Goal: Task Accomplishment & Management: Complete application form

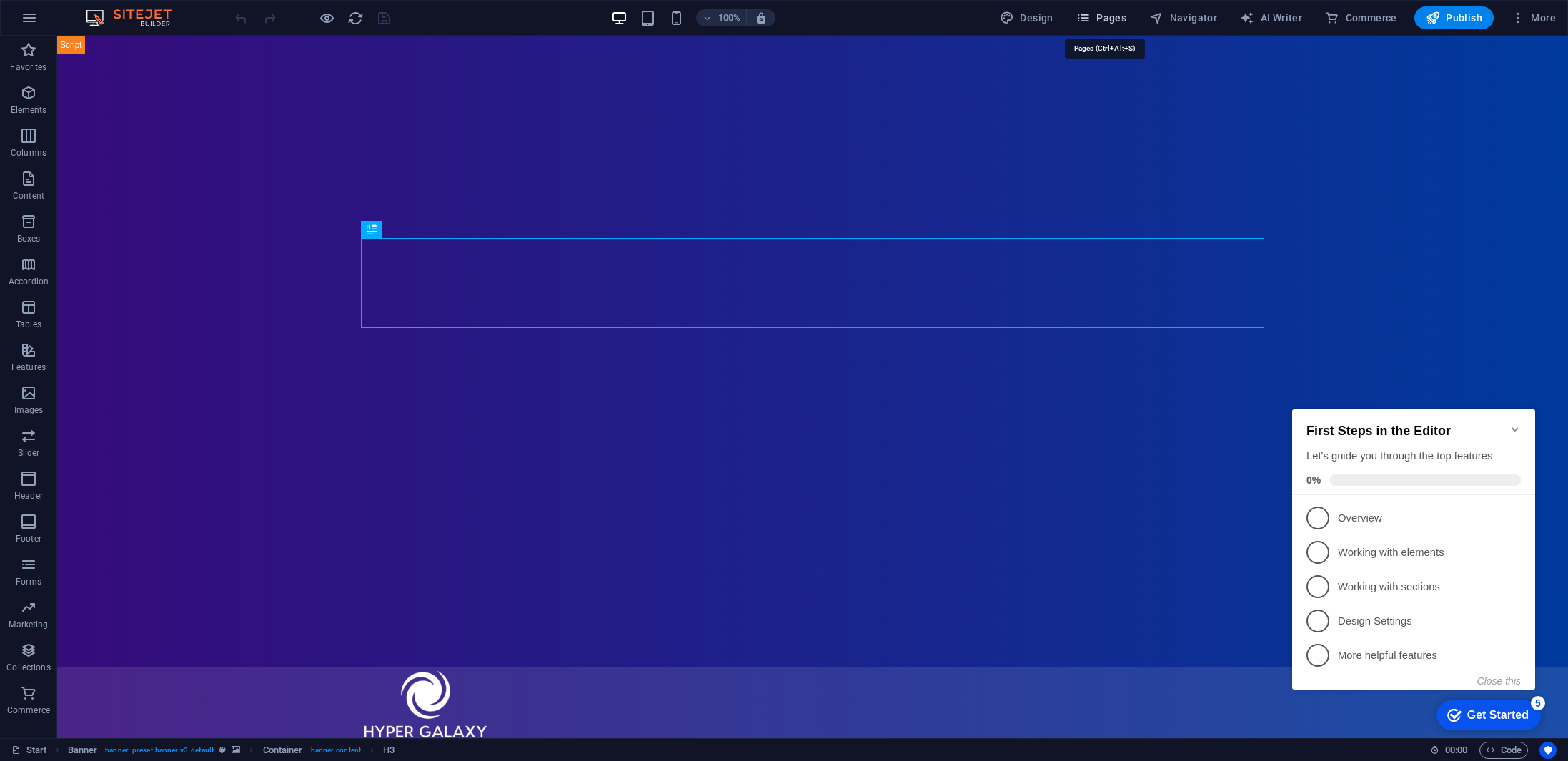
click at [1104, 12] on span "Pages" at bounding box center [1100, 17] width 50 height 14
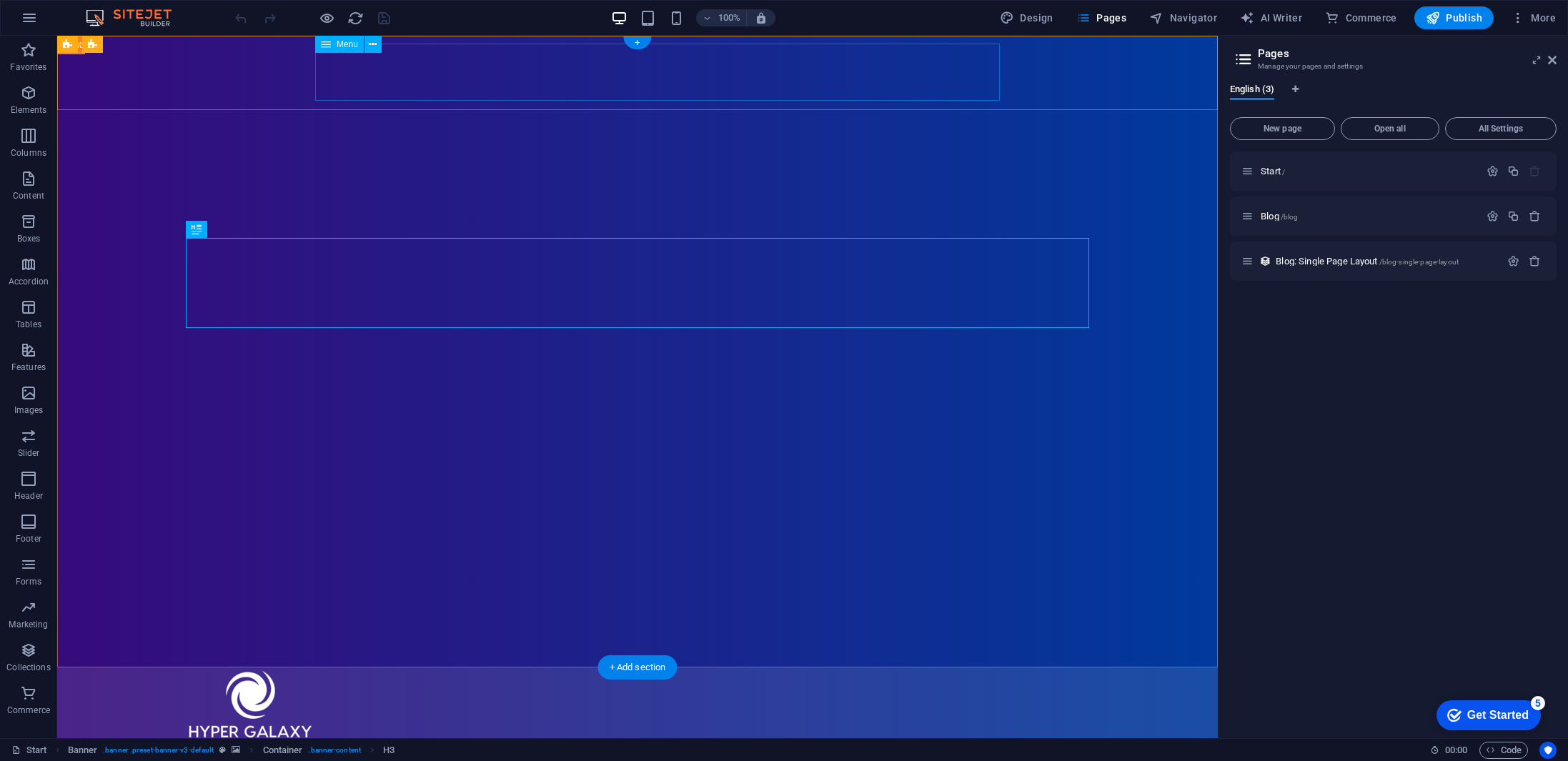
click at [755, 741] on nav "Home About Blog" at bounding box center [637, 769] width 903 height 57
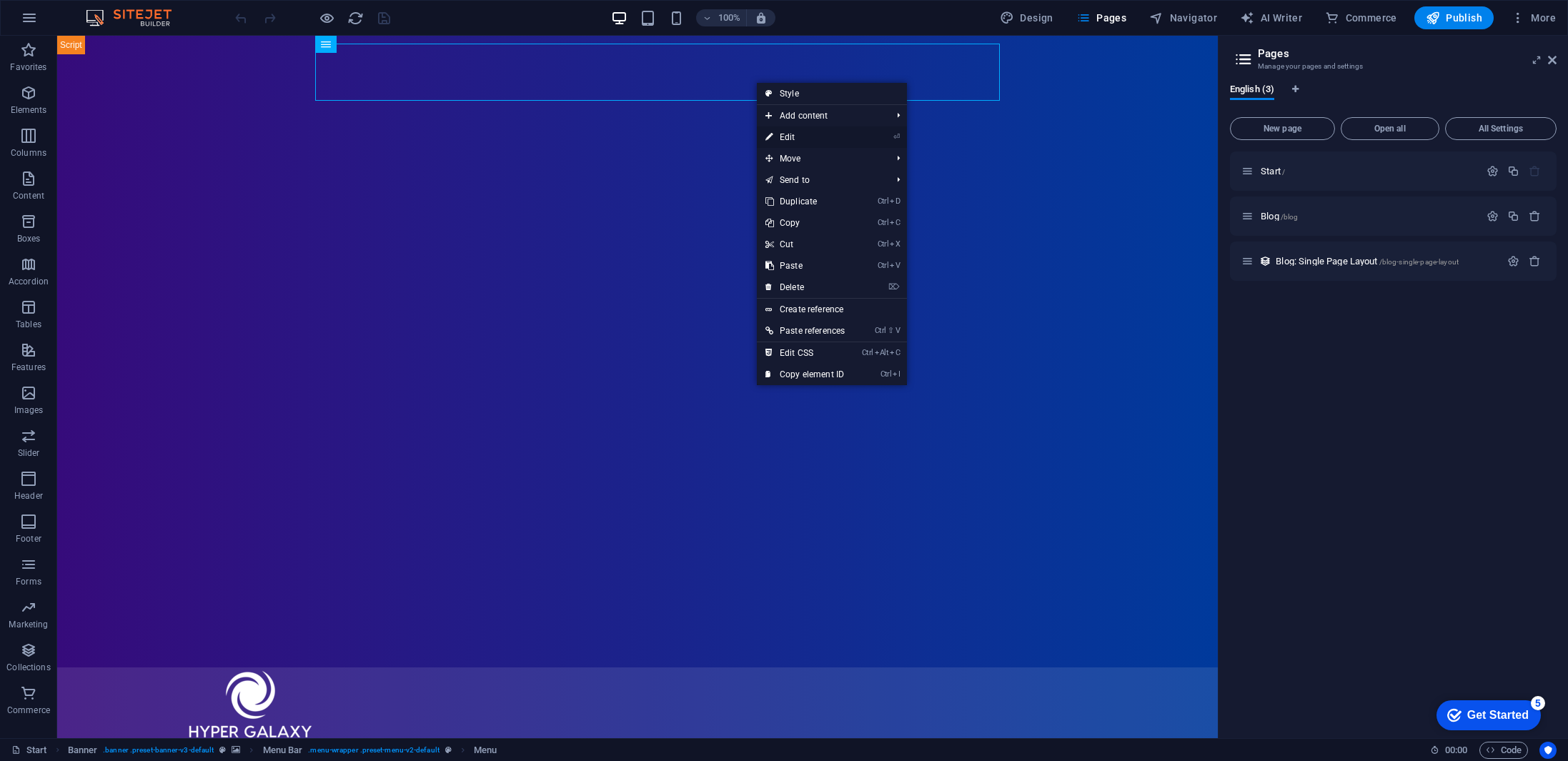
click at [774, 135] on link "⏎ Edit" at bounding box center [805, 137] width 96 height 22
select select
select select "1"
select select
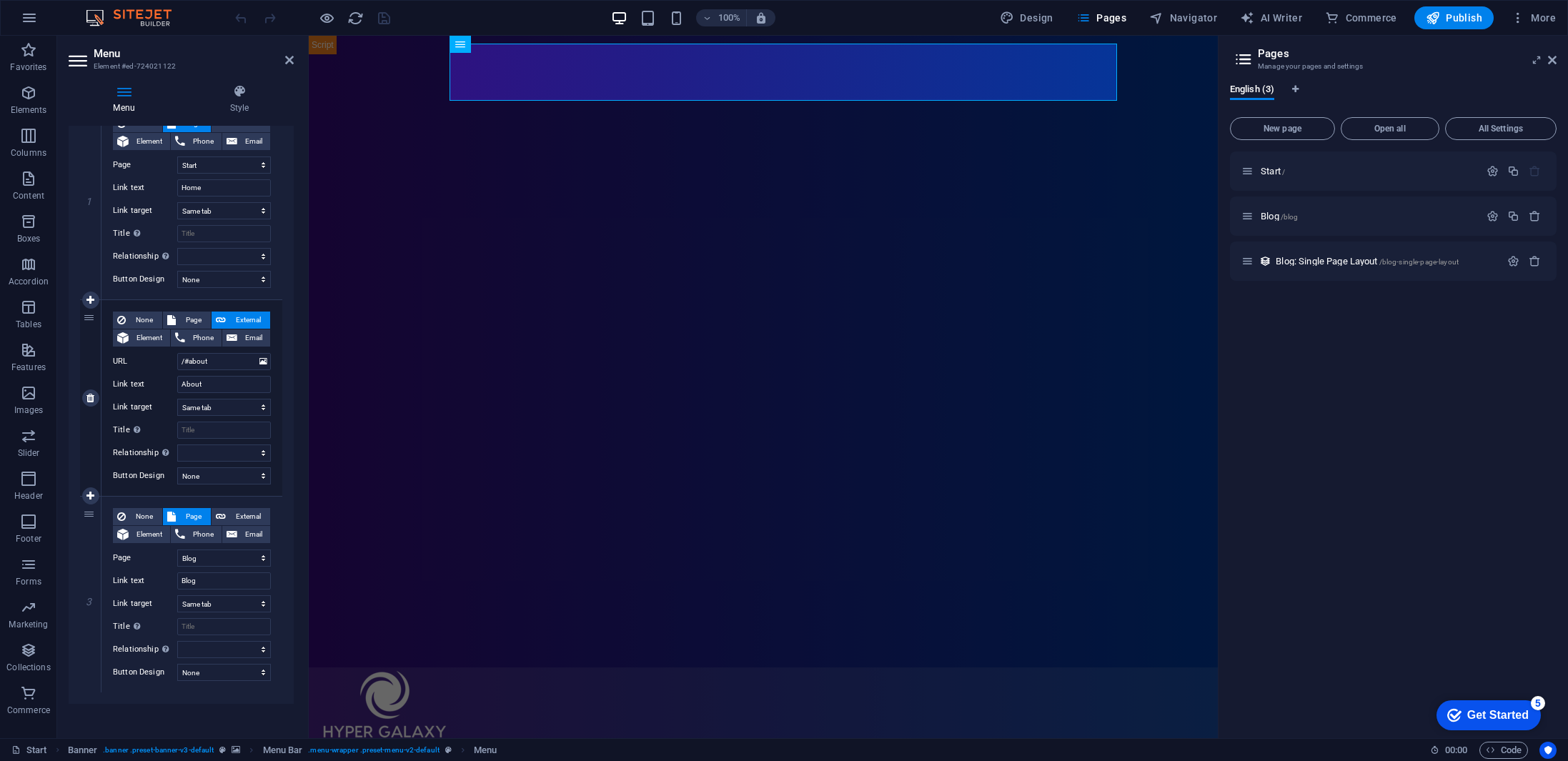
scroll to position [163, 0]
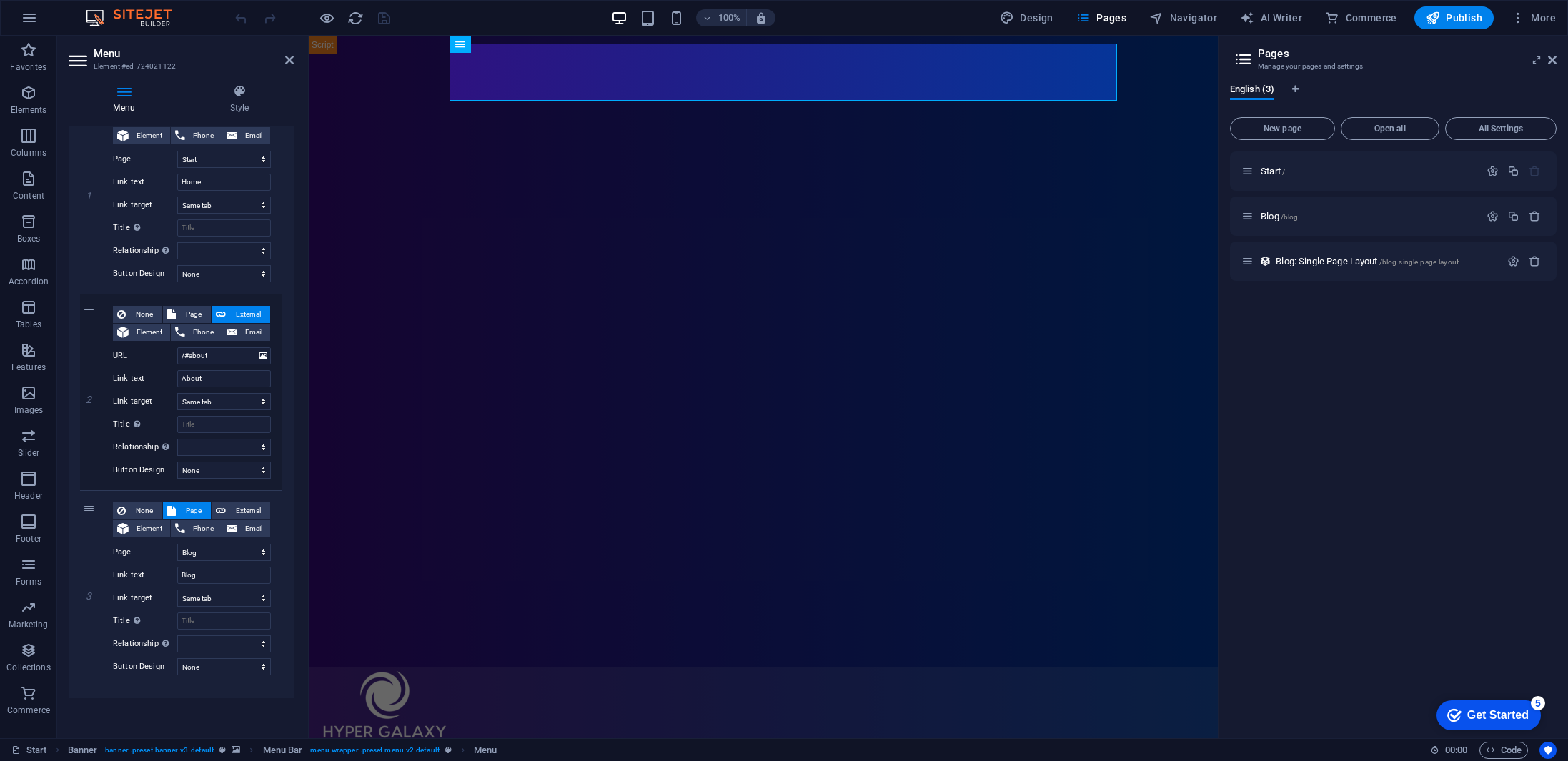
click at [297, 62] on aside "Menu Element #ed-724021122 Menu Style Menu Auto Custom Create custom menu items…" at bounding box center [183, 387] width 252 height 702
click at [288, 65] on icon at bounding box center [289, 59] width 9 height 11
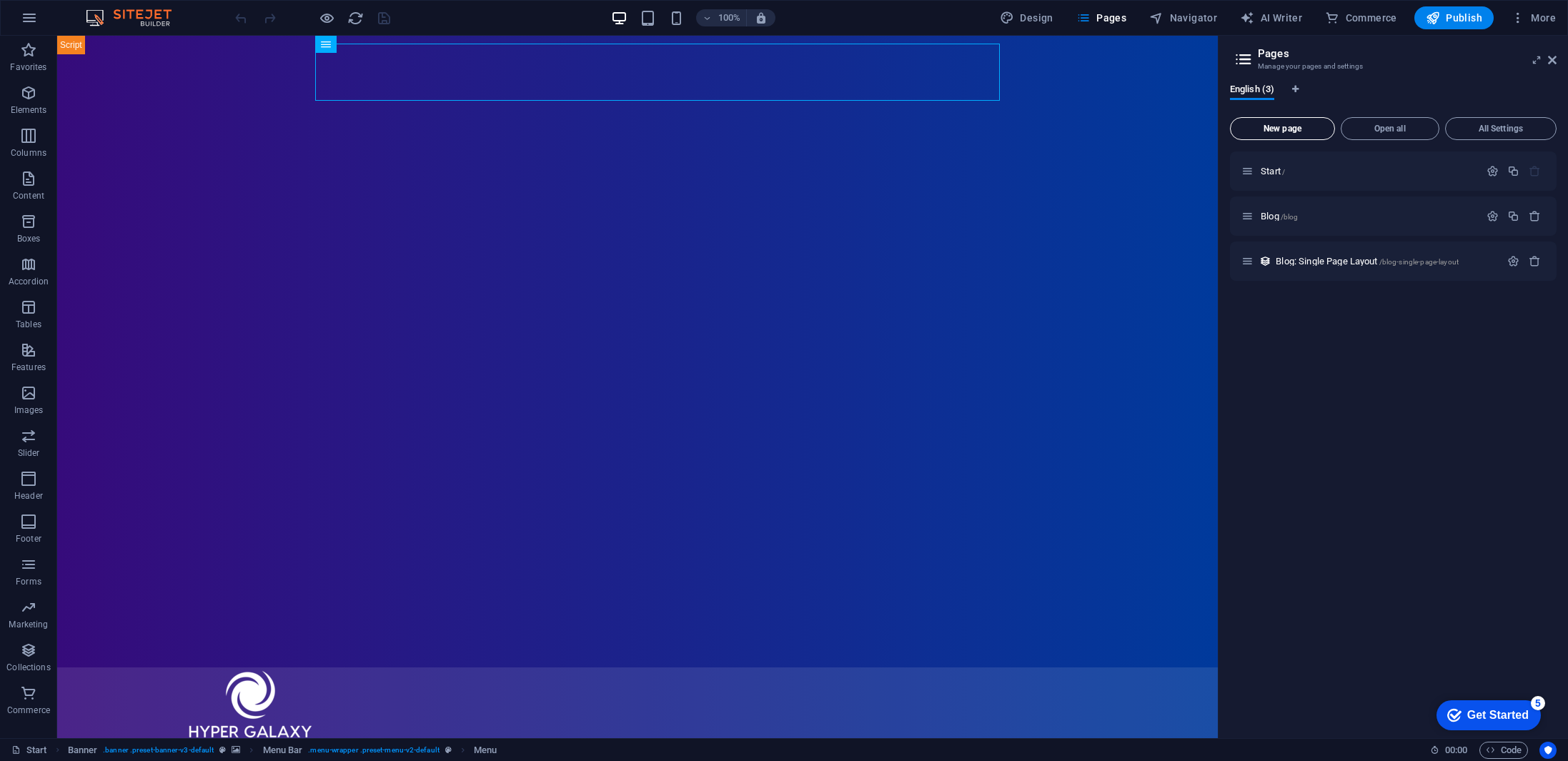
click at [1288, 128] on span "New page" at bounding box center [1281, 128] width 92 height 9
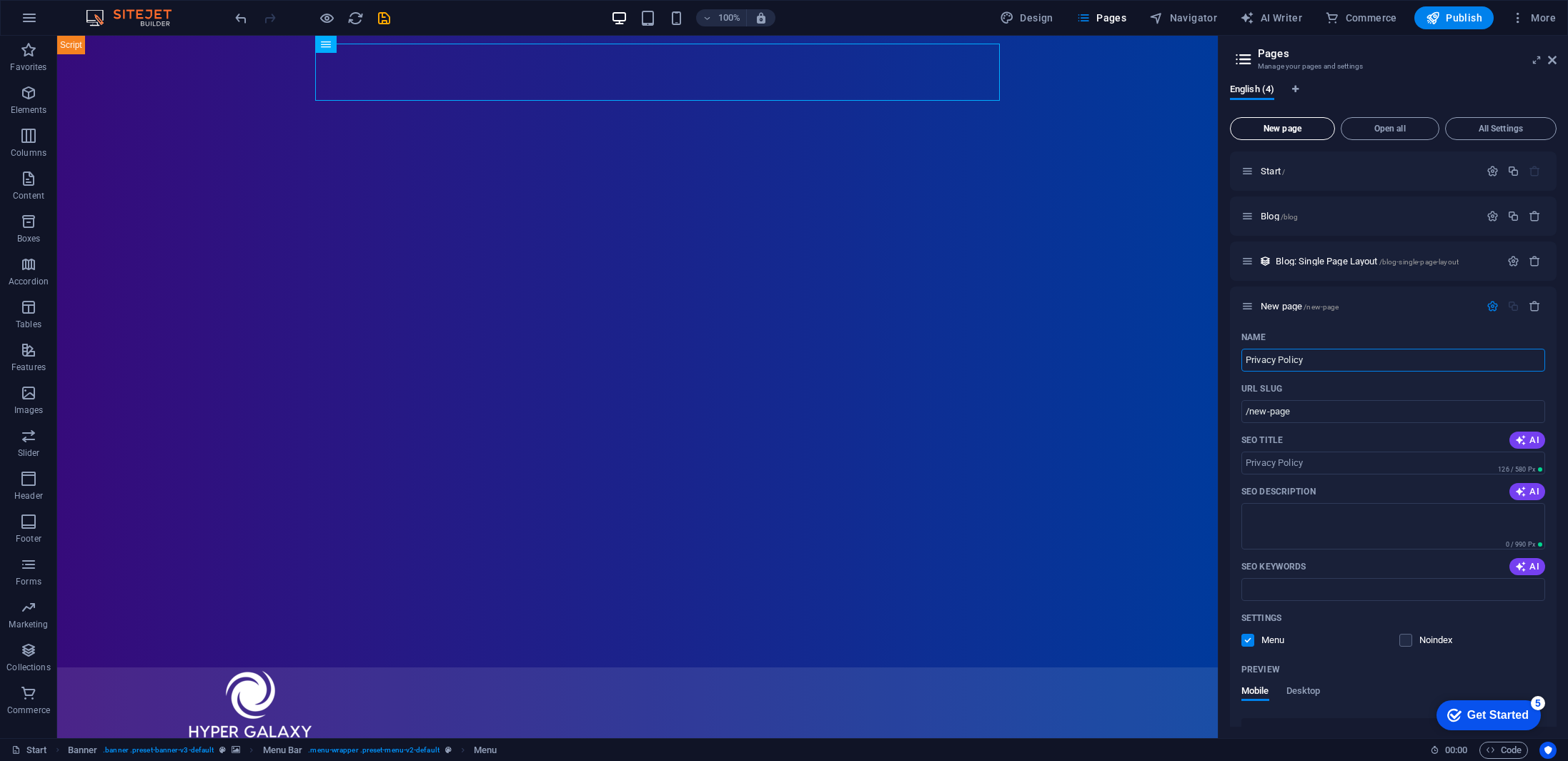
type input "Privacy Policy"
type input "/privacy-policy"
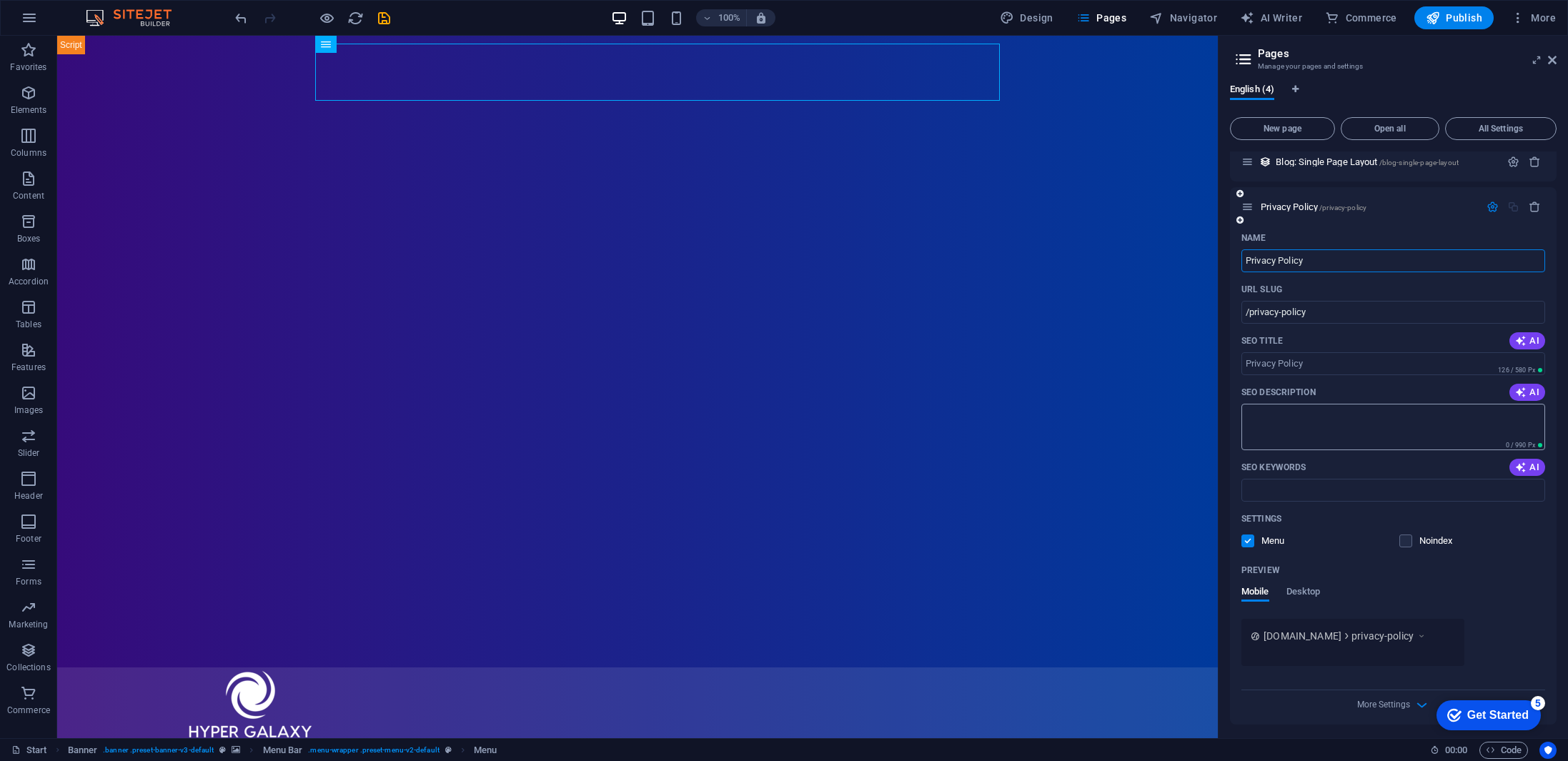
scroll to position [102, 0]
type input "Privacy Policy"
click at [1471, 716] on div "Get Started" at bounding box center [1498, 715] width 61 height 13
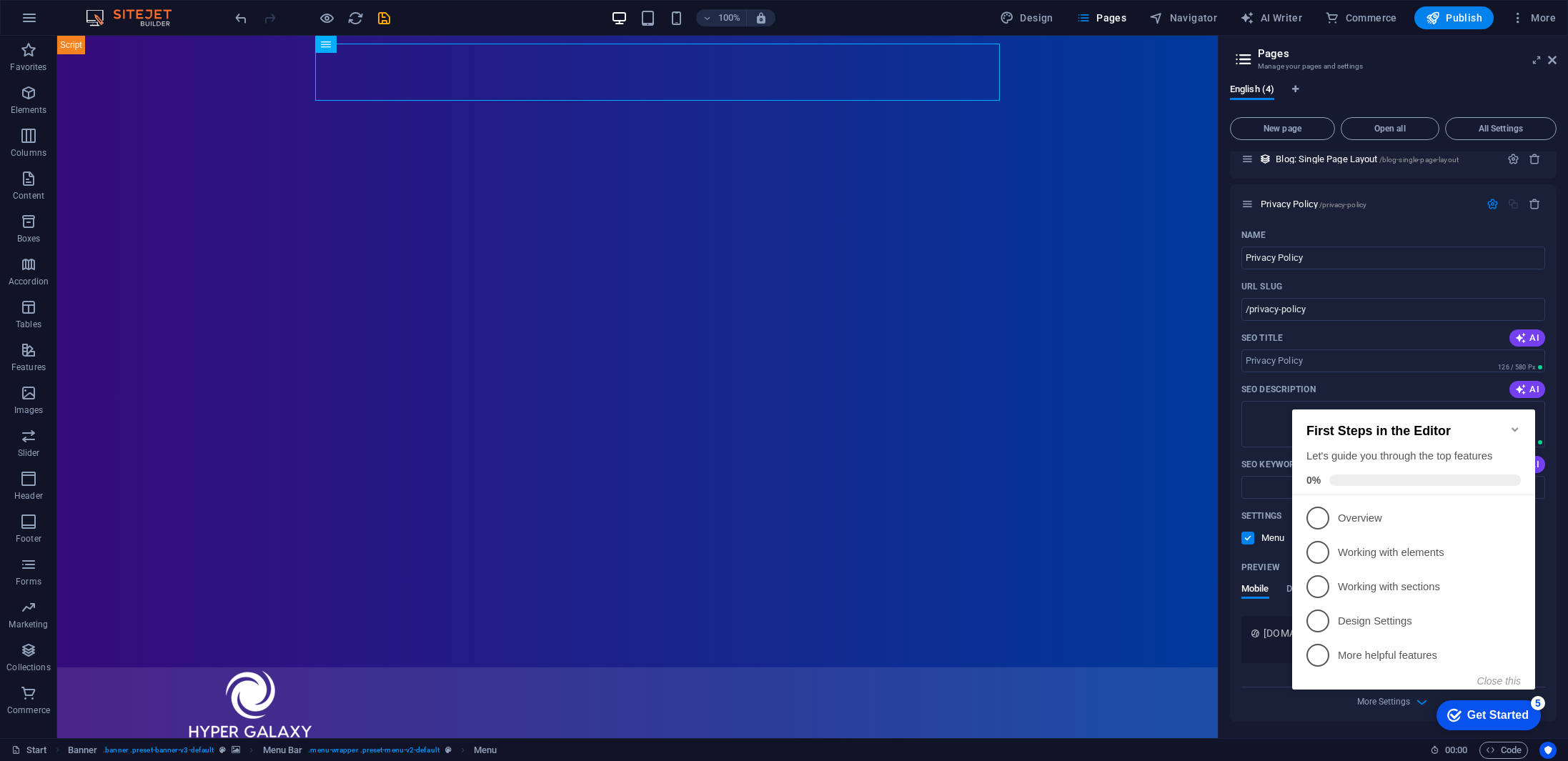
click at [1514, 424] on icon "Minimize checklist" at bounding box center [1515, 429] width 11 height 11
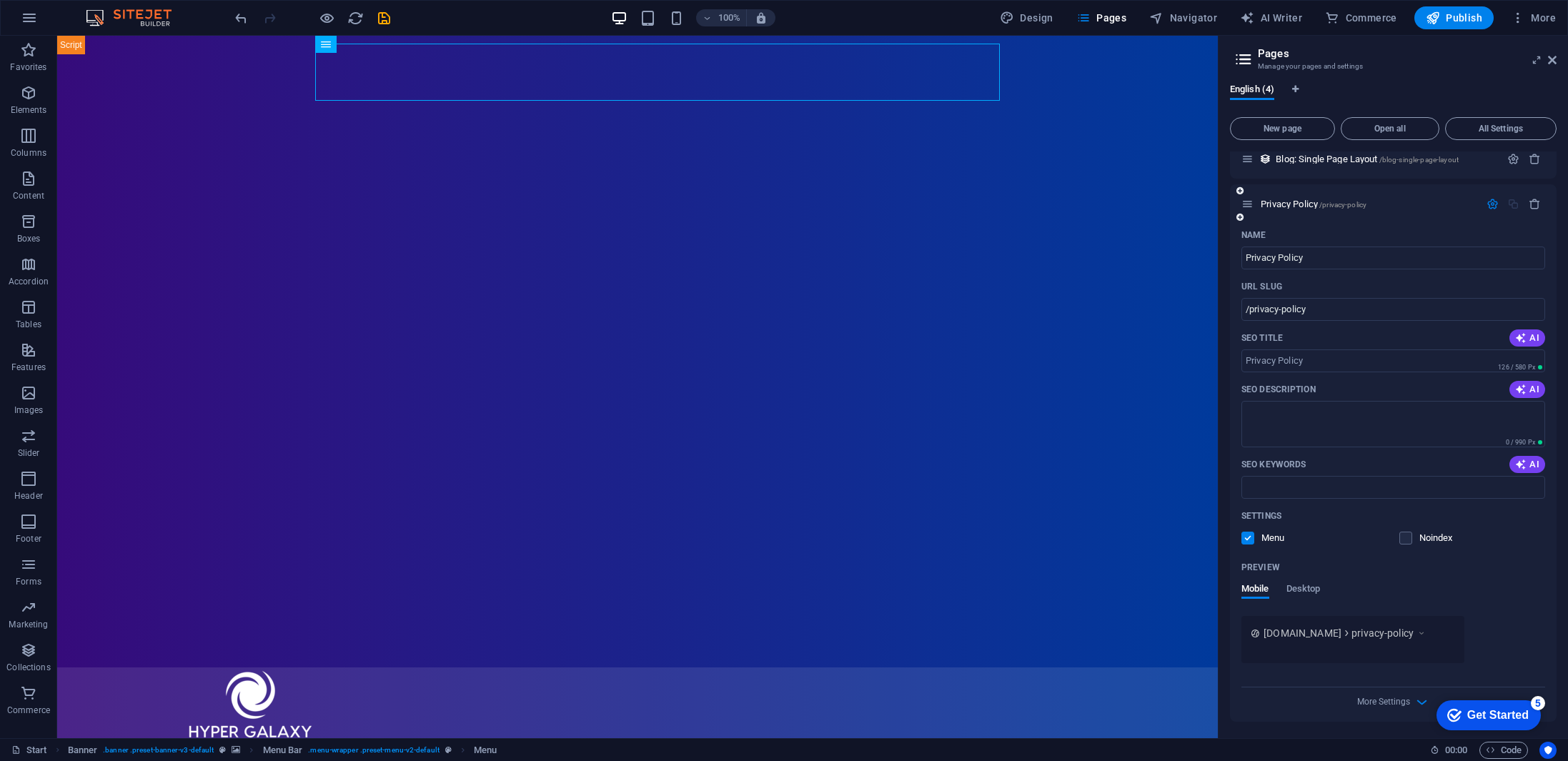
scroll to position [0, 0]
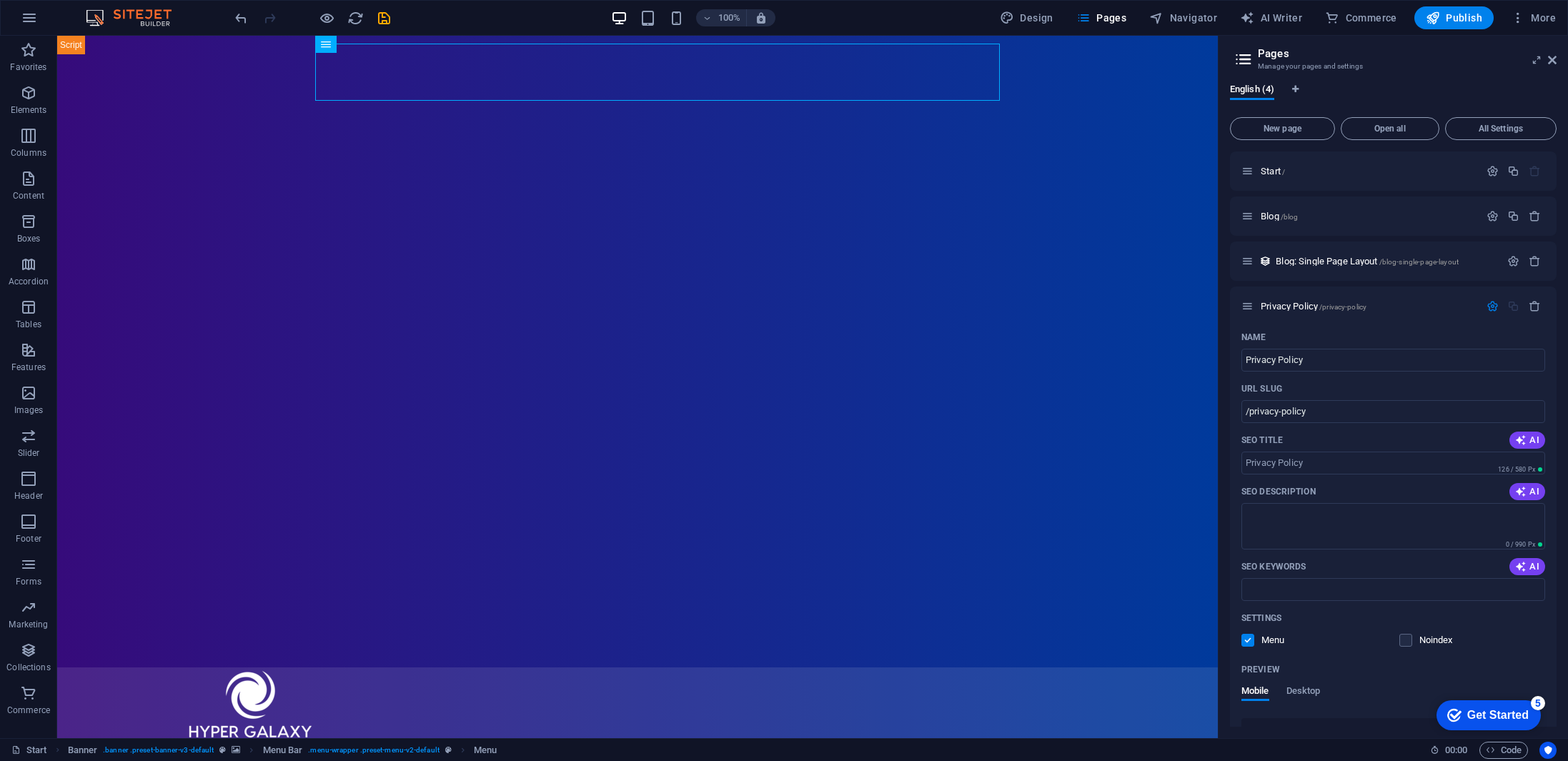
click at [1503, 715] on div "Get Started" at bounding box center [1498, 715] width 61 height 13
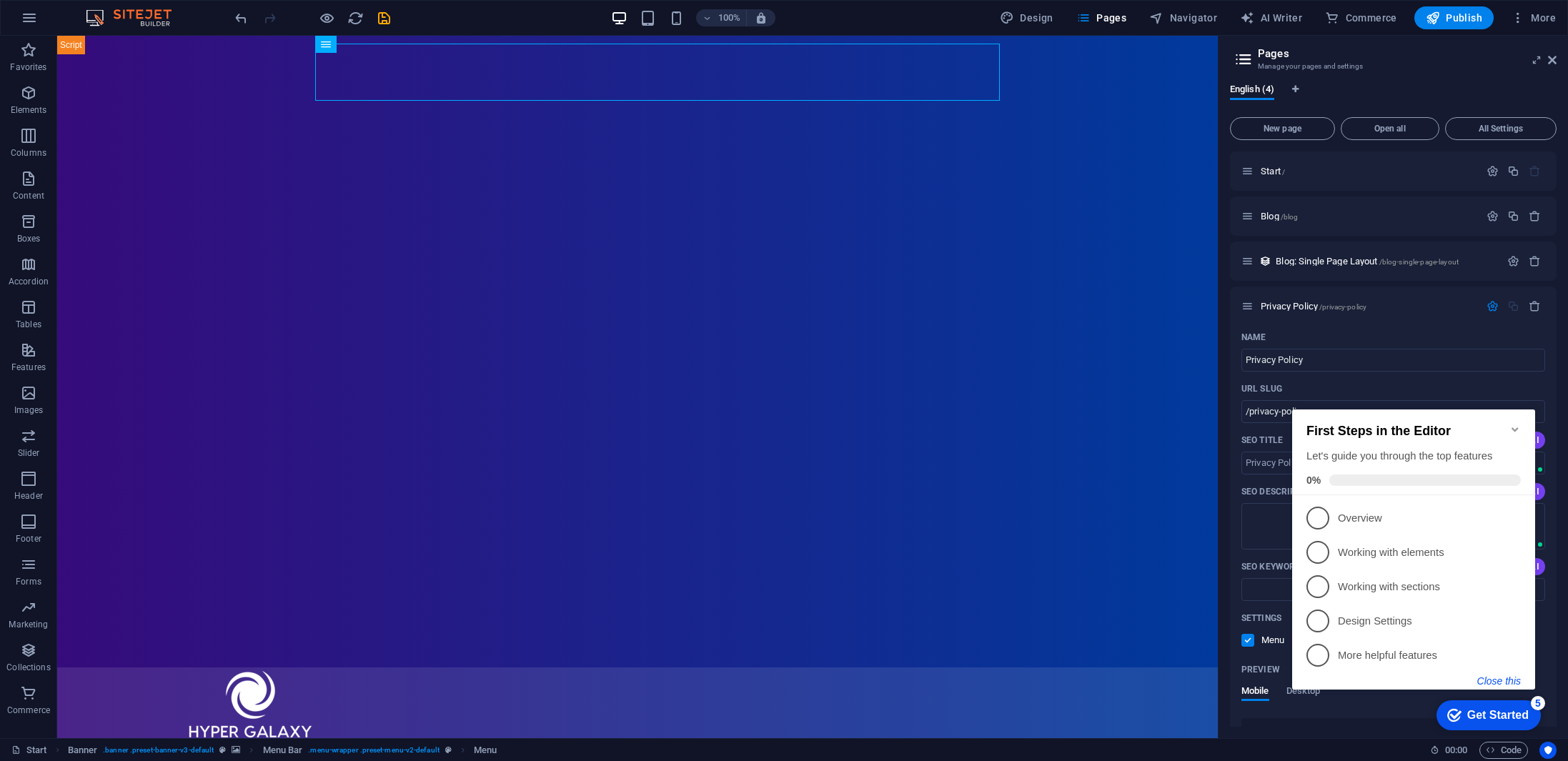
click at [1501, 681] on button "Close this" at bounding box center [1499, 681] width 44 height 11
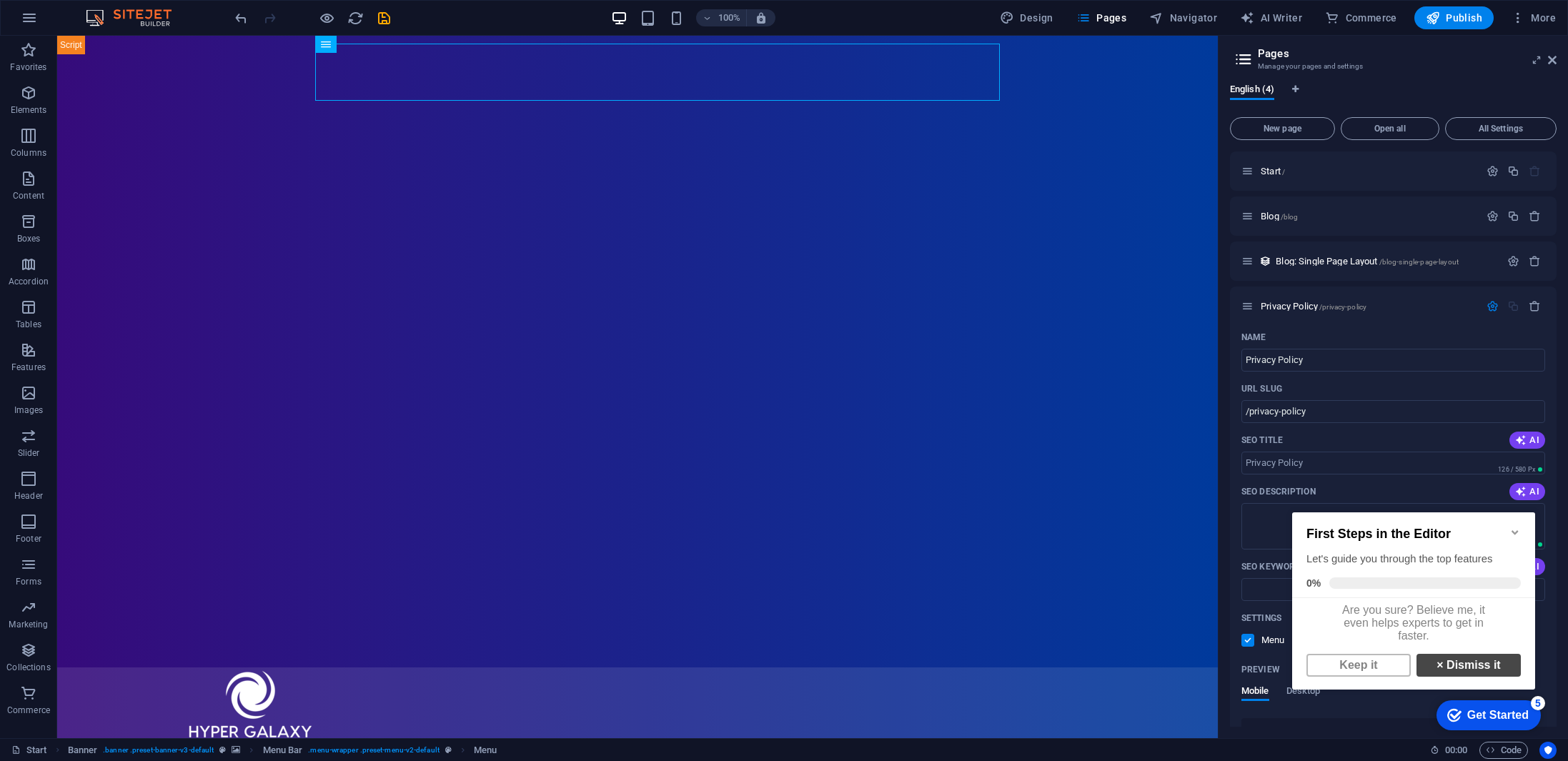
click at [1486, 675] on link "× Dismiss it" at bounding box center [1467, 665] width 104 height 23
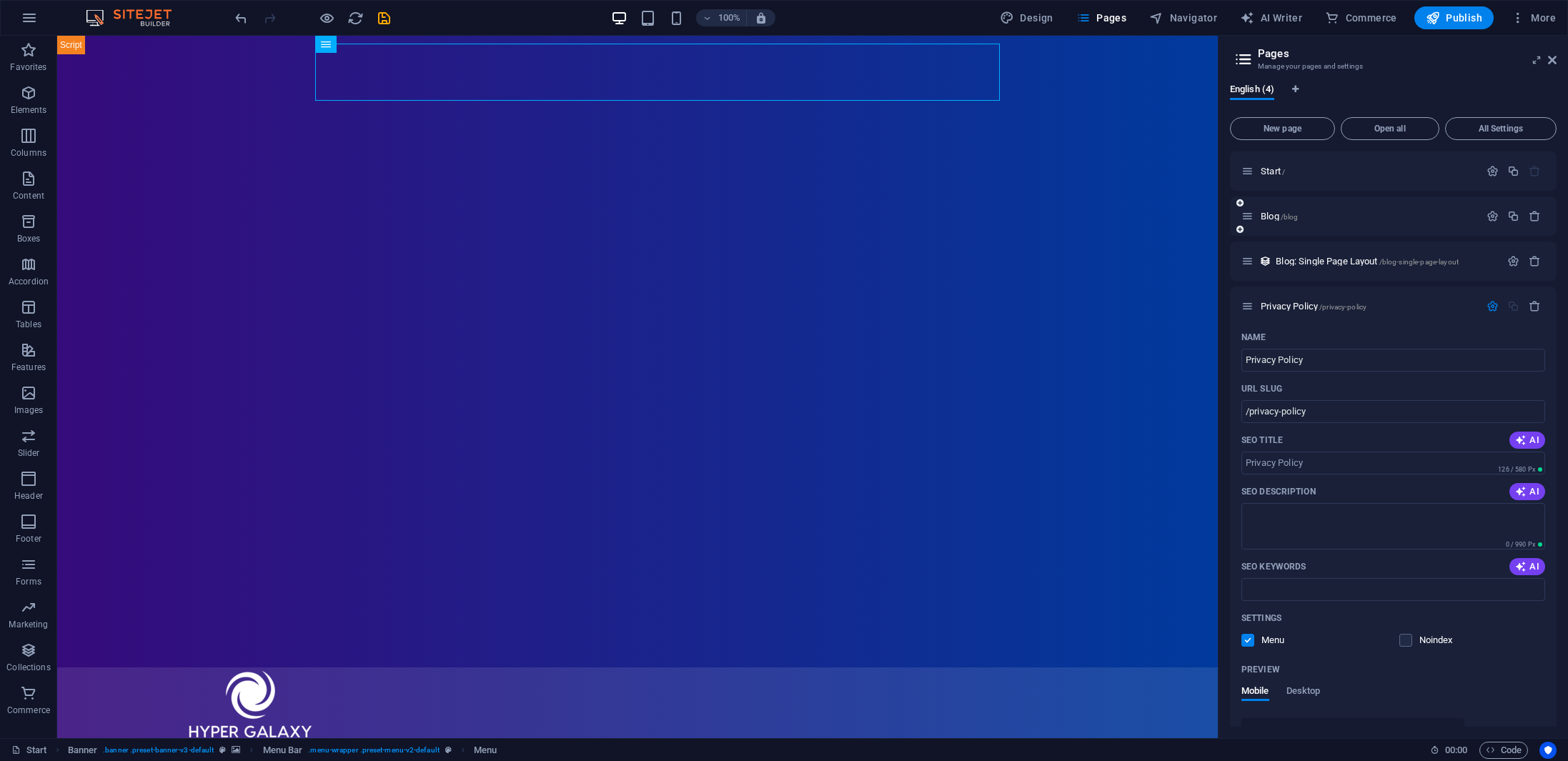
click at [1378, 221] on div "Blog /blog" at bounding box center [1360, 216] width 238 height 17
click at [1282, 218] on span "/blog" at bounding box center [1289, 217] width 17 height 8
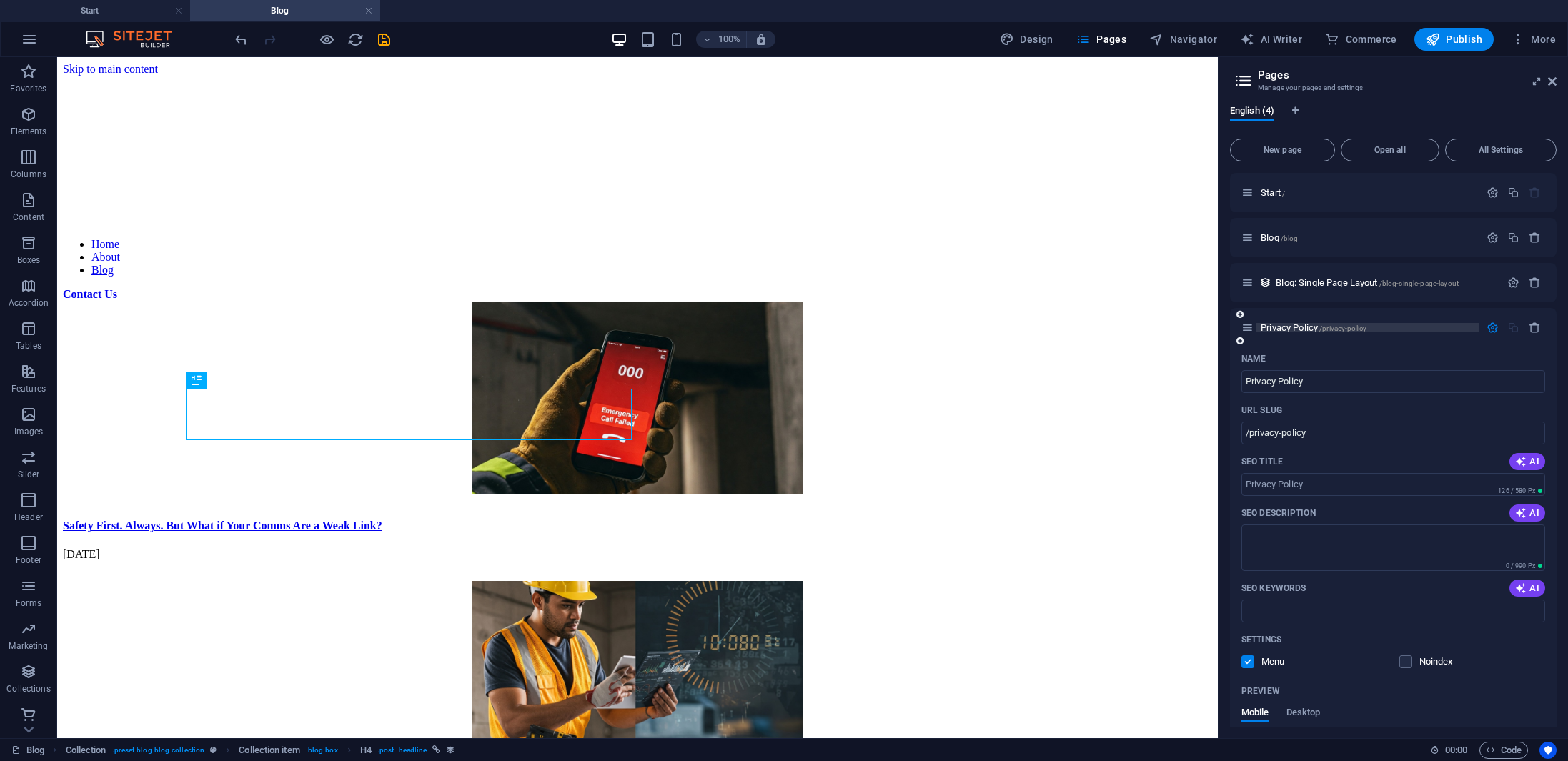
click at [1283, 330] on span "Privacy Policy /privacy-policy" at bounding box center [1313, 328] width 106 height 10
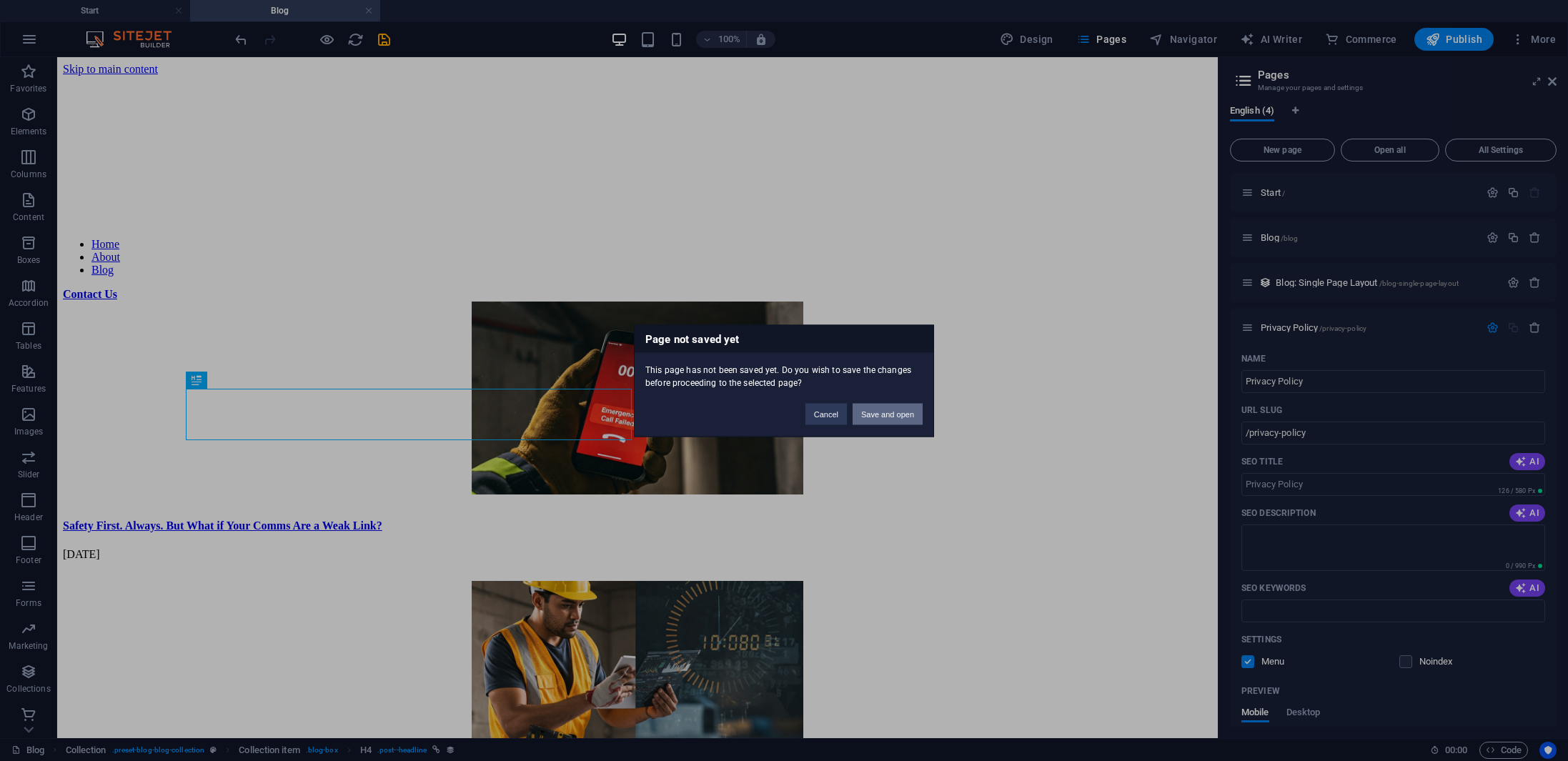
click at [886, 412] on button "Save and open" at bounding box center [887, 413] width 70 height 22
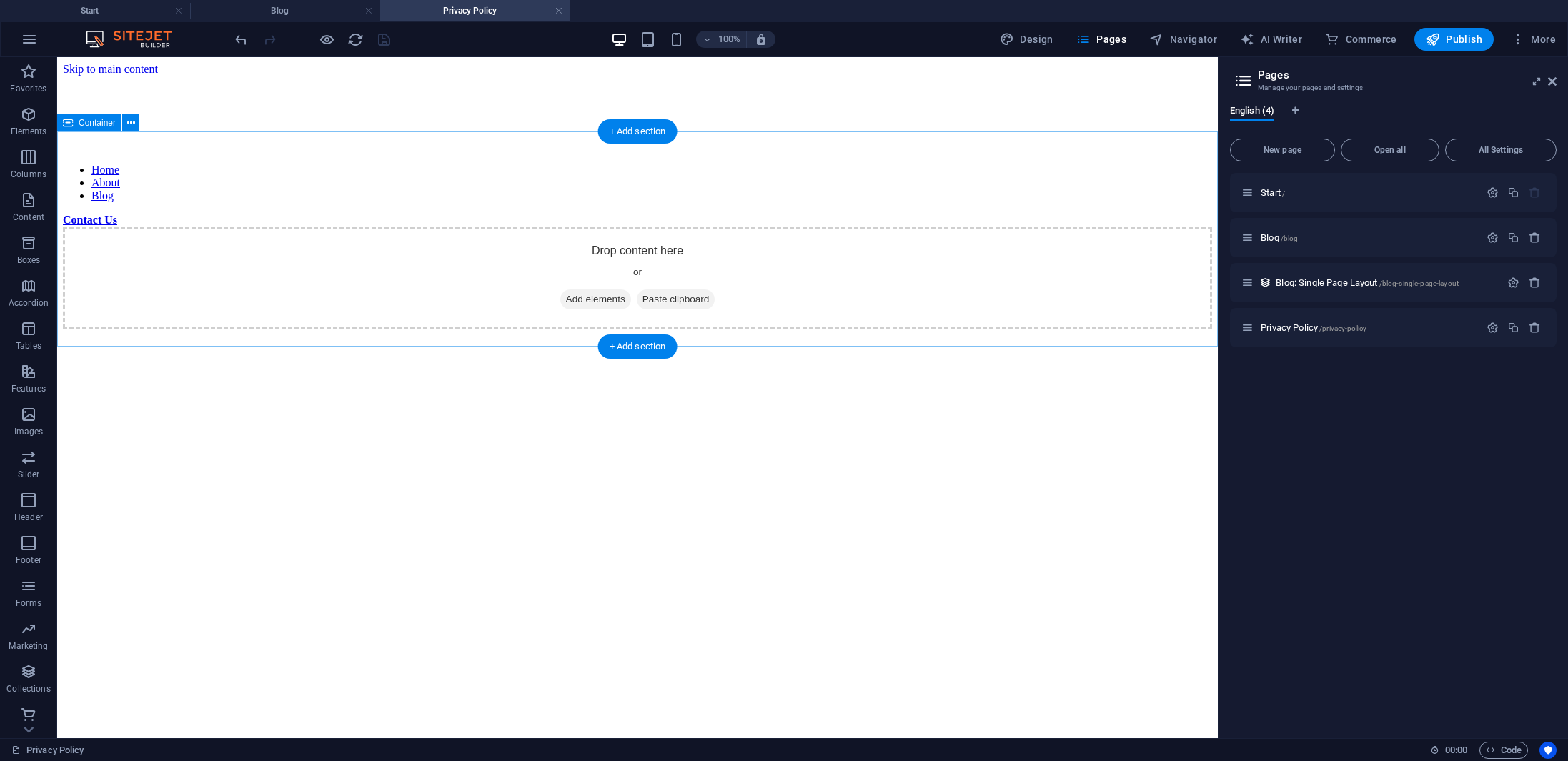
click at [656, 227] on div "Drop content here or Add elements Paste clipboard" at bounding box center [637, 278] width 1149 height 101
drag, startPoint x: 83, startPoint y: 257, endPoint x: 308, endPoint y: 235, distance: 226.1
click at [631, 352] on div "+ Add section" at bounding box center [637, 347] width 80 height 24
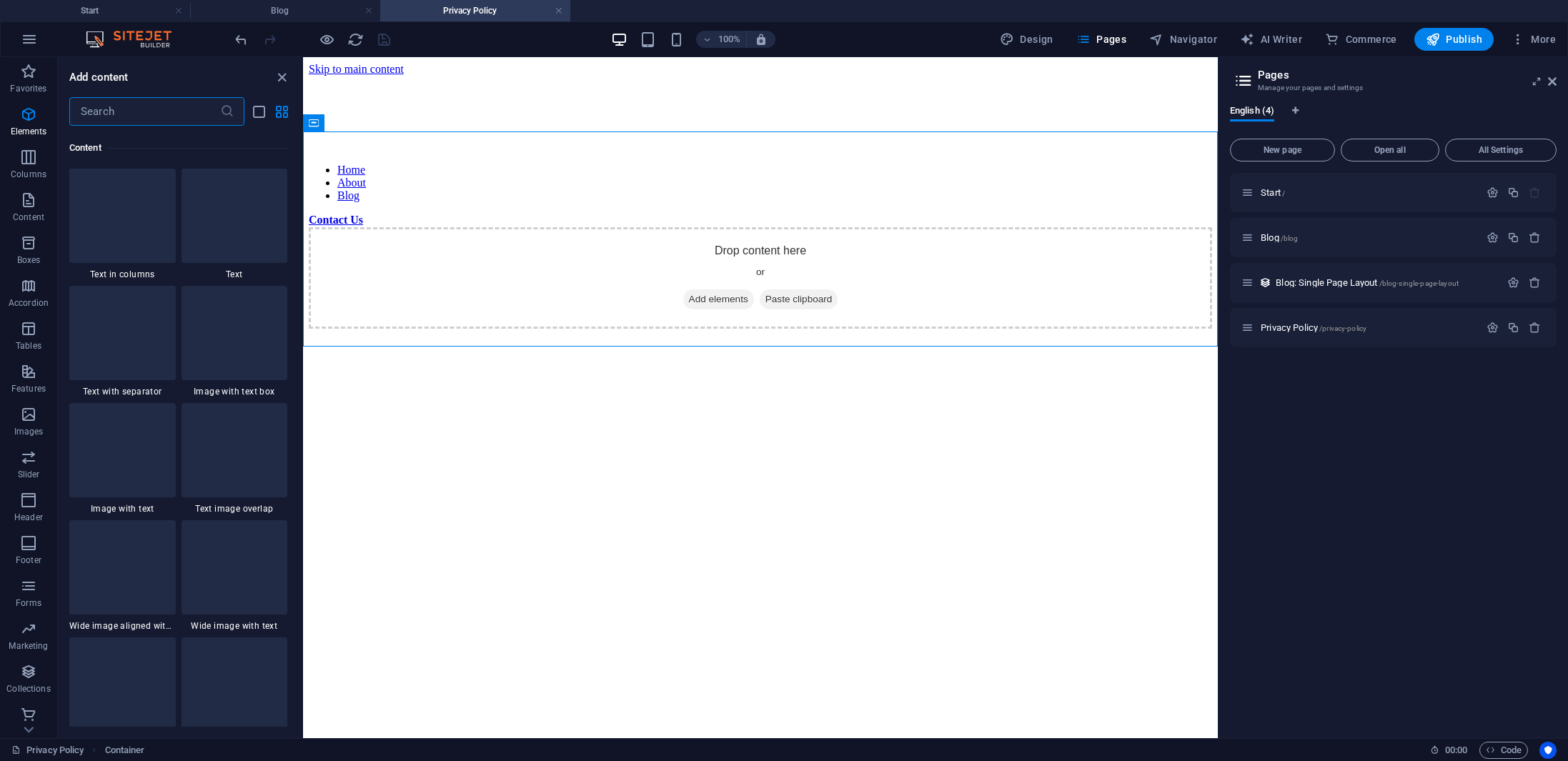
scroll to position [2499, 0]
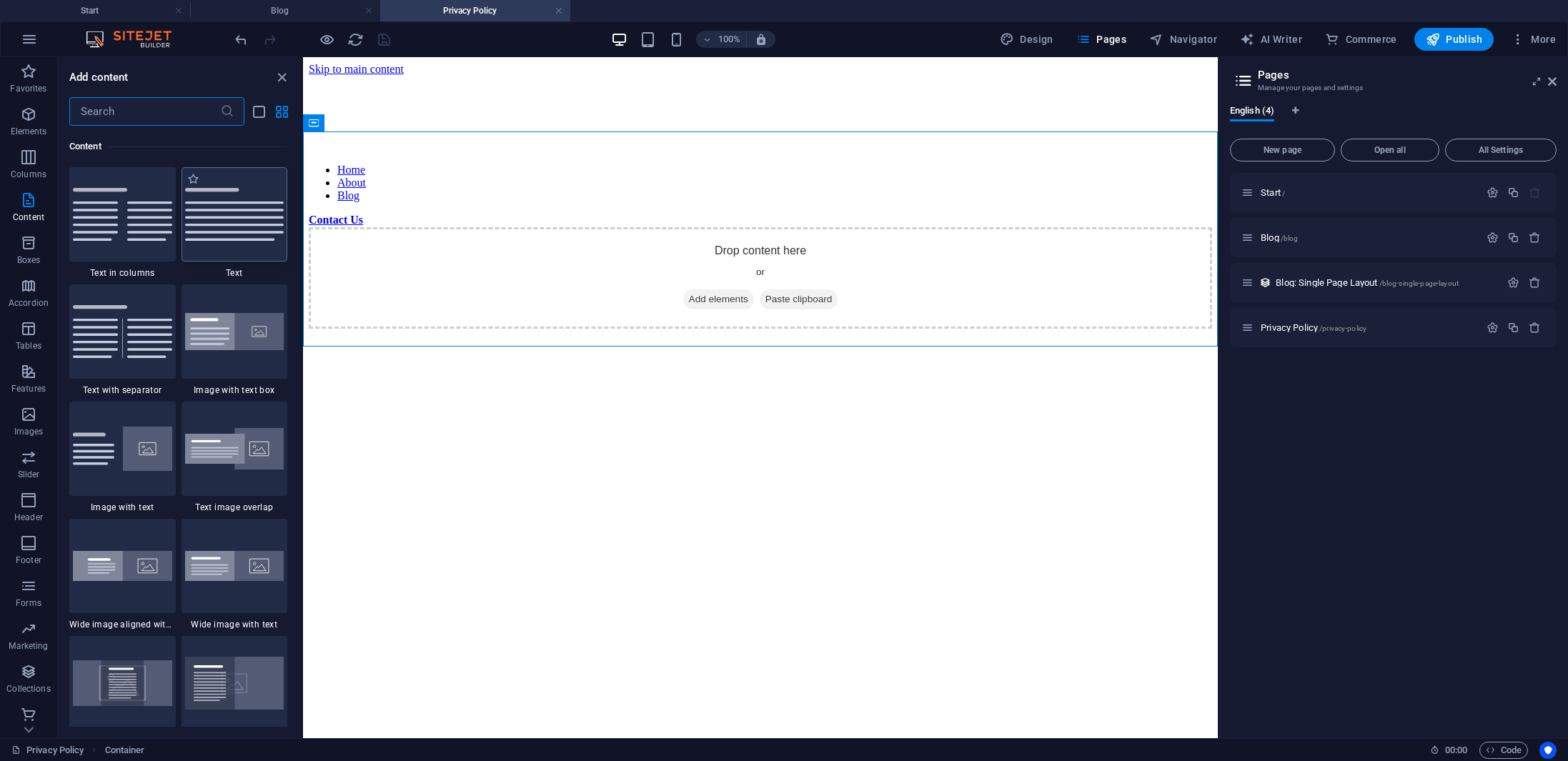
click at [229, 225] on img at bounding box center [235, 214] width 100 height 53
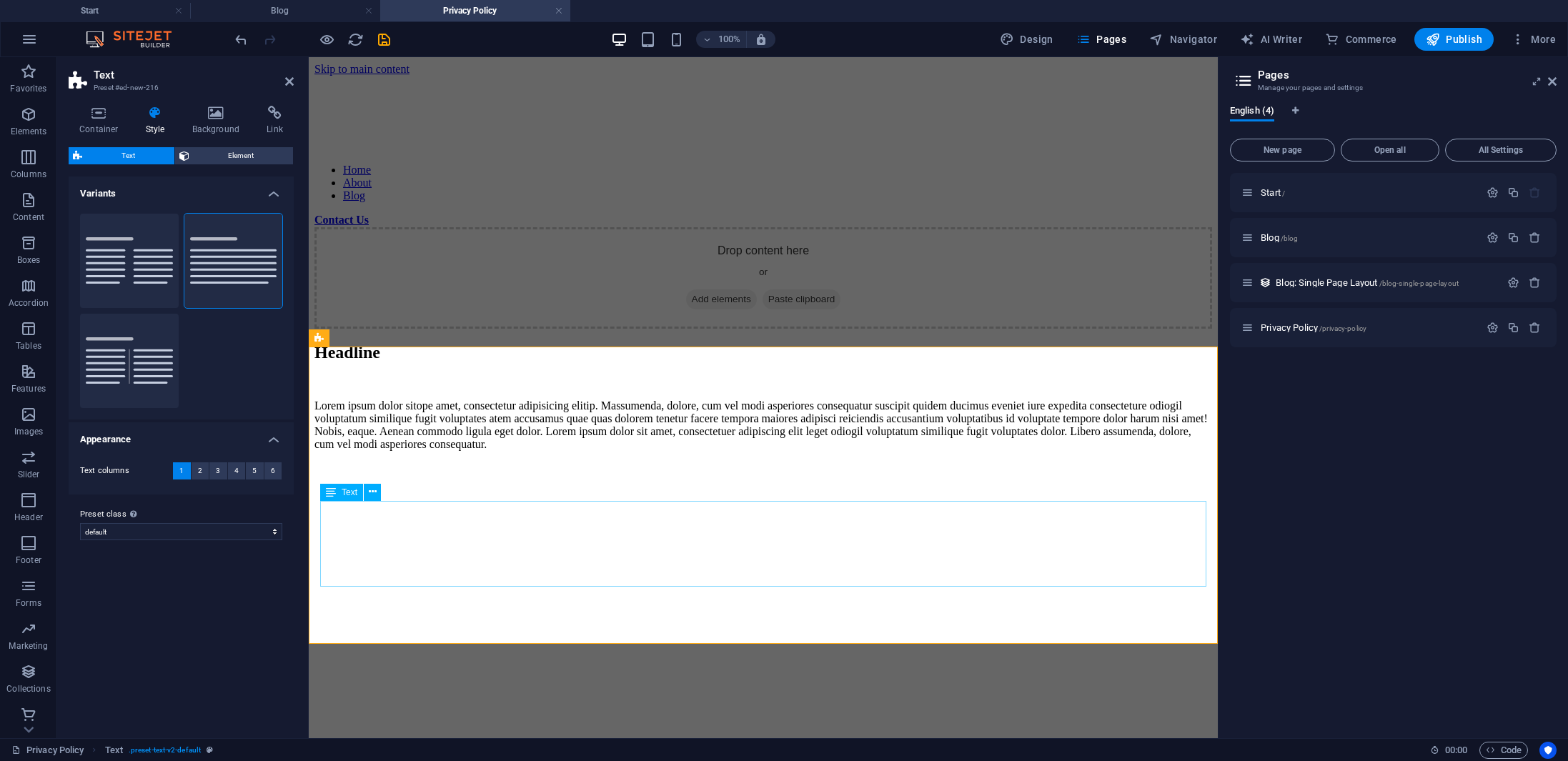
click at [581, 451] on div "Lorem ipsum dolor sitope amet, consectetur adipisicing elitip. Massumenda, dolo…" at bounding box center [763, 425] width 898 height 52
click at [620, 451] on div "Lorem ipsum dolor sitope amet, consectetur adipisicing elitip. Massumenda, dolo…" at bounding box center [763, 425] width 898 height 52
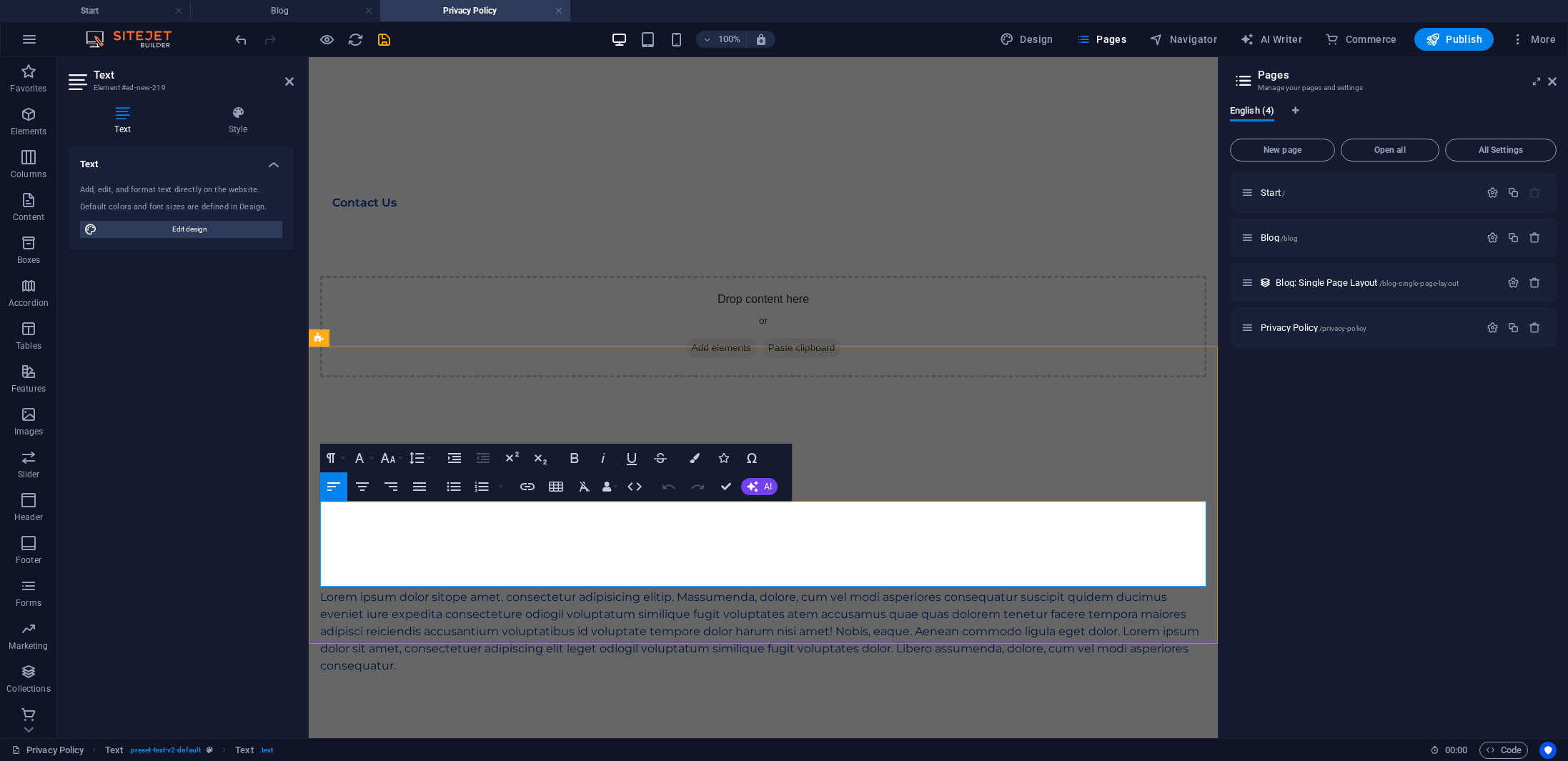
click at [620, 589] on p "Lorem ipsum dolor sitope amet, consectetur adipisicing elitip. Massumenda, dolo…" at bounding box center [763, 632] width 886 height 86
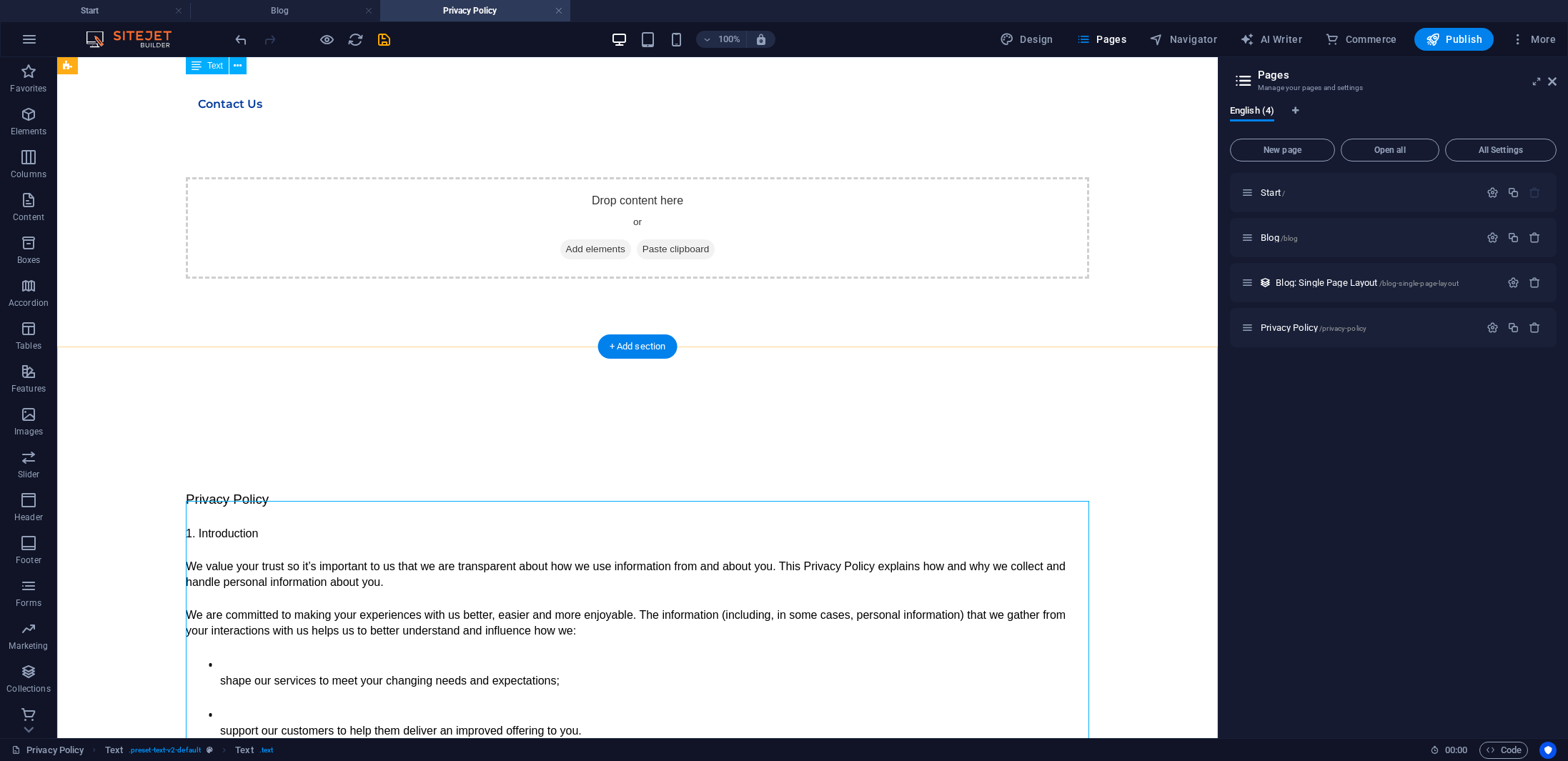
scroll to position [0, 0]
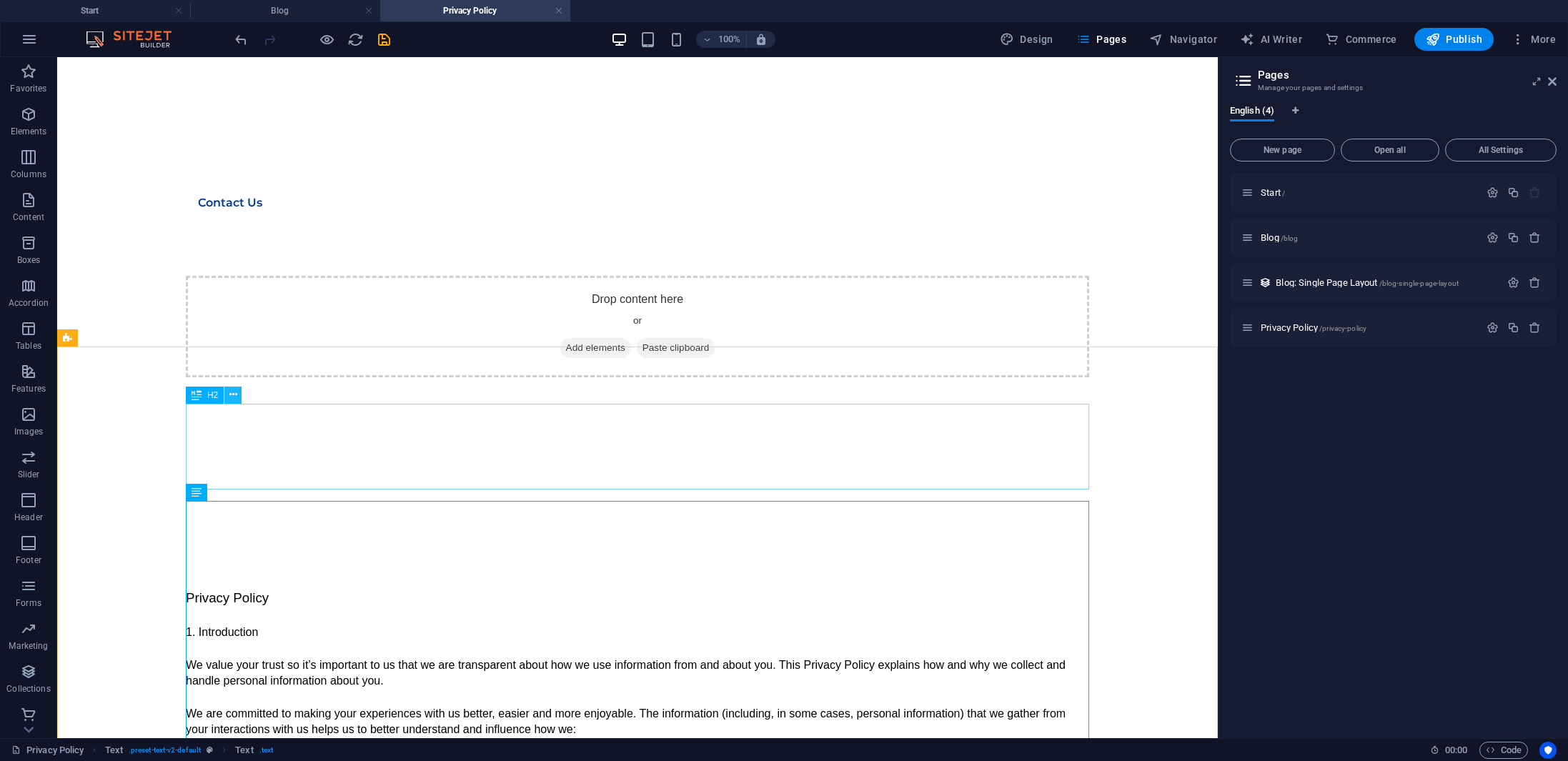
click at [231, 398] on icon at bounding box center [232, 394] width 8 height 15
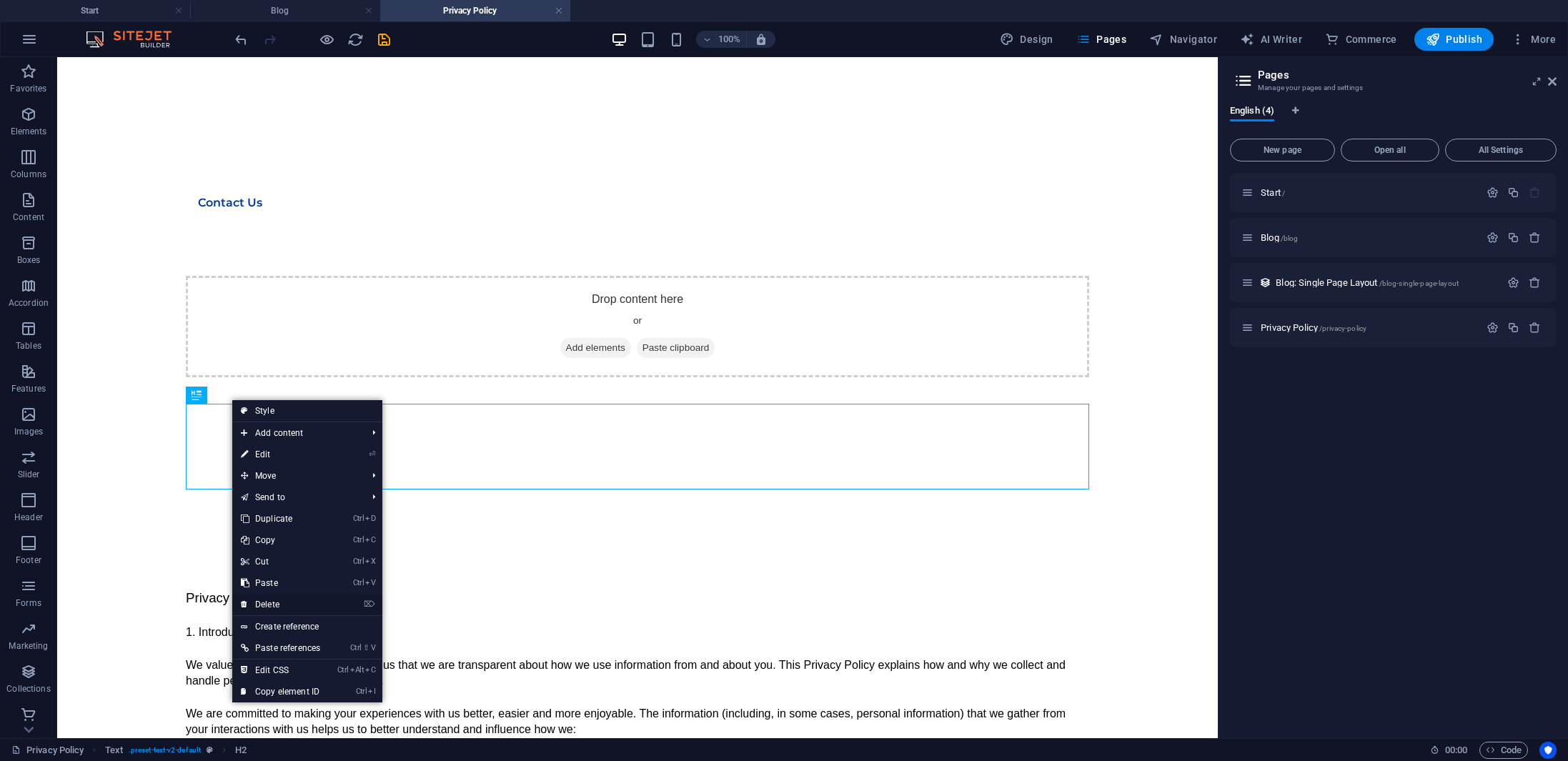
click at [286, 605] on link "⌦ Delete" at bounding box center [281, 604] width 96 height 22
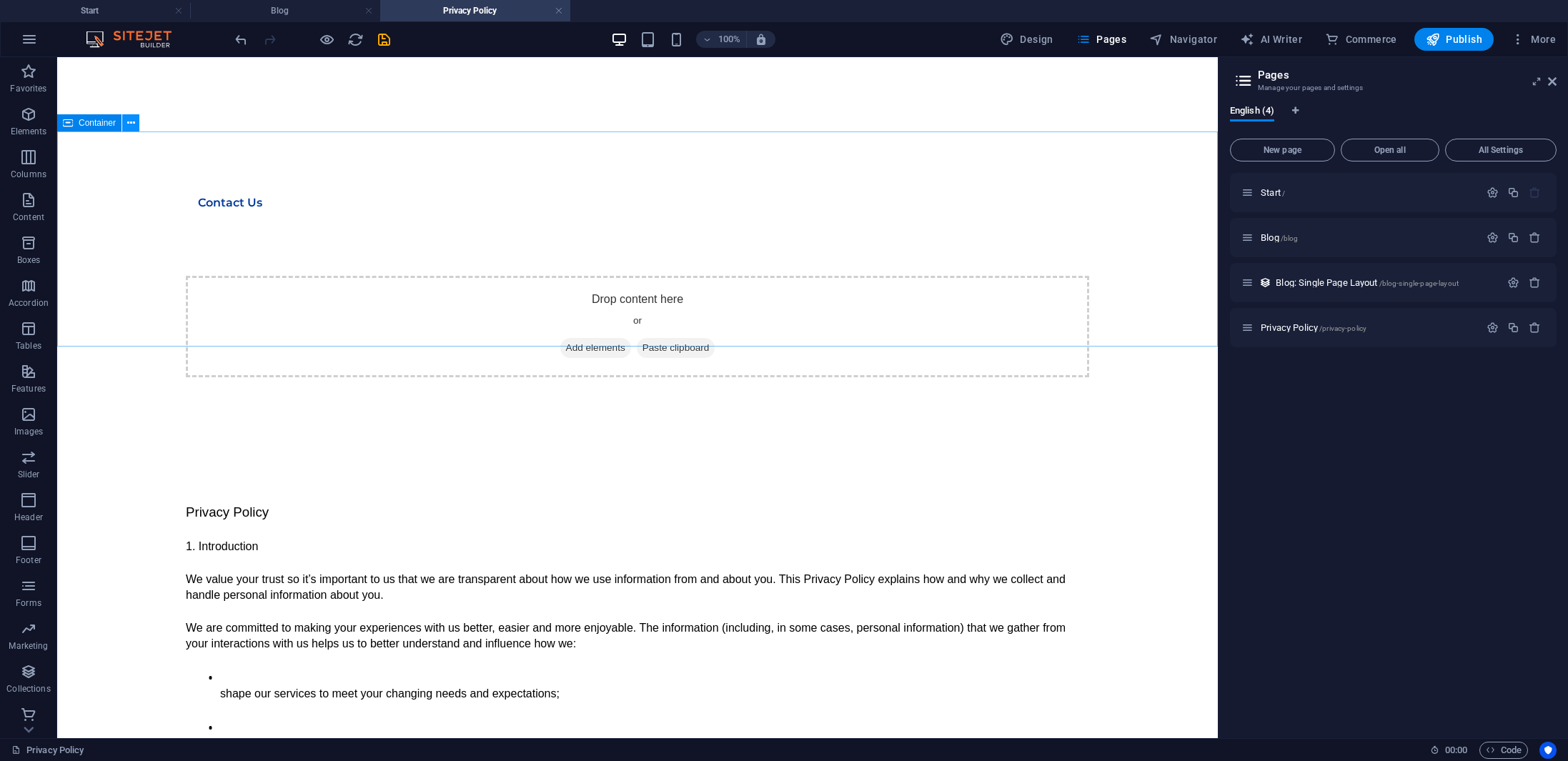
click at [131, 123] on icon at bounding box center [131, 122] width 8 height 15
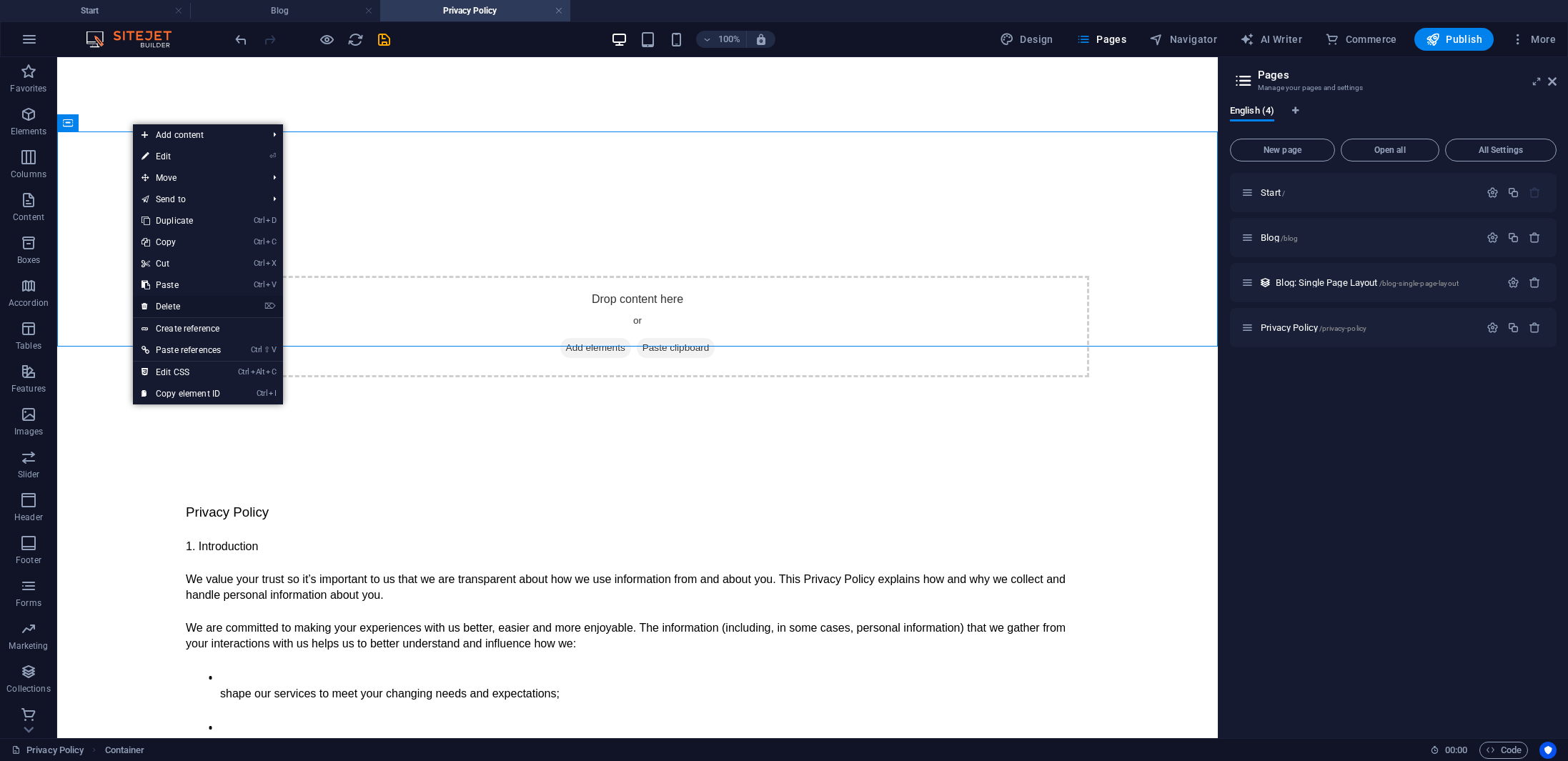
click at [170, 309] on link "⌦ Delete" at bounding box center [181, 306] width 96 height 22
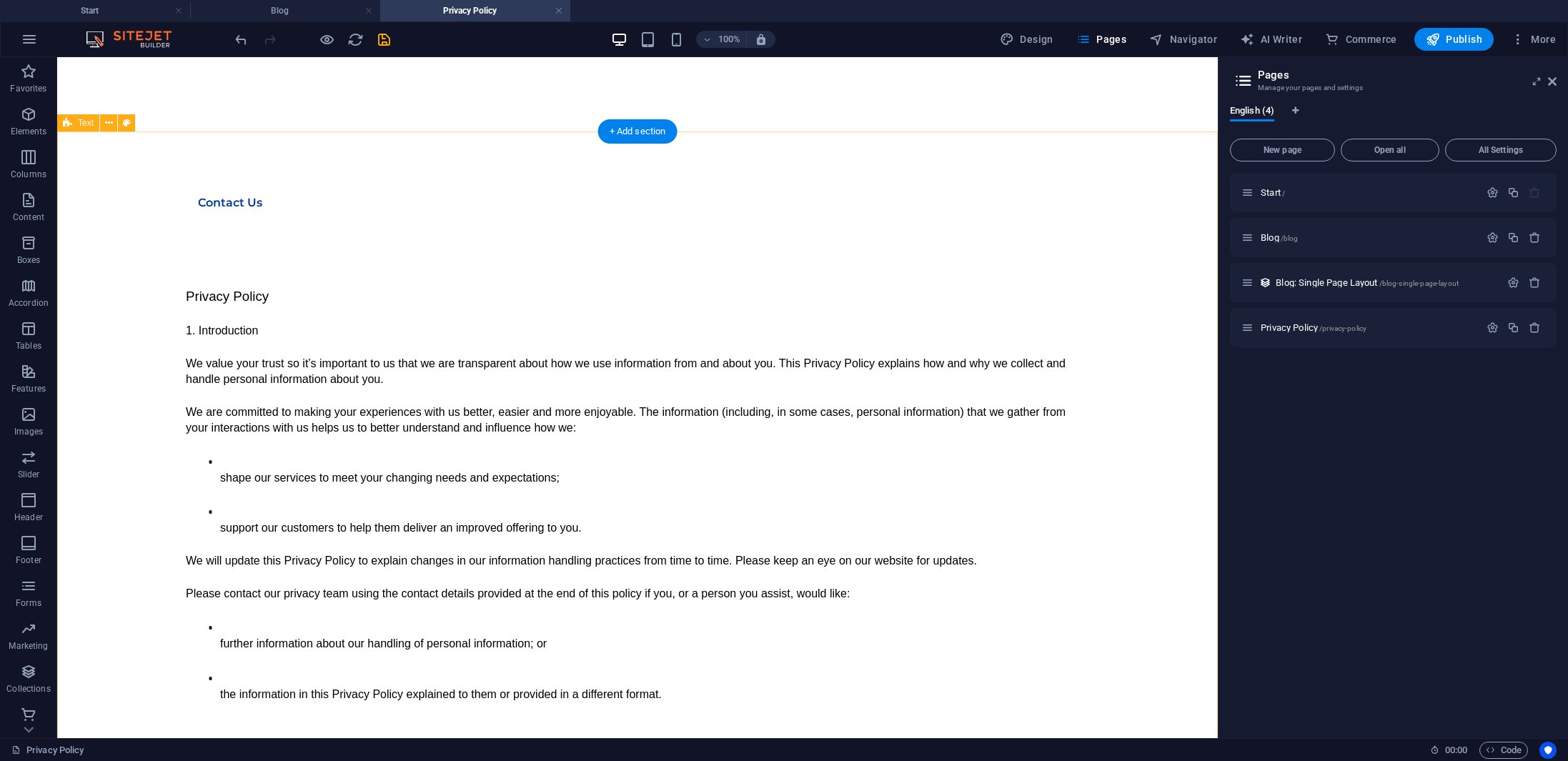
click at [383, 38] on icon "save" at bounding box center [384, 39] width 17 height 17
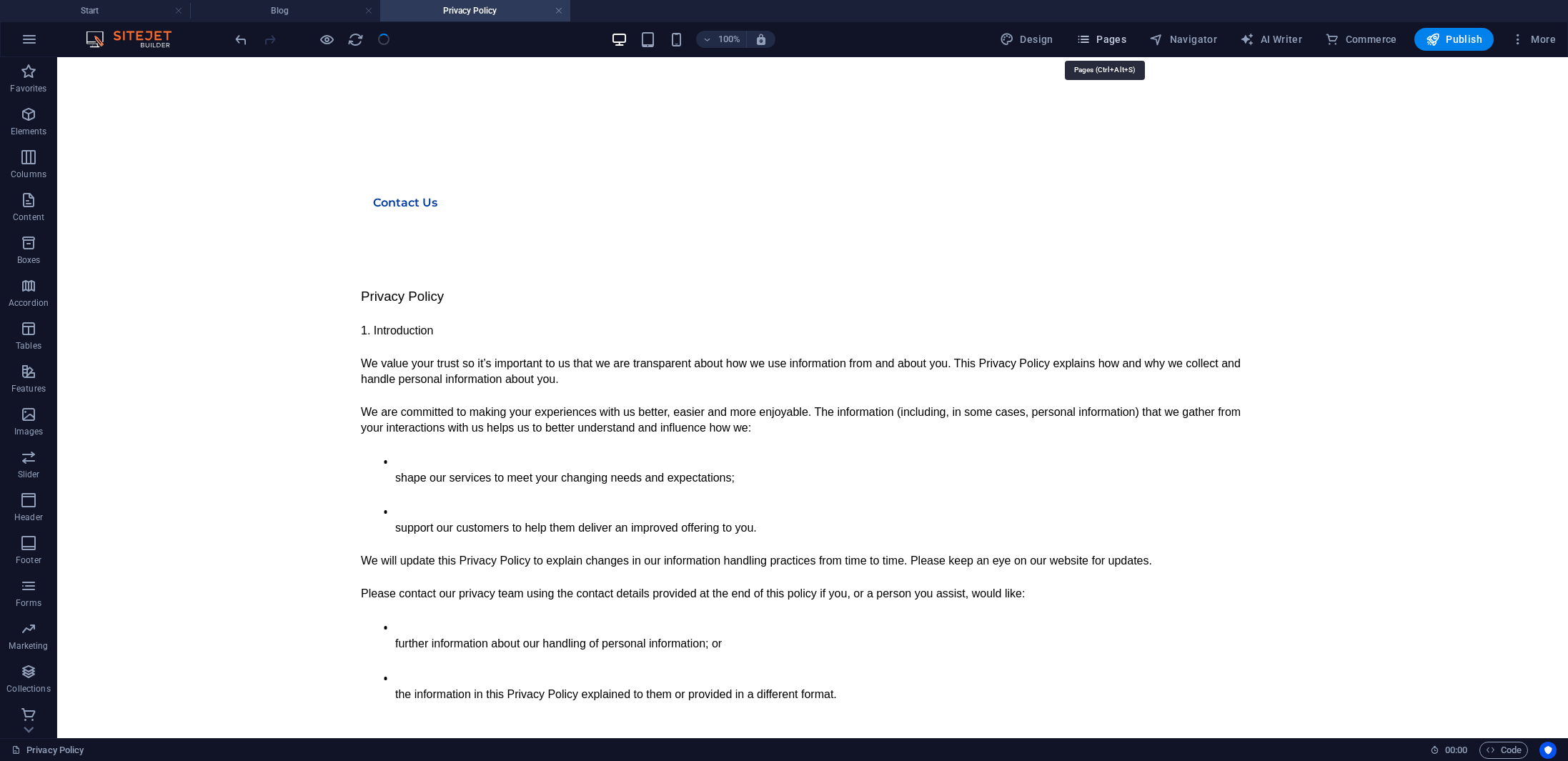
click at [1116, 39] on span "Pages" at bounding box center [1100, 39] width 50 height 14
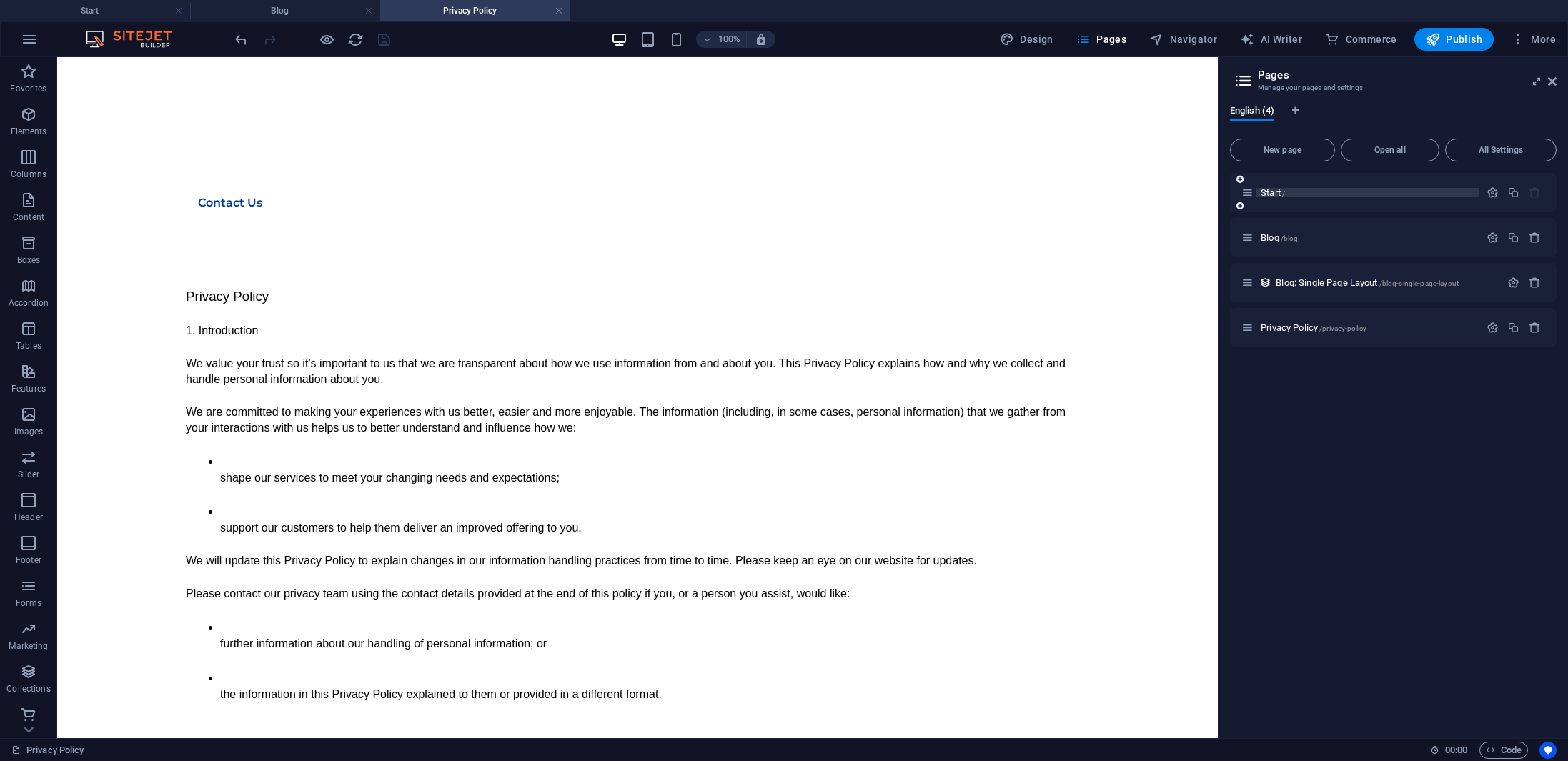
click at [1287, 190] on p "Start /" at bounding box center [1367, 192] width 214 height 10
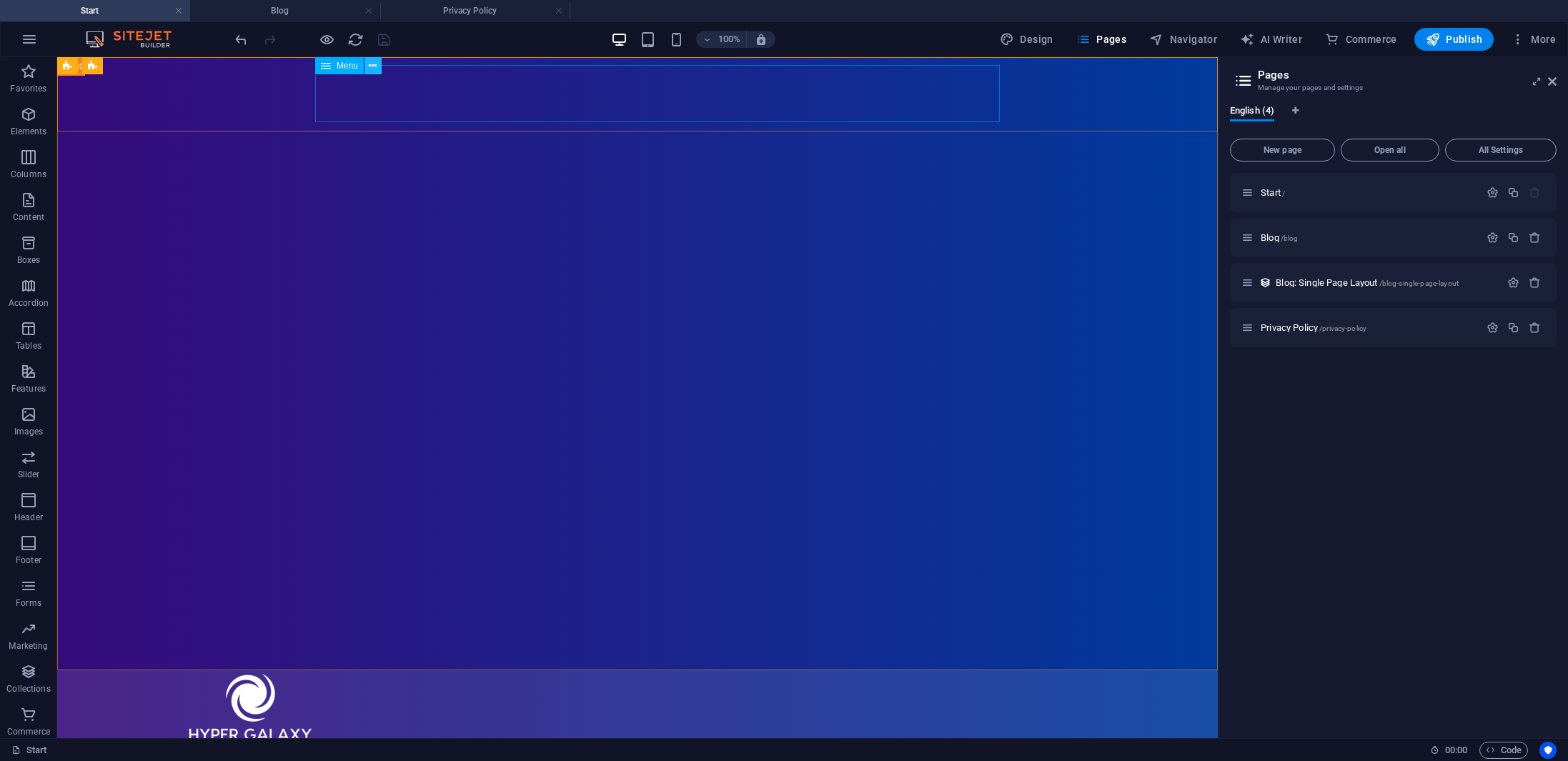
click at [373, 68] on icon at bounding box center [372, 66] width 8 height 15
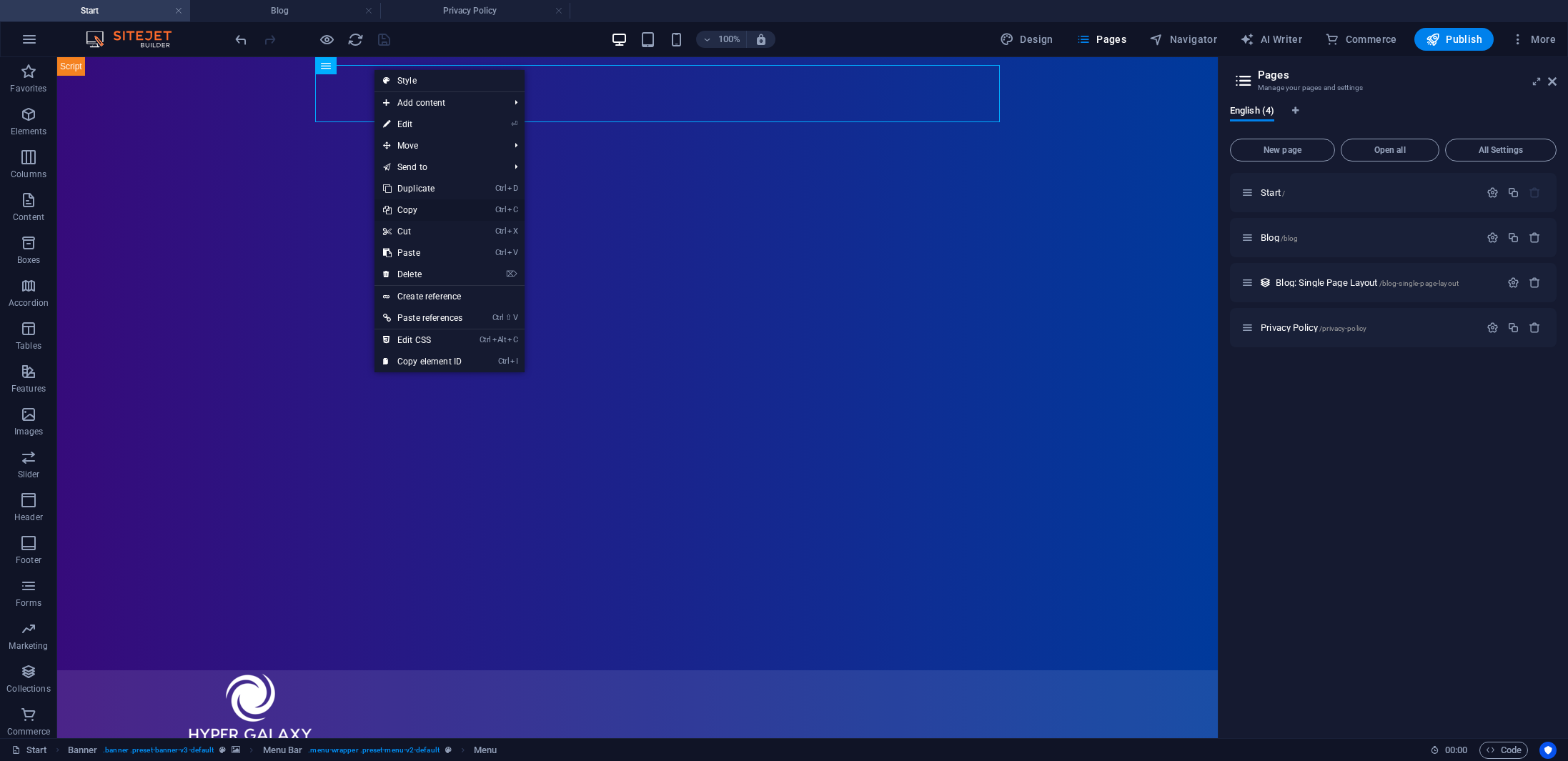
click at [424, 210] on link "Ctrl C Copy" at bounding box center [422, 210] width 96 height 22
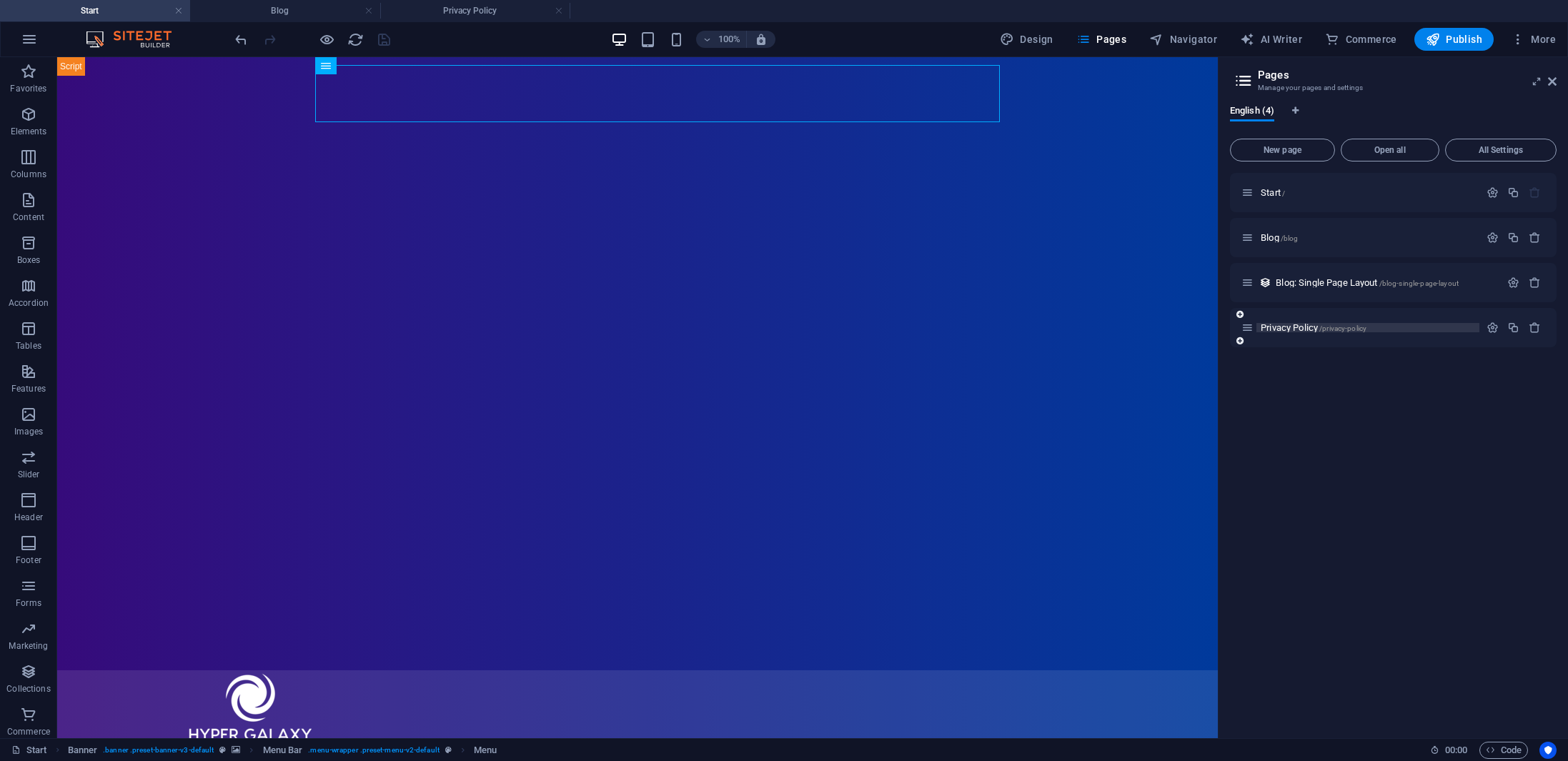
click at [1314, 326] on span "Privacy Policy /privacy-policy" at bounding box center [1313, 328] width 106 height 10
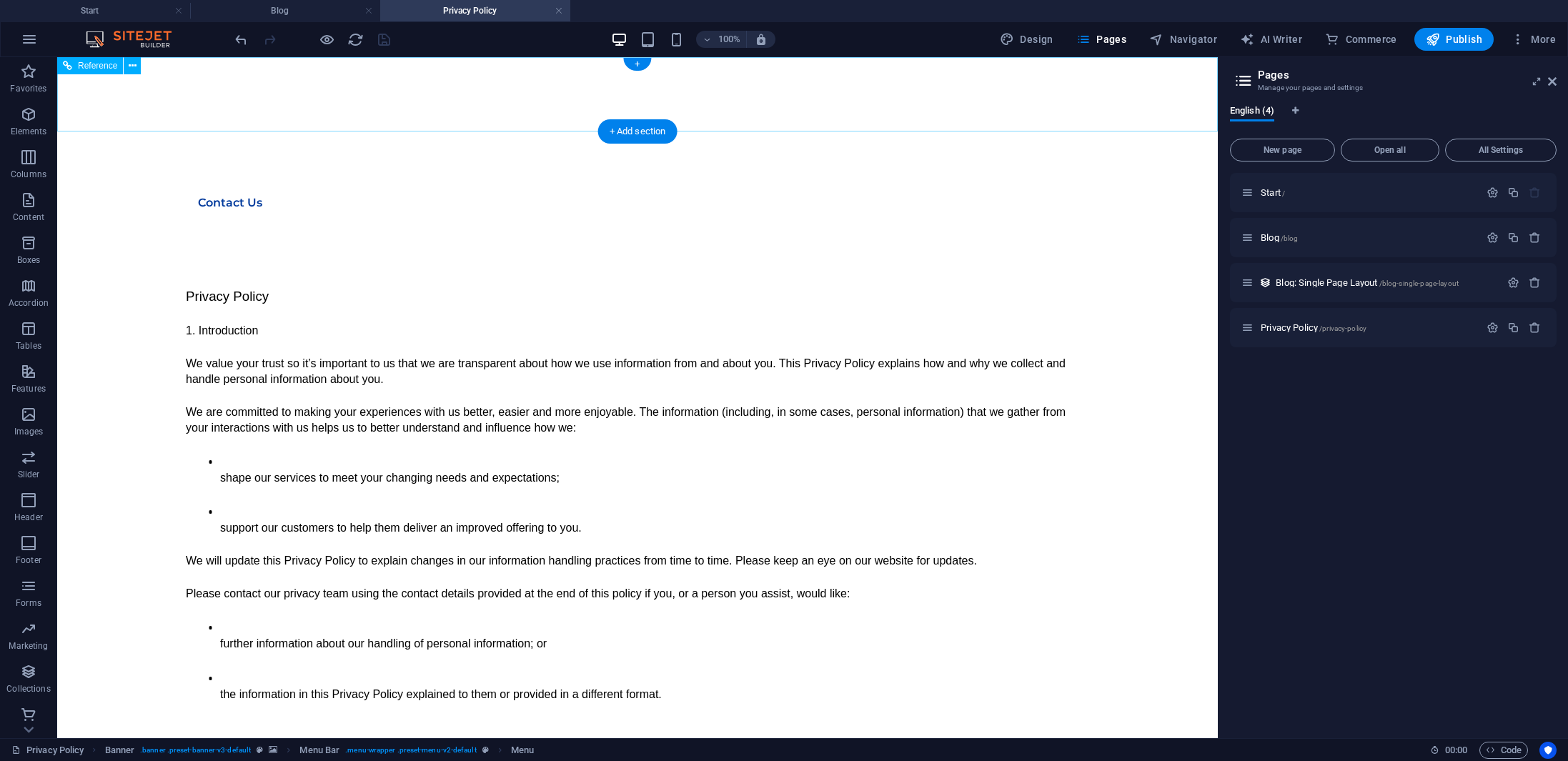
click at [575, 131] on nav "Home About Blog" at bounding box center [637, 159] width 903 height 57
click at [131, 63] on icon at bounding box center [132, 66] width 8 height 15
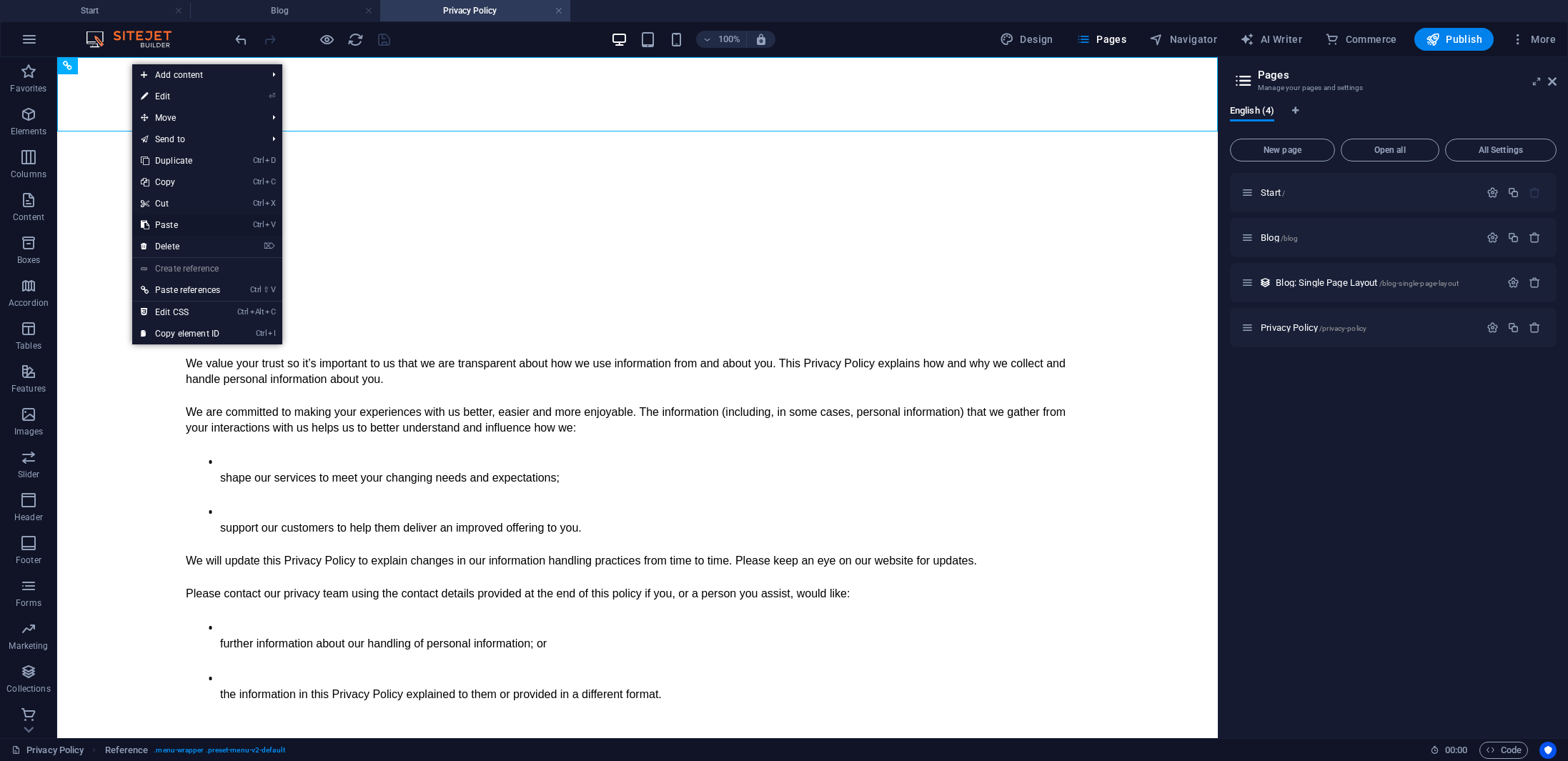
click at [170, 225] on link "Ctrl V Paste" at bounding box center [180, 225] width 96 height 22
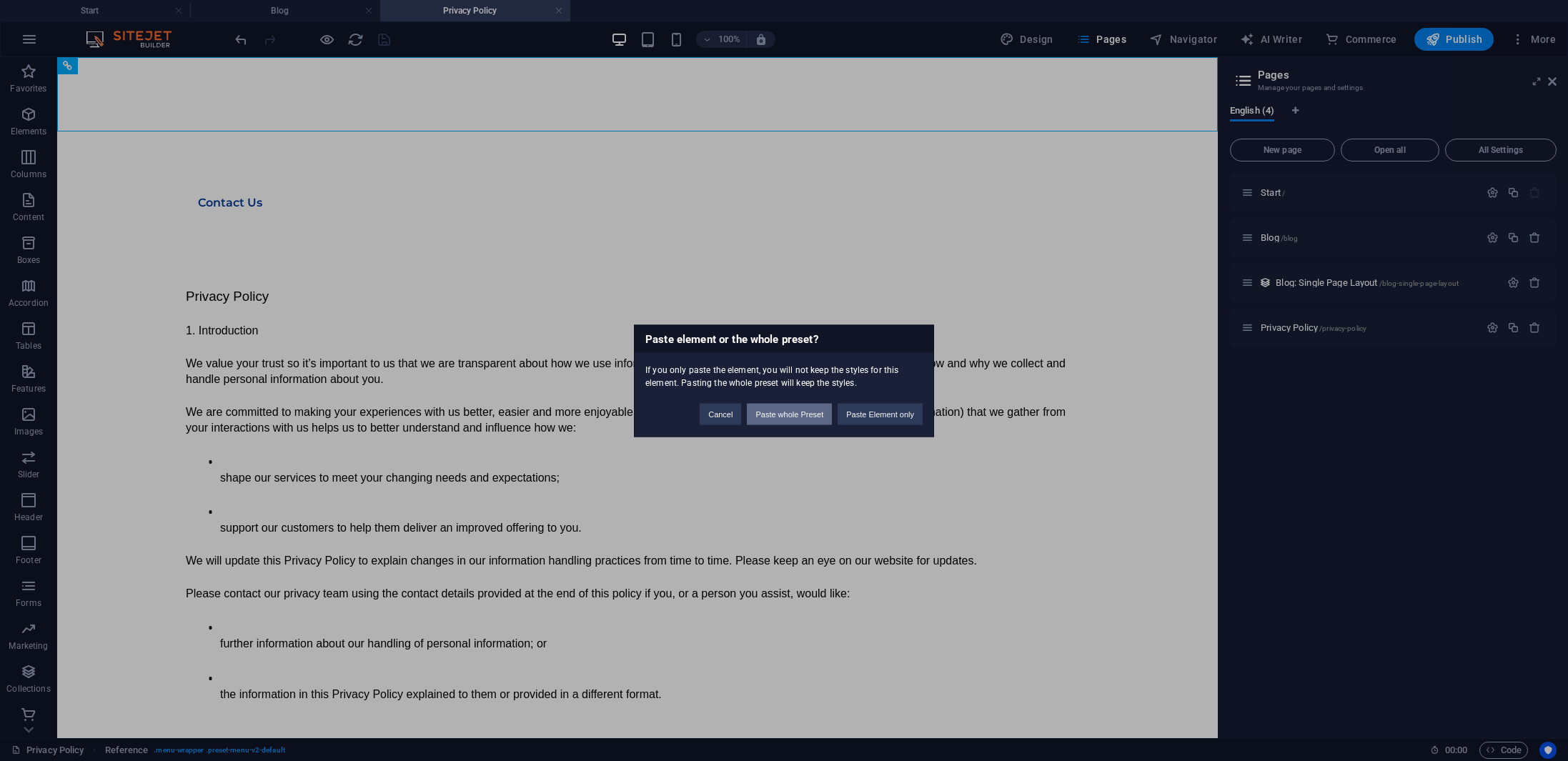
click at [794, 418] on button "Paste whole Preset" at bounding box center [788, 413] width 85 height 22
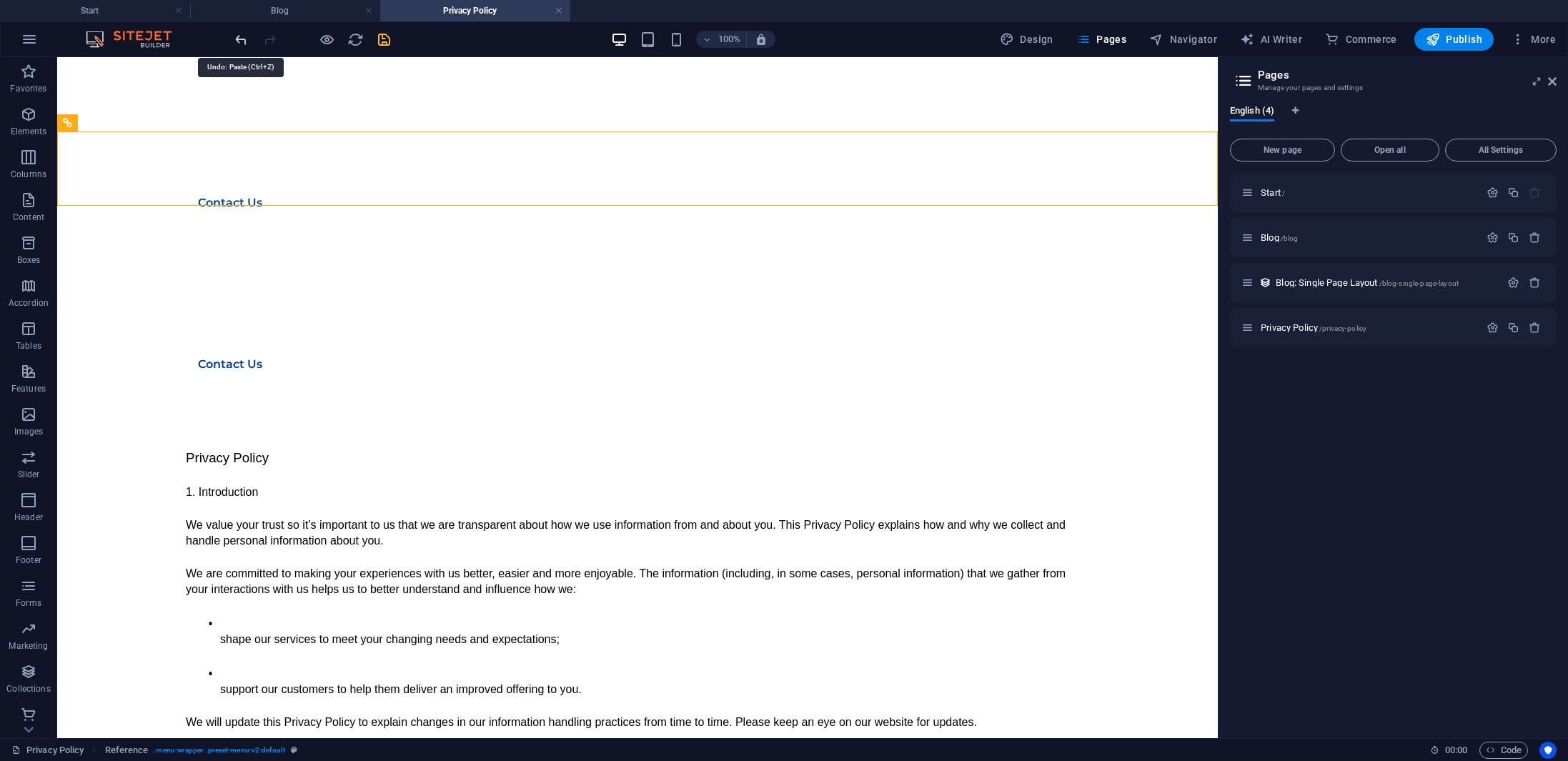
click at [239, 45] on icon "undo" at bounding box center [241, 39] width 17 height 17
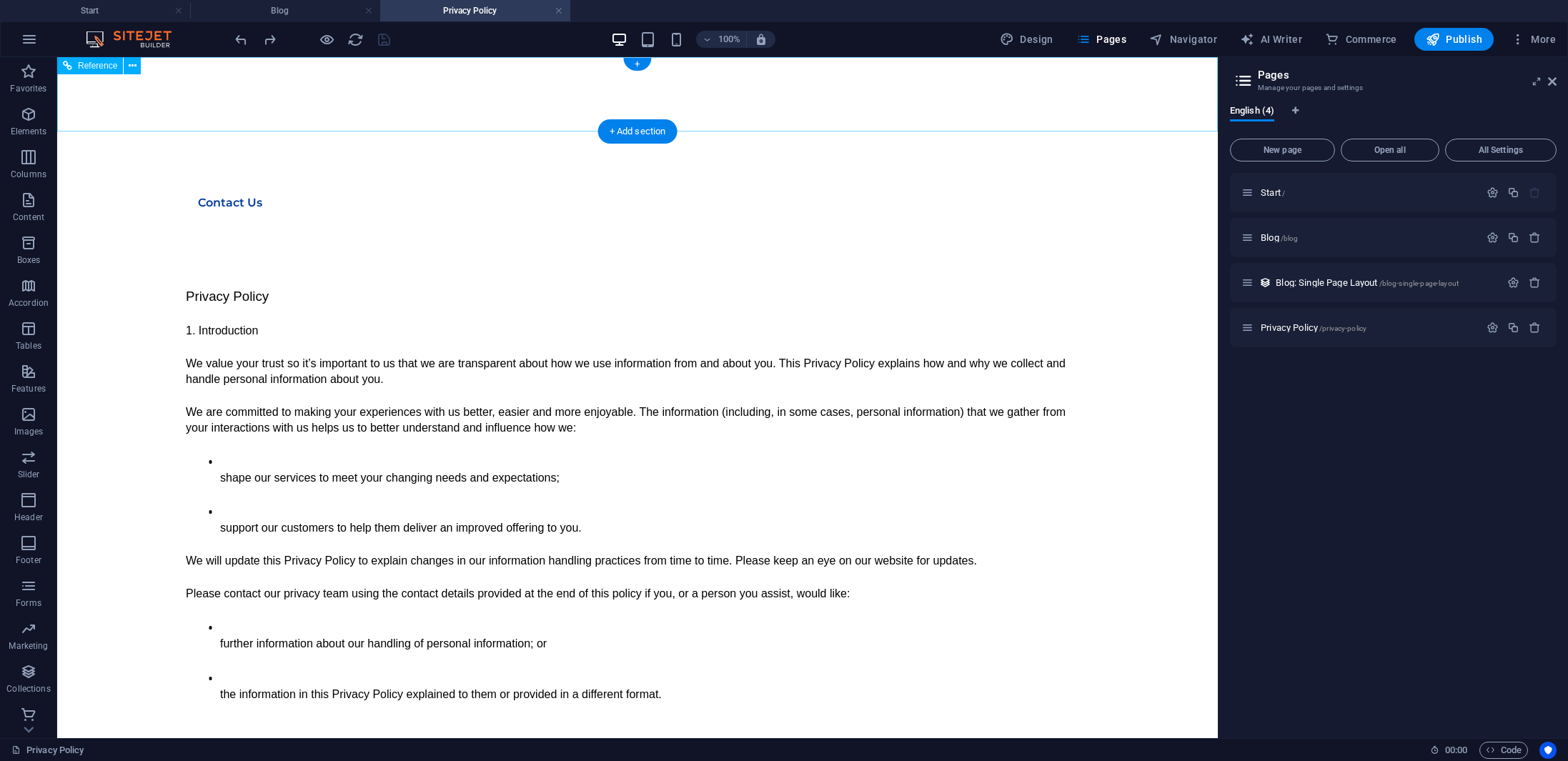
click at [1040, 188] on div "Contact Us" at bounding box center [637, 203] width 903 height 30
click at [134, 68] on icon at bounding box center [132, 66] width 8 height 15
click at [135, 68] on icon at bounding box center [132, 66] width 8 height 15
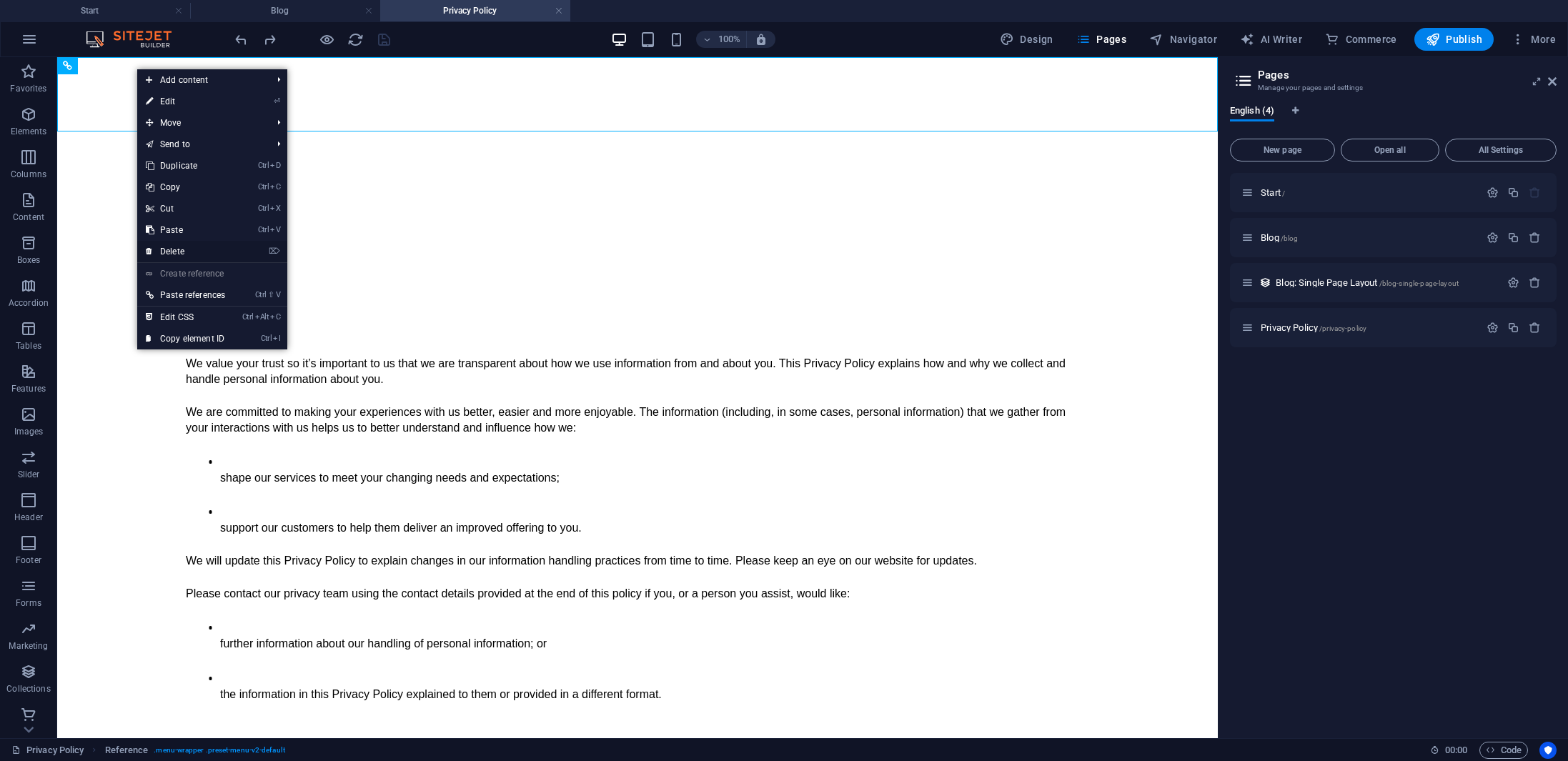
click at [170, 247] on link "⌦ Delete" at bounding box center [185, 252] width 96 height 22
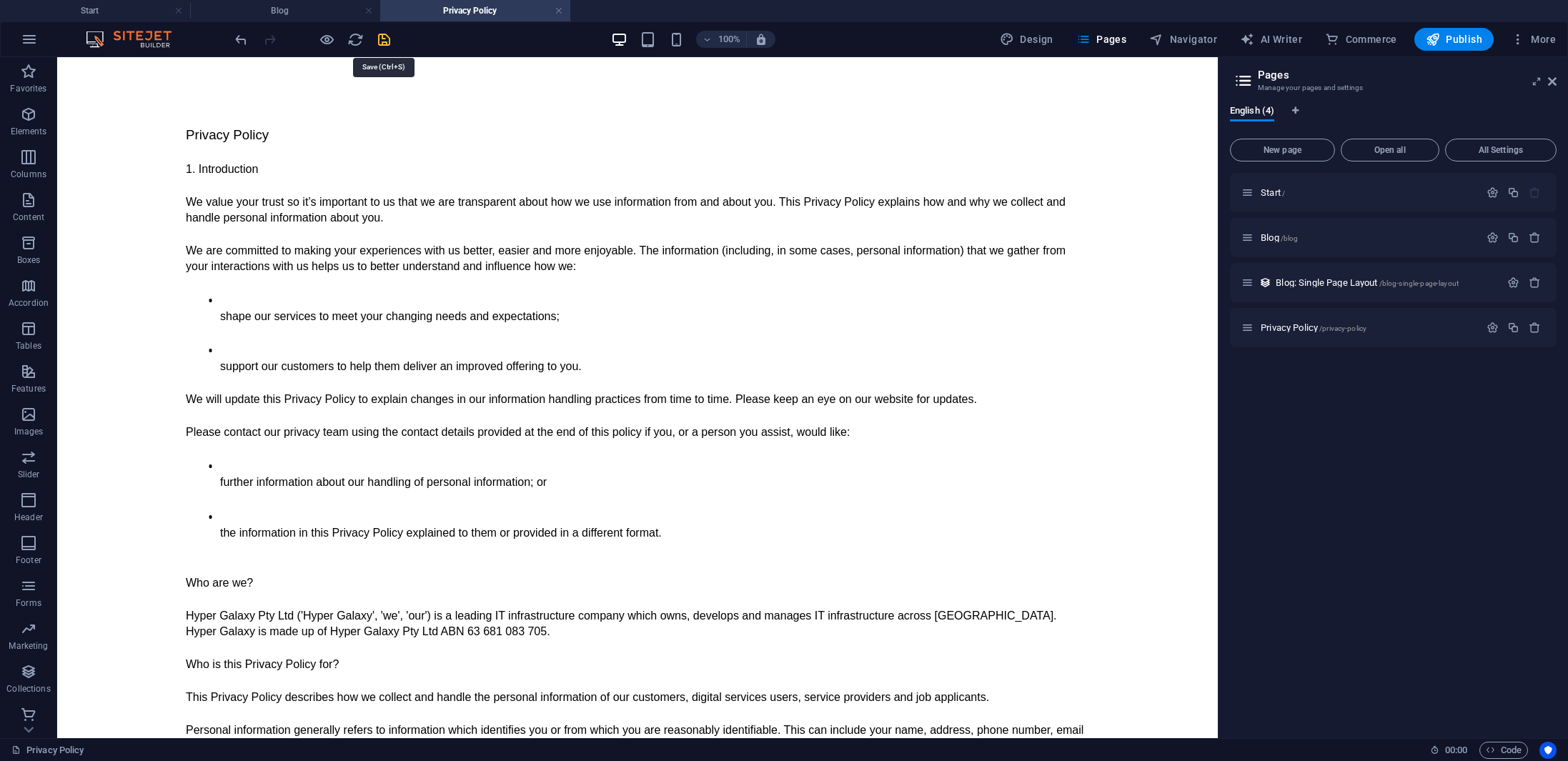
click at [379, 40] on icon "save" at bounding box center [384, 39] width 17 height 17
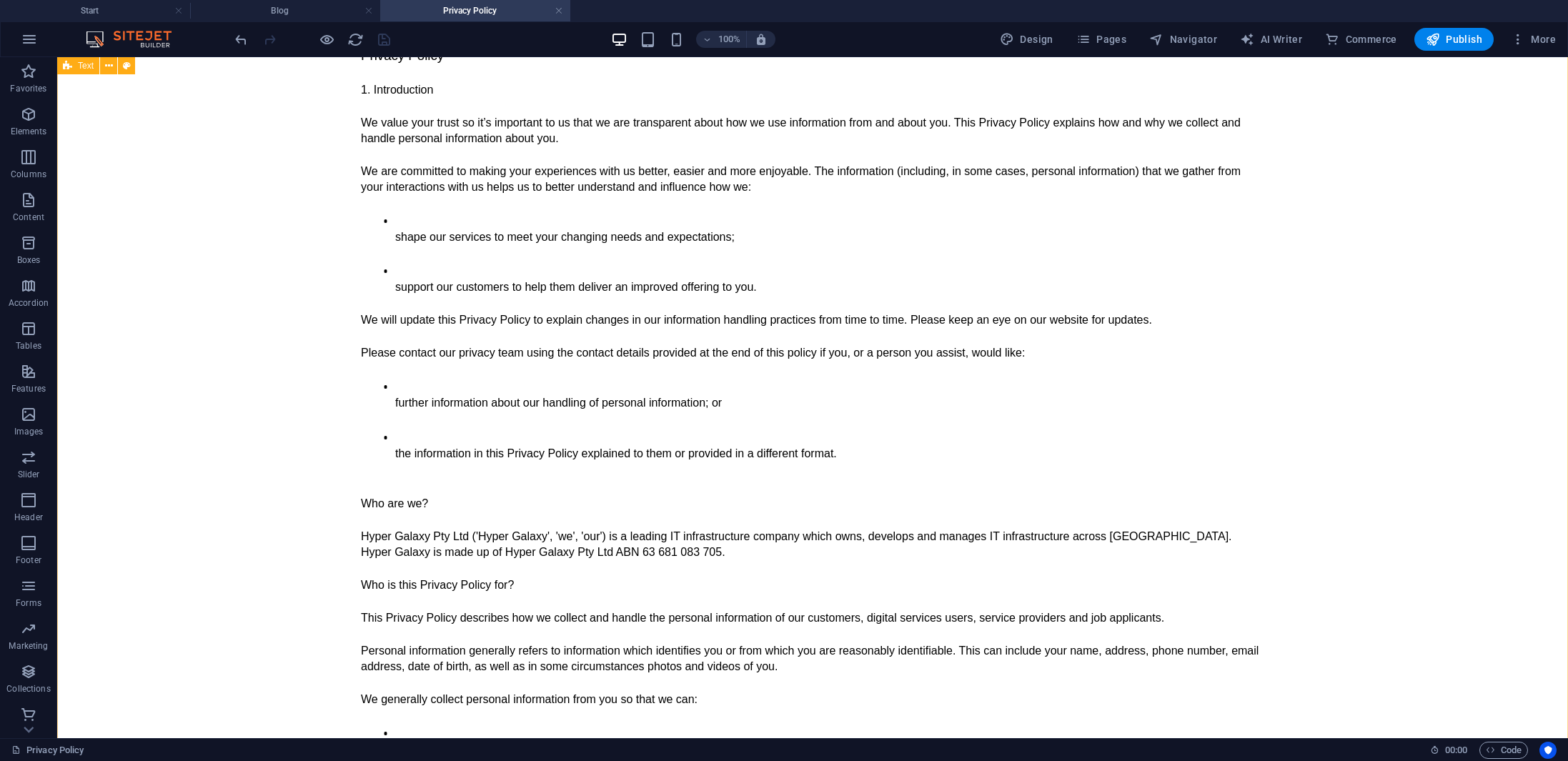
scroll to position [159, 0]
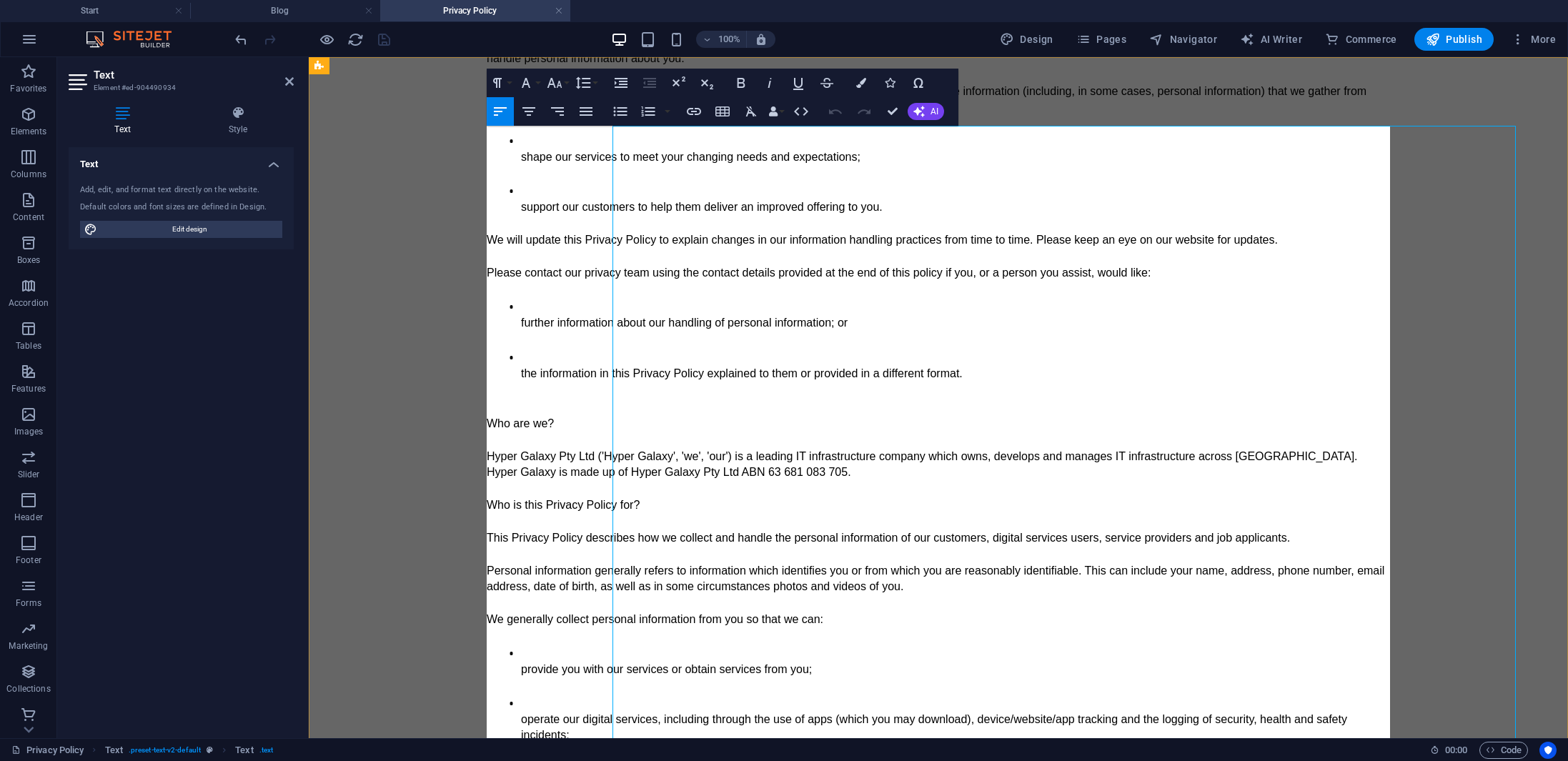
scroll to position [0, 0]
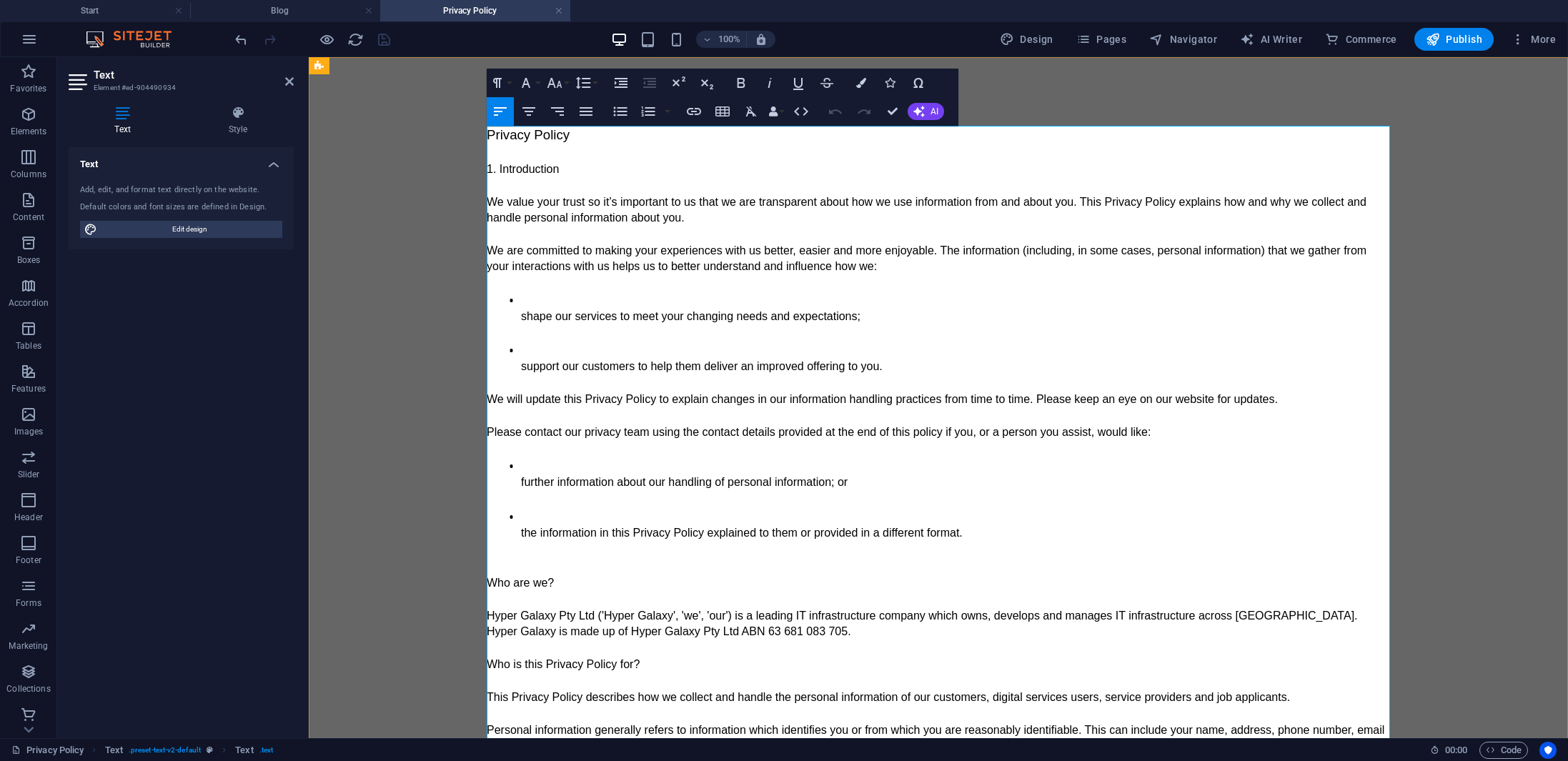
click at [492, 398] on span "We will update this Privacy Policy to explain changes in our information handli…" at bounding box center [882, 399] width 791 height 12
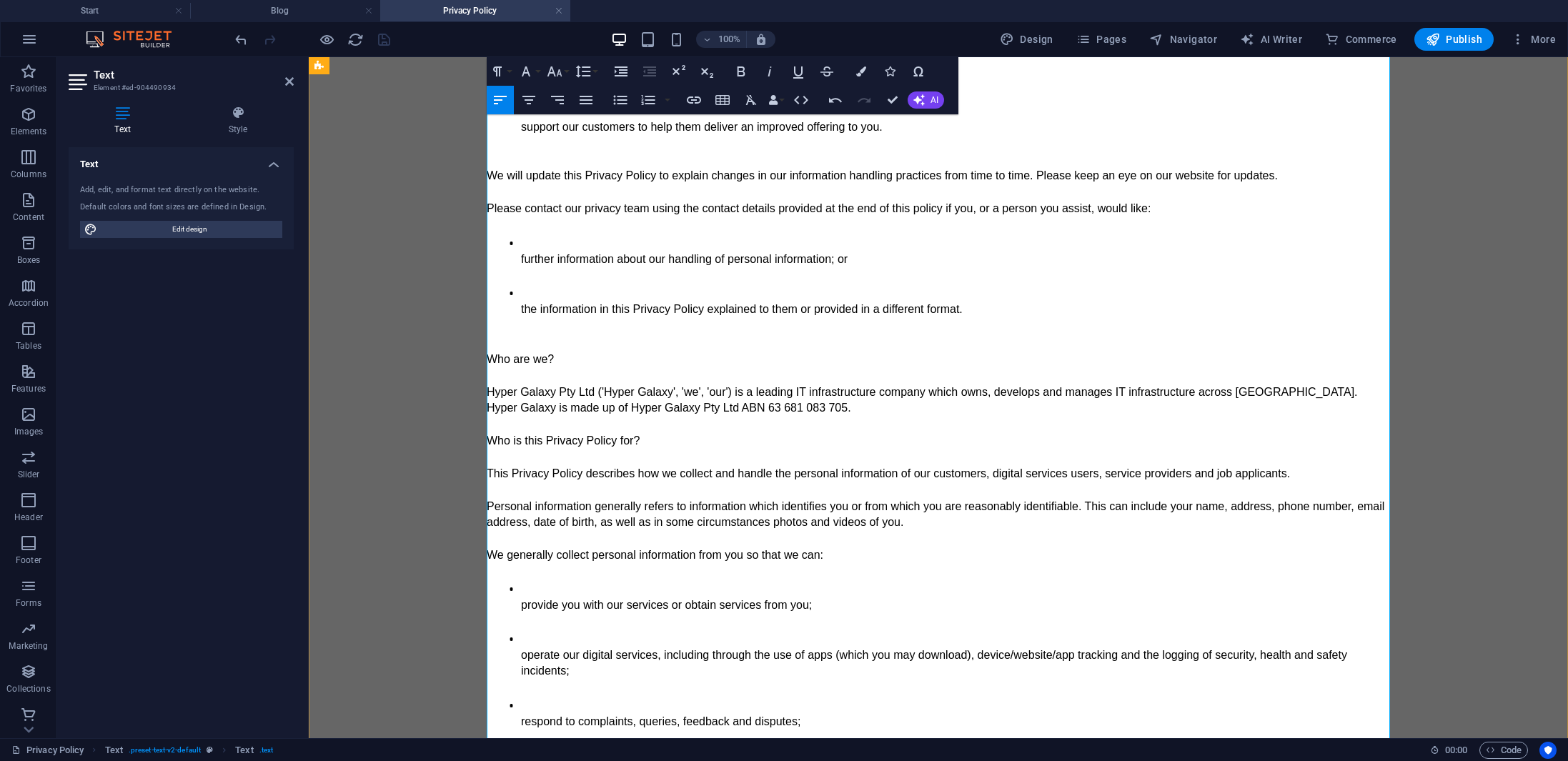
scroll to position [319, 0]
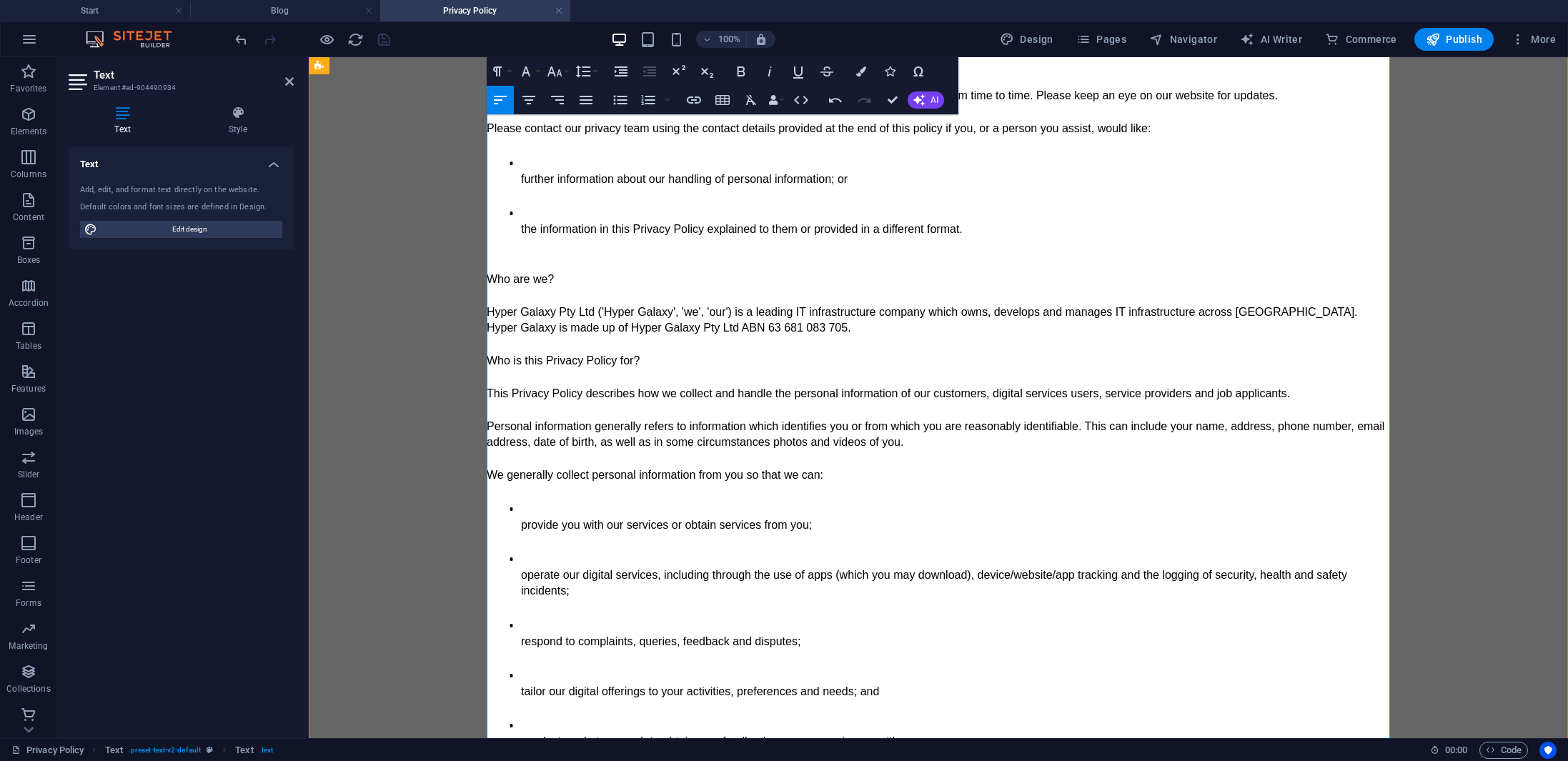
click at [492, 356] on span "Who is this Privacy Policy for?" at bounding box center [563, 361] width 153 height 12
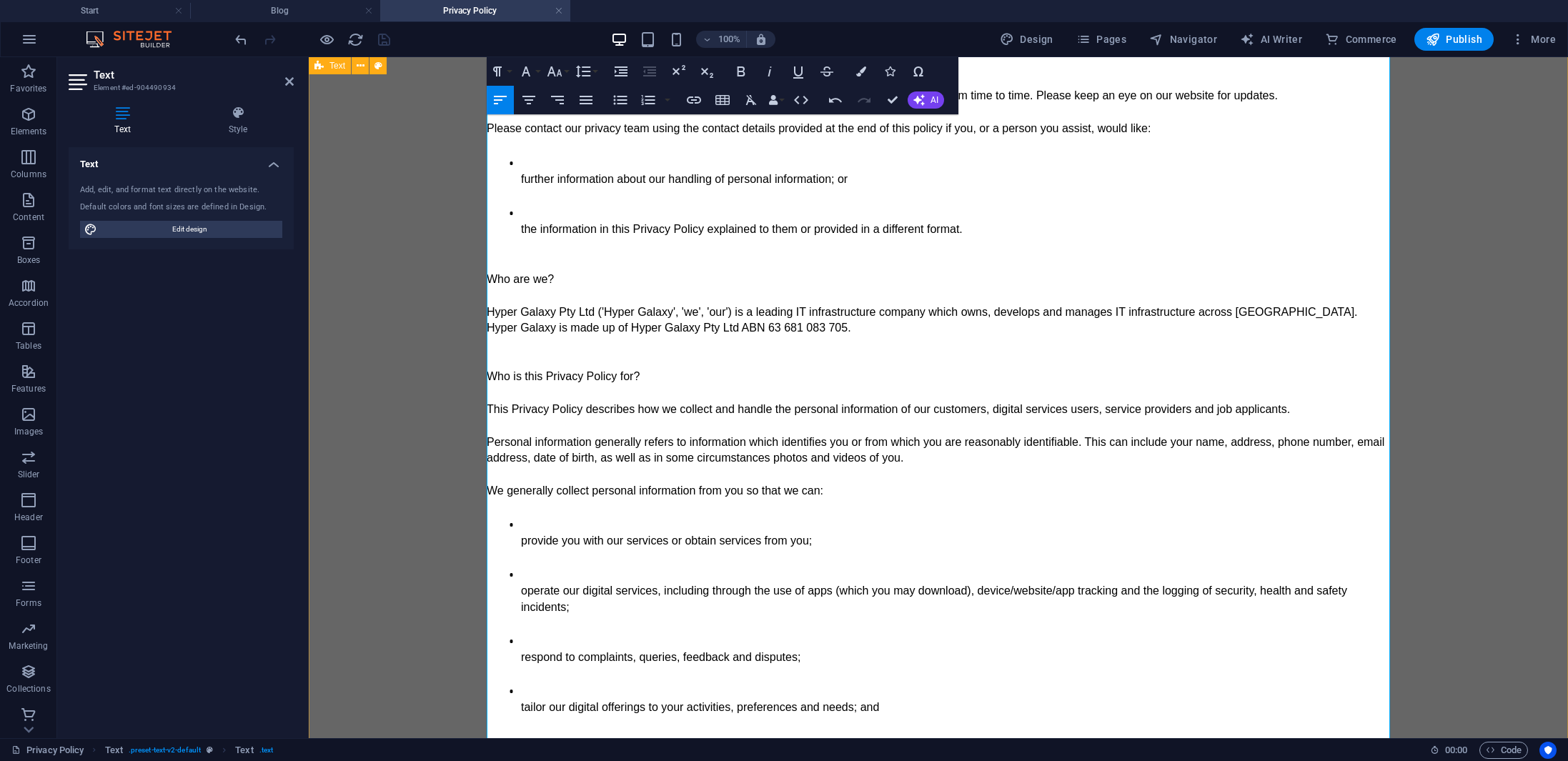
click at [491, 490] on span "We generally collect personal information from you so that we can:" at bounding box center [655, 490] width 336 height 12
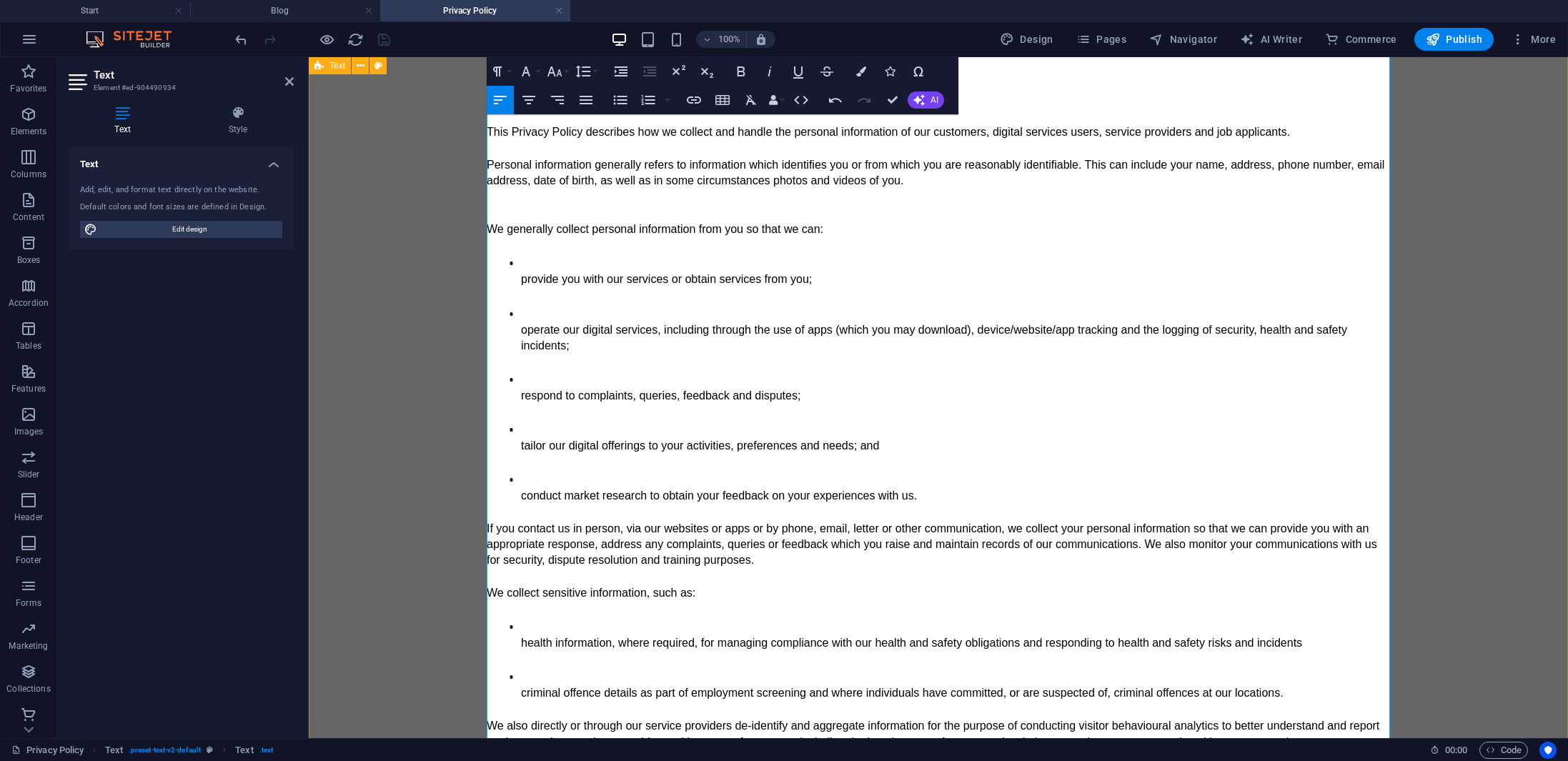
scroll to position [640, 0]
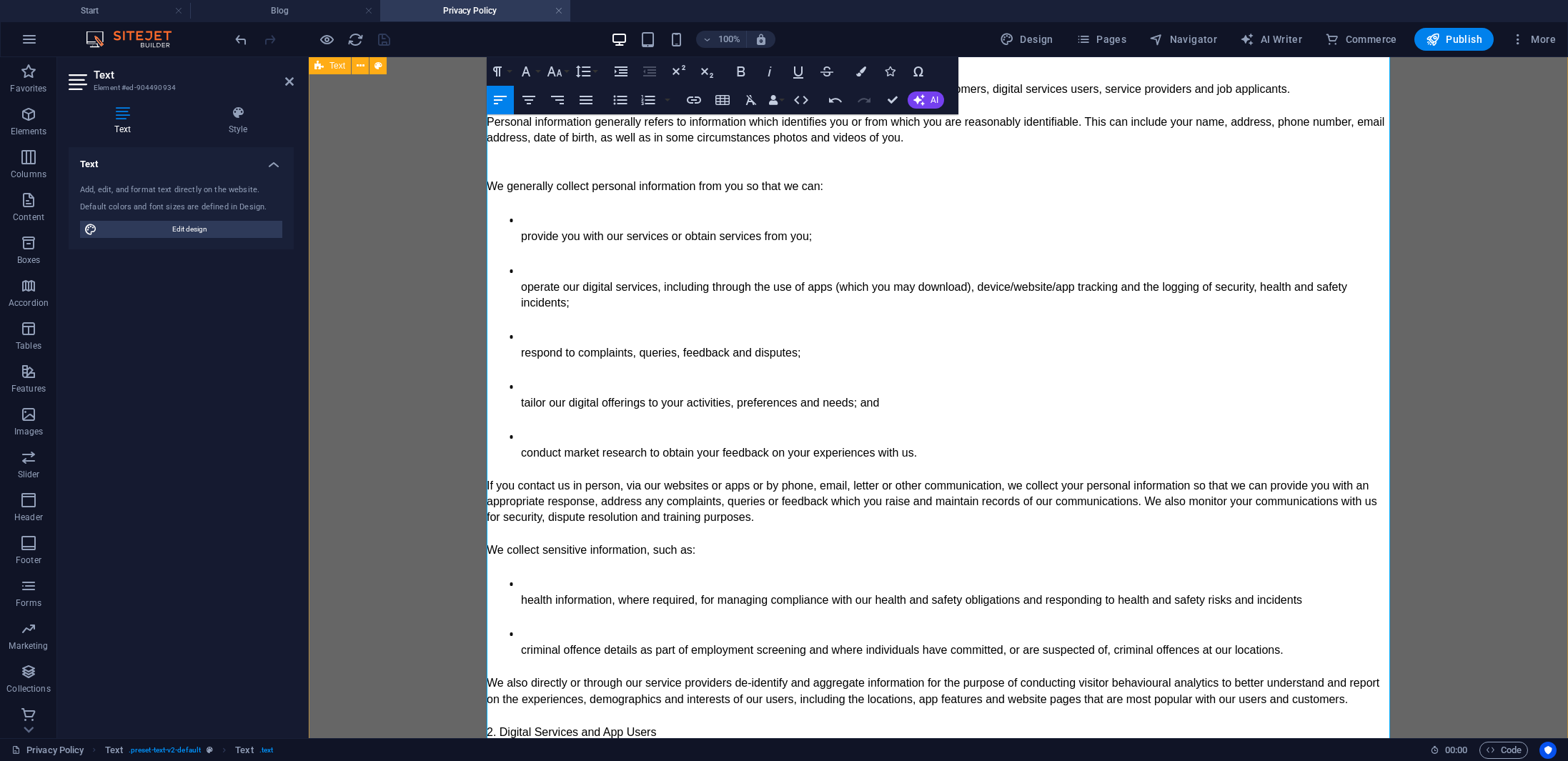
click at [491, 481] on span "If you contact us in person, via our websites or apps or by phone, email, lette…" at bounding box center [933, 502] width 893 height 44
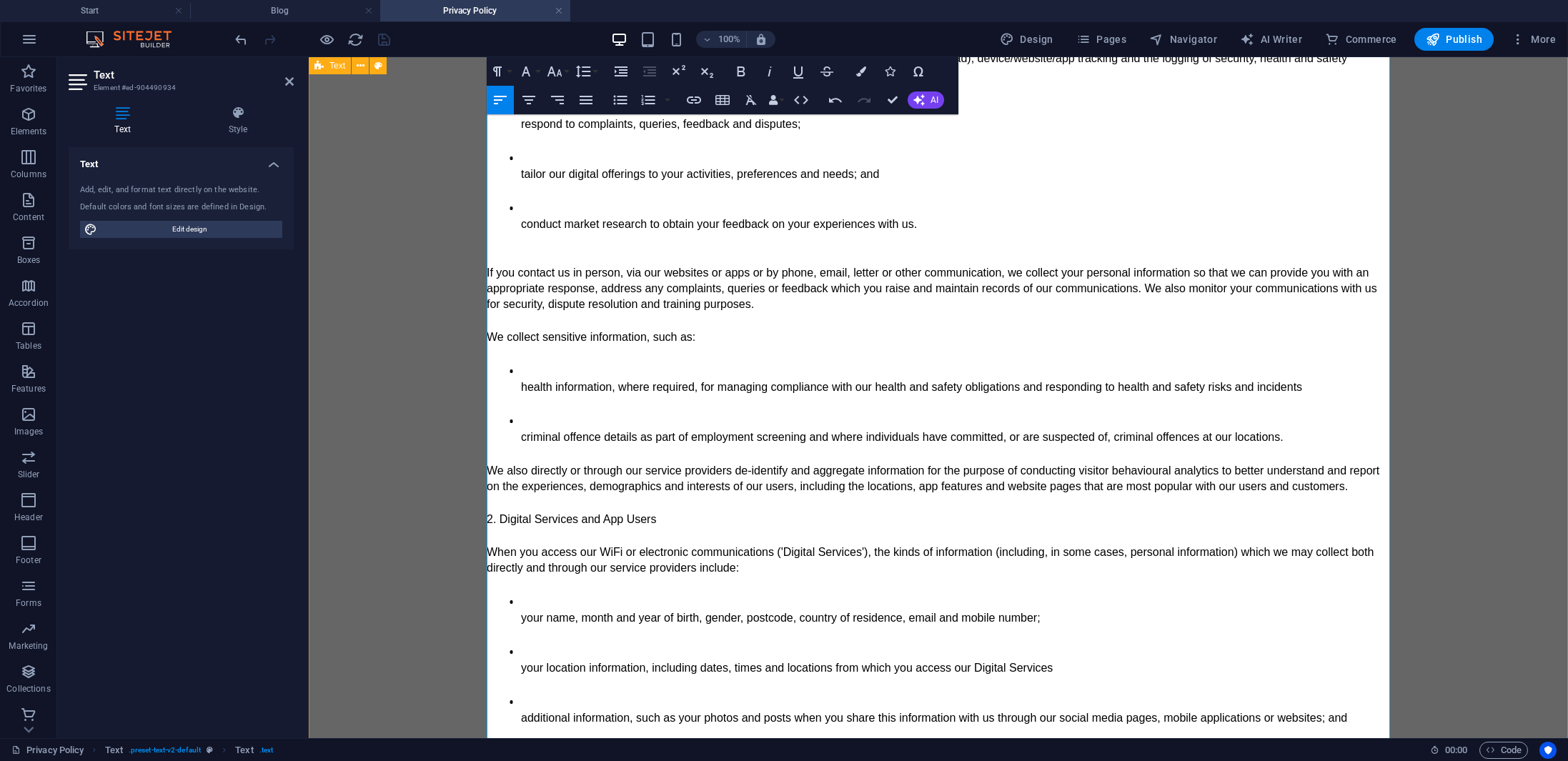
scroll to position [879, 0]
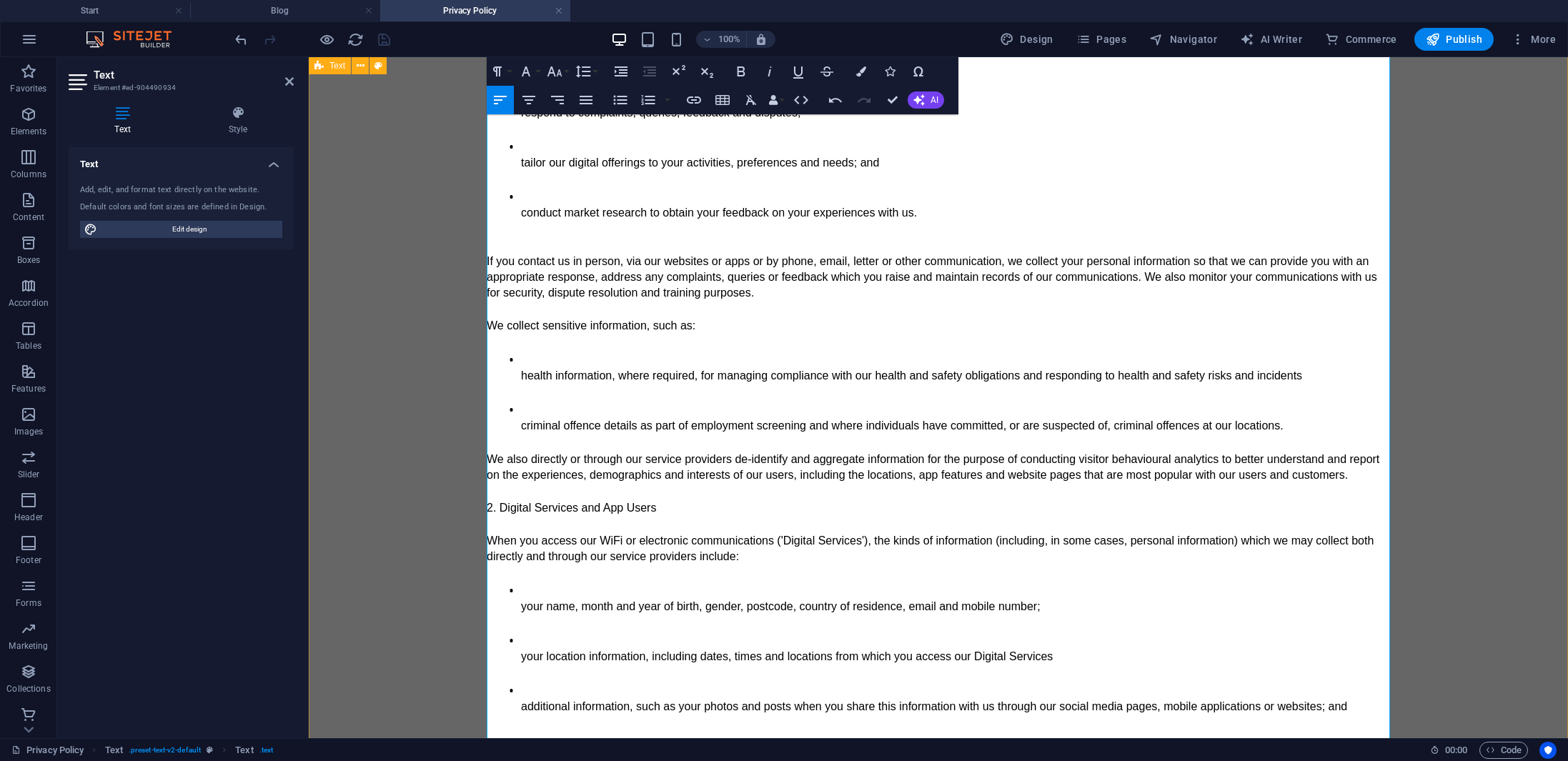
click at [487, 506] on span "2. Digital Services and App Users" at bounding box center [572, 508] width 170 height 12
click at [666, 507] on p "2. Digital Services and App Users" at bounding box center [938, 508] width 903 height 16
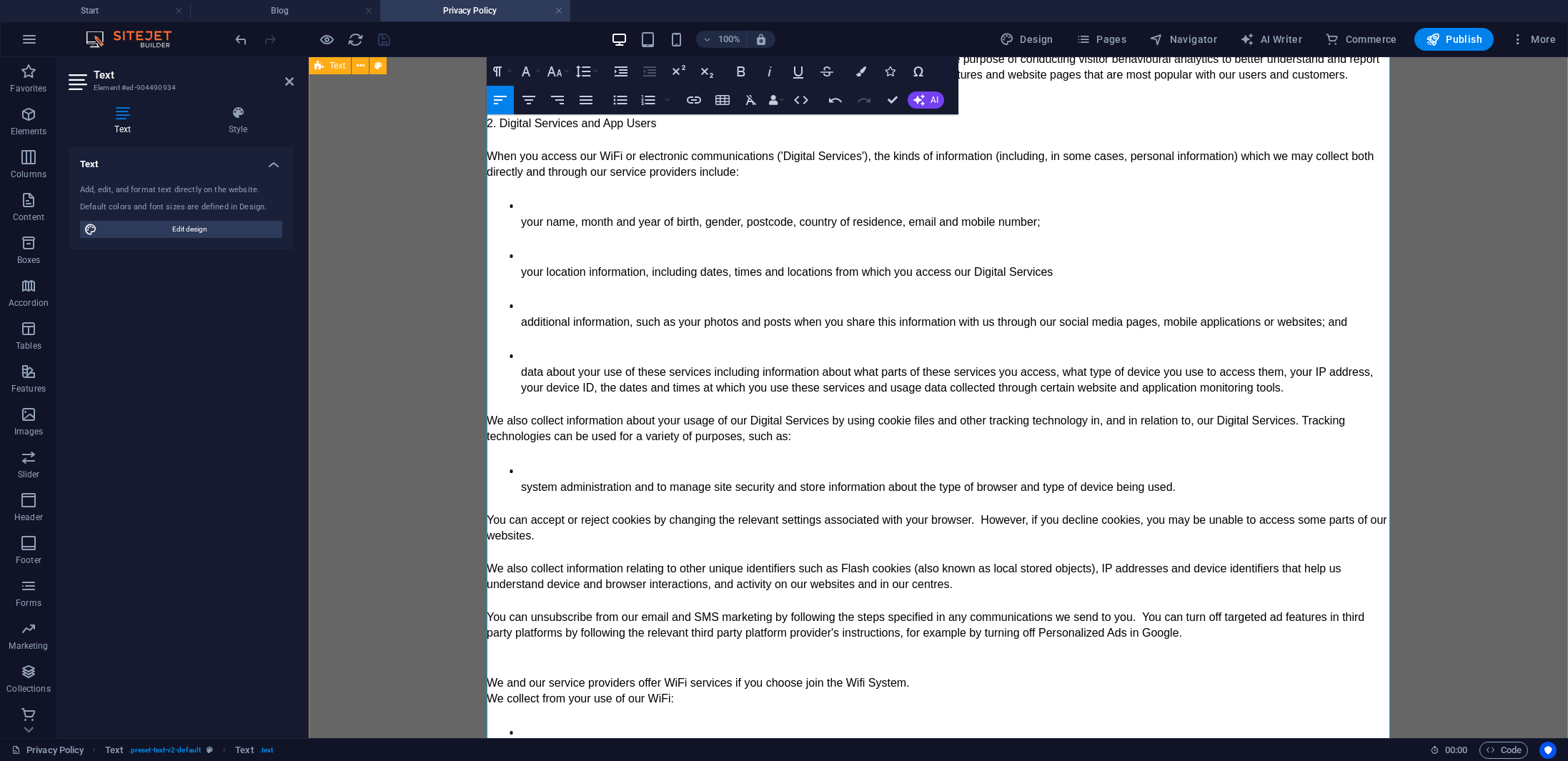
scroll to position [1359, 0]
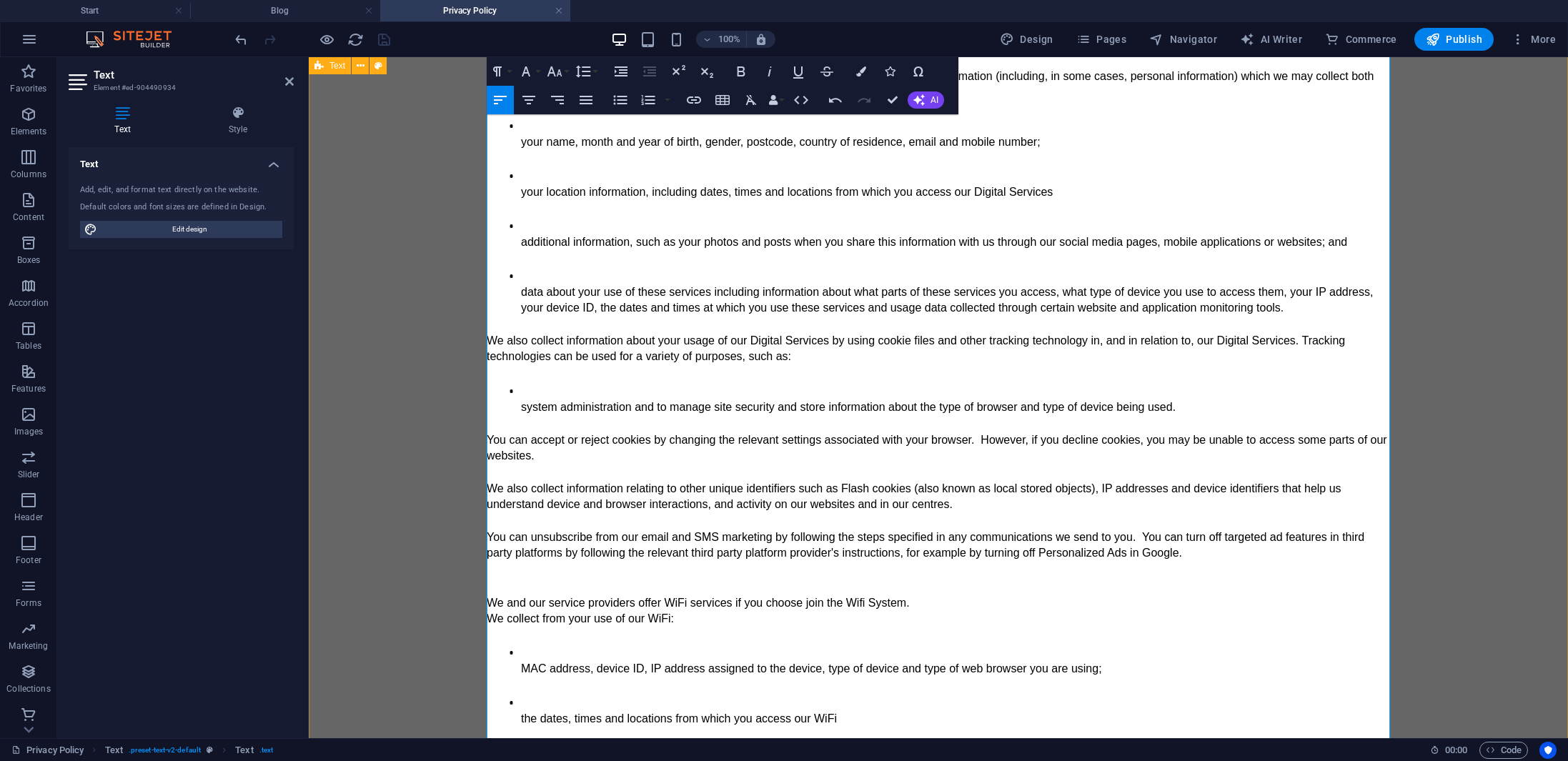
click at [519, 405] on ul "system administration and to manage site security and store information about t…" at bounding box center [938, 398] width 903 height 33
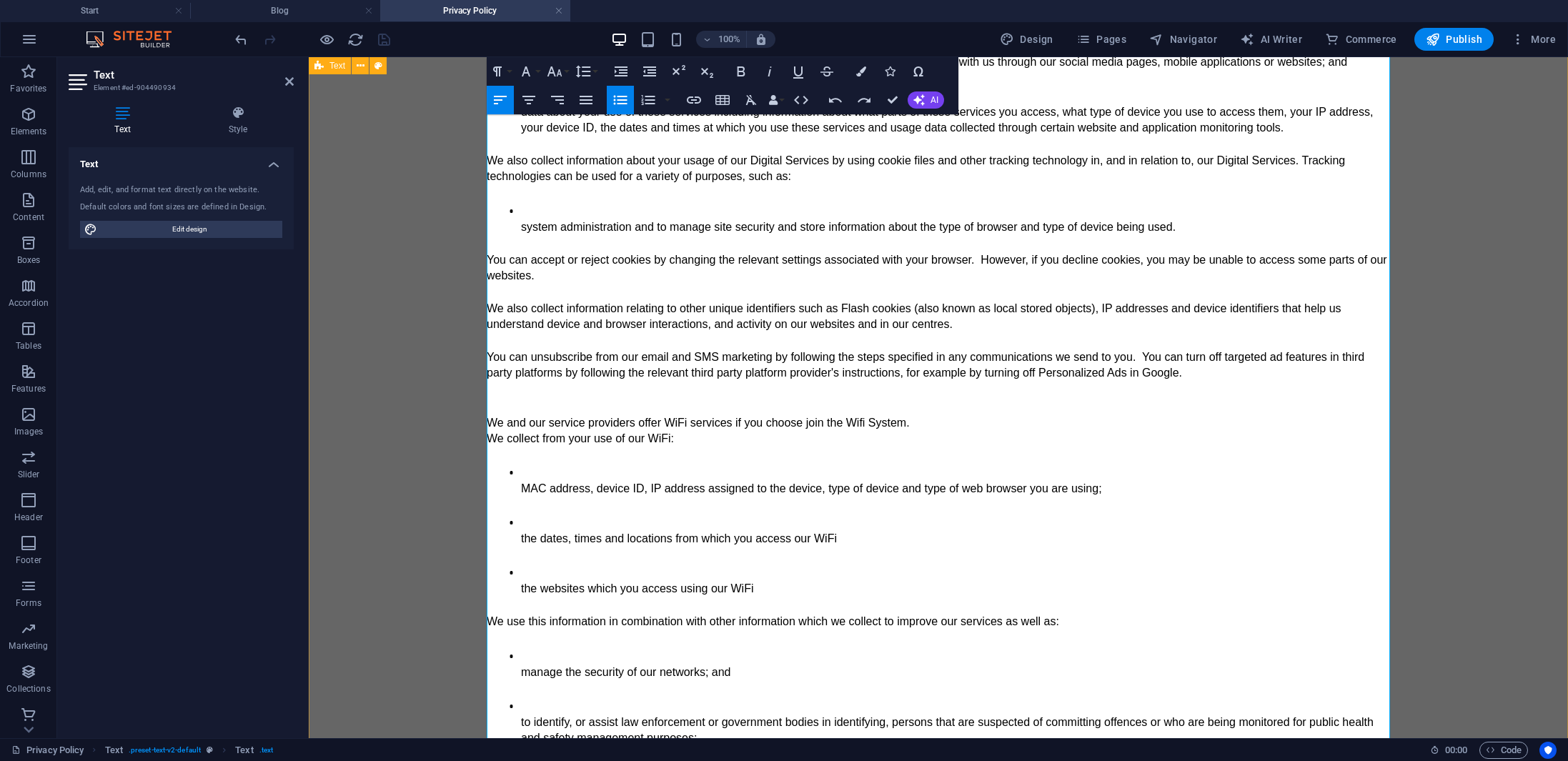
scroll to position [1600, 0]
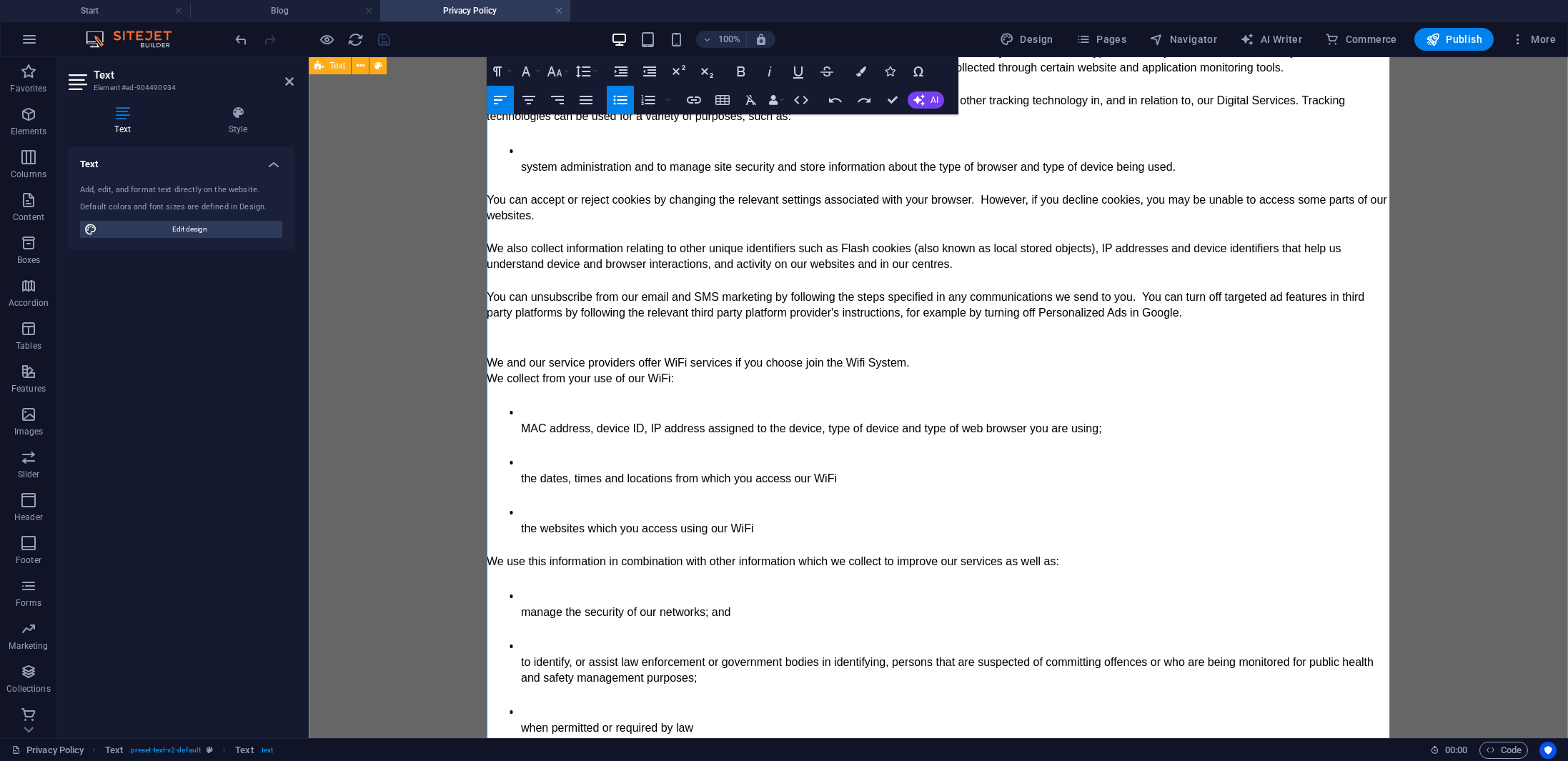
click at [491, 378] on span "We collect from your use of our WiFi:" at bounding box center [580, 378] width 187 height 12
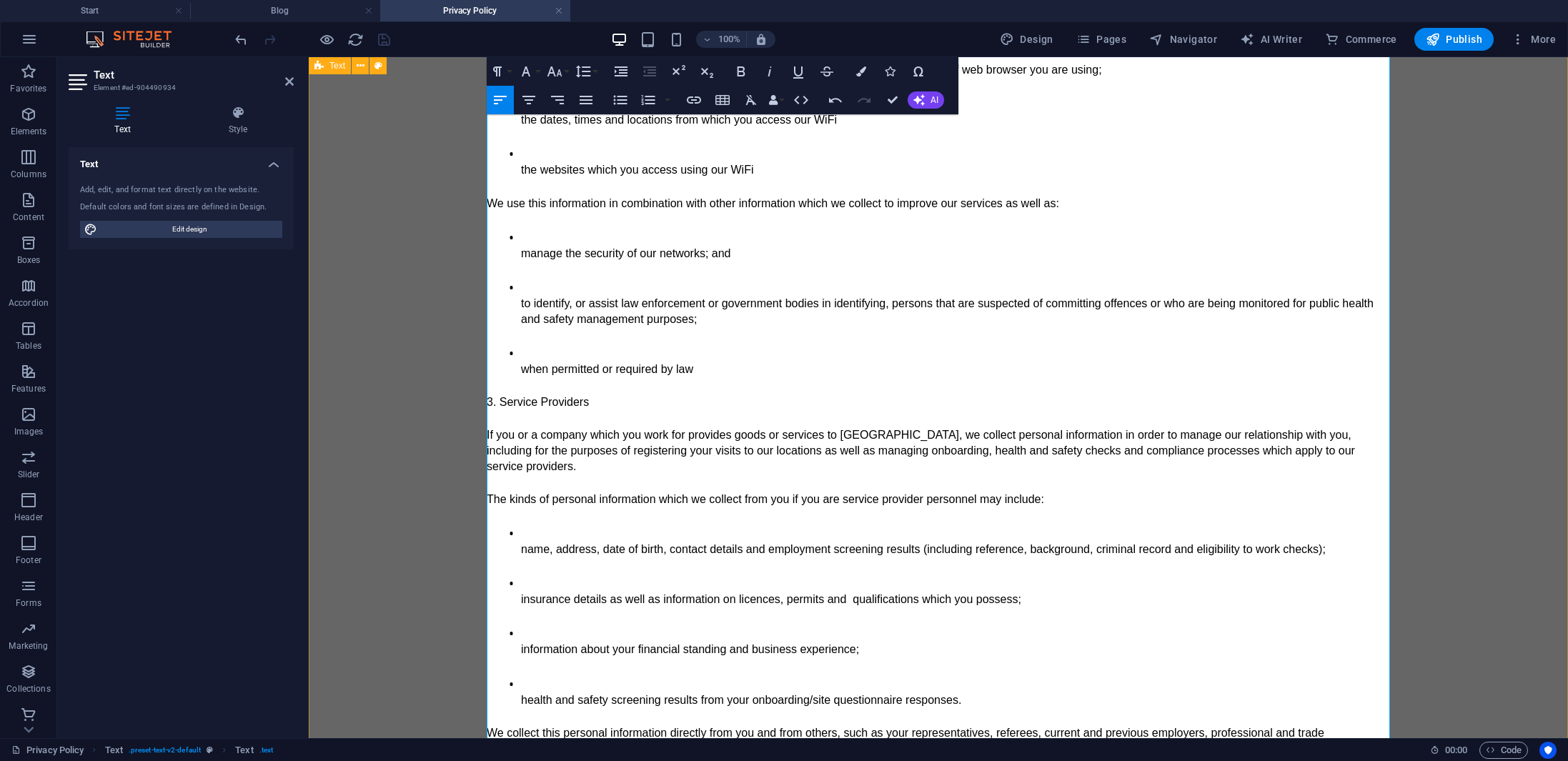
scroll to position [1999, 0]
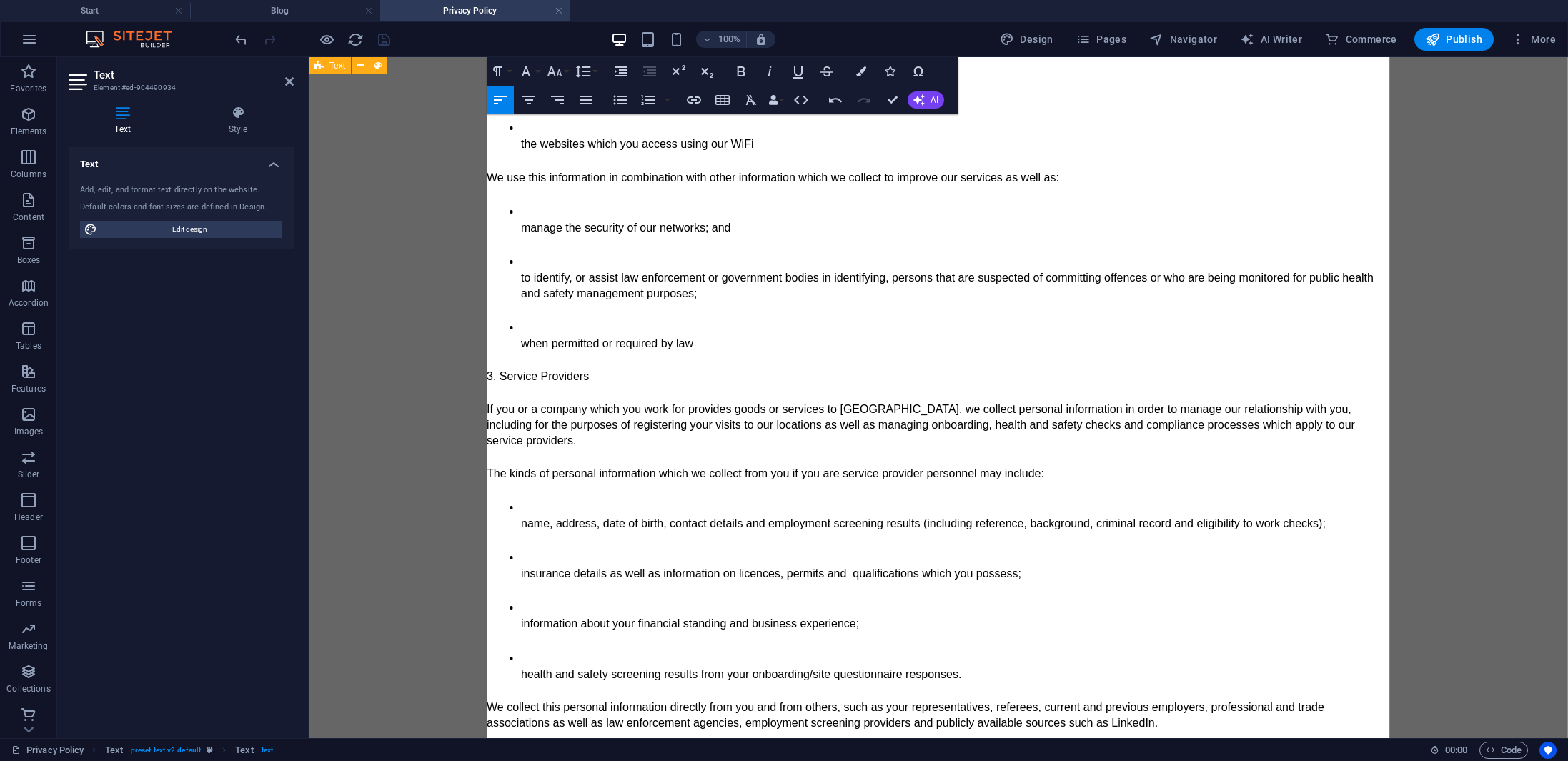
click at [489, 374] on span "3. Service Providers" at bounding box center [538, 377] width 102 height 12
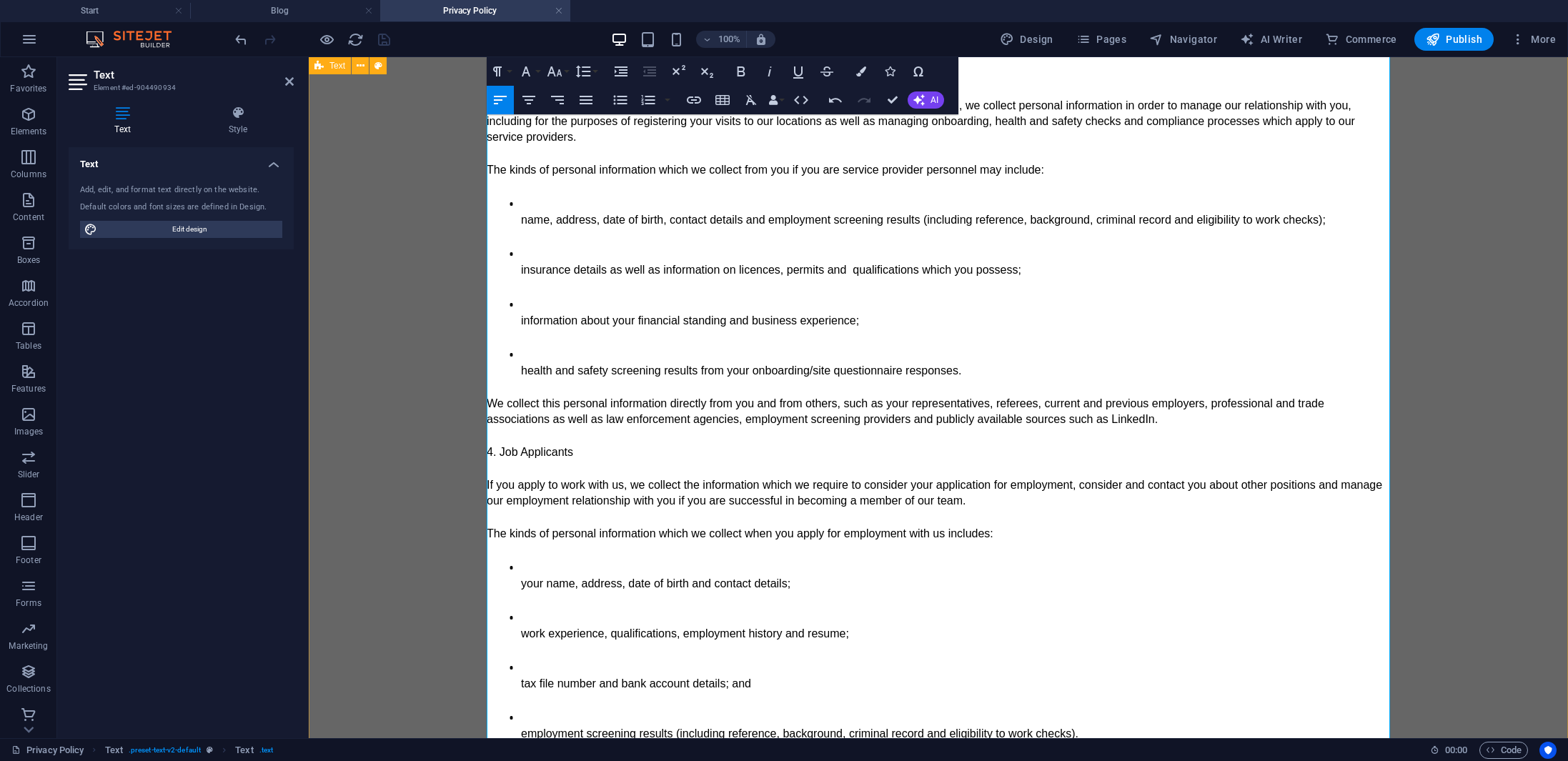
scroll to position [2320, 0]
click at [489, 445] on span "4. Job Applicants" at bounding box center [530, 451] width 87 height 12
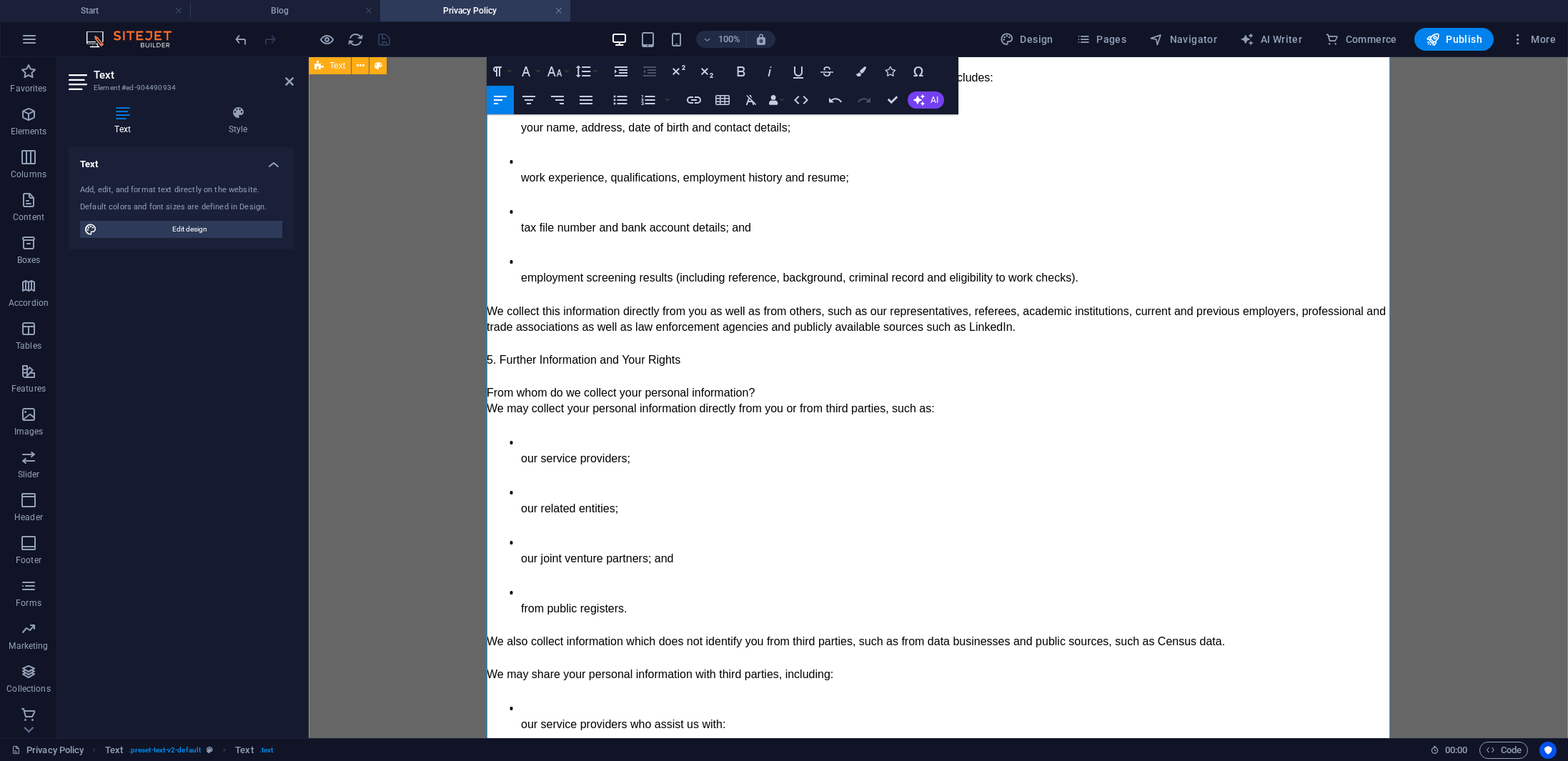
scroll to position [2799, 0]
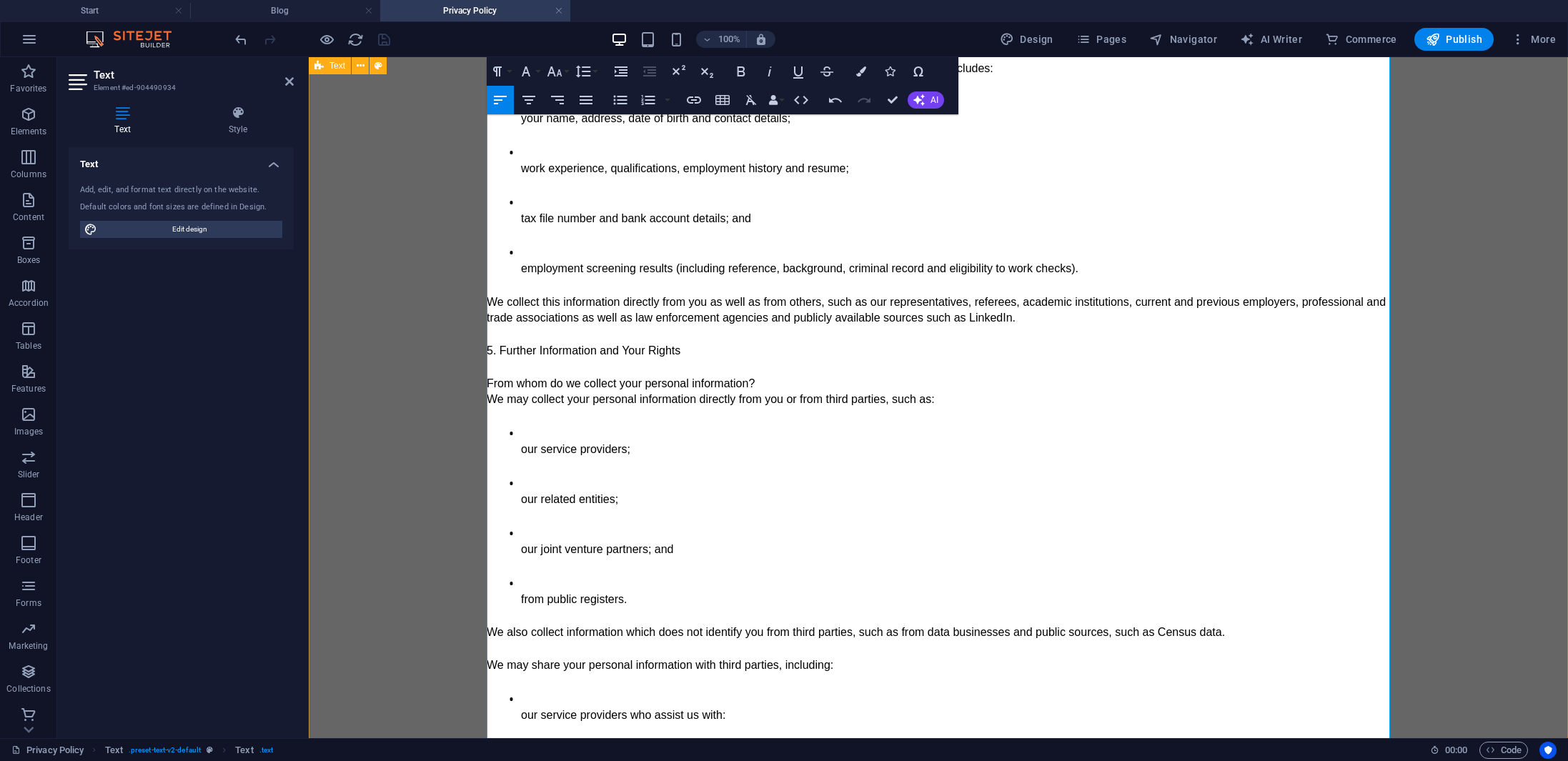
click at [487, 344] on span "5. Further Information and Your Rights" at bounding box center [584, 350] width 194 height 12
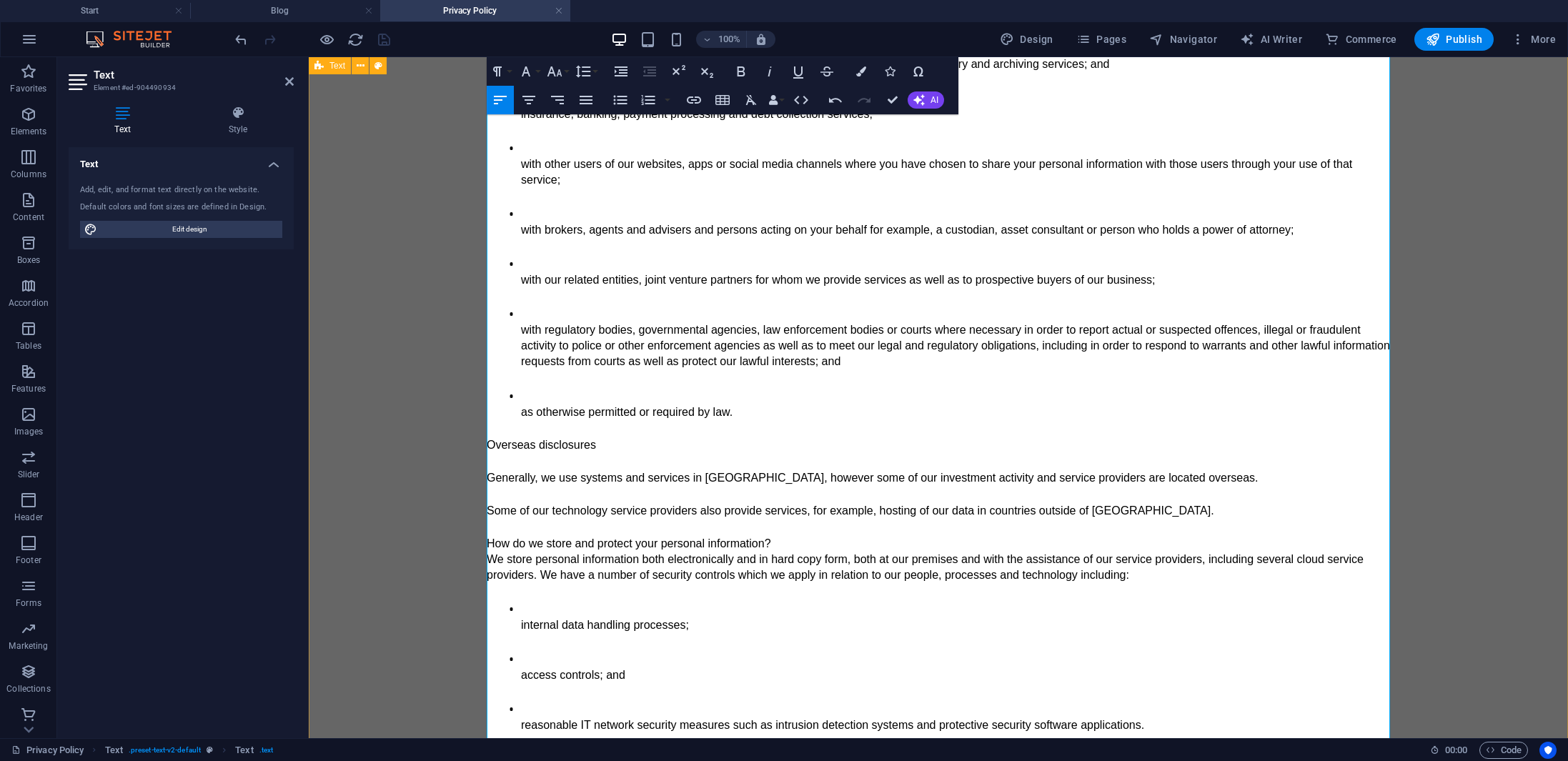
scroll to position [3680, 0]
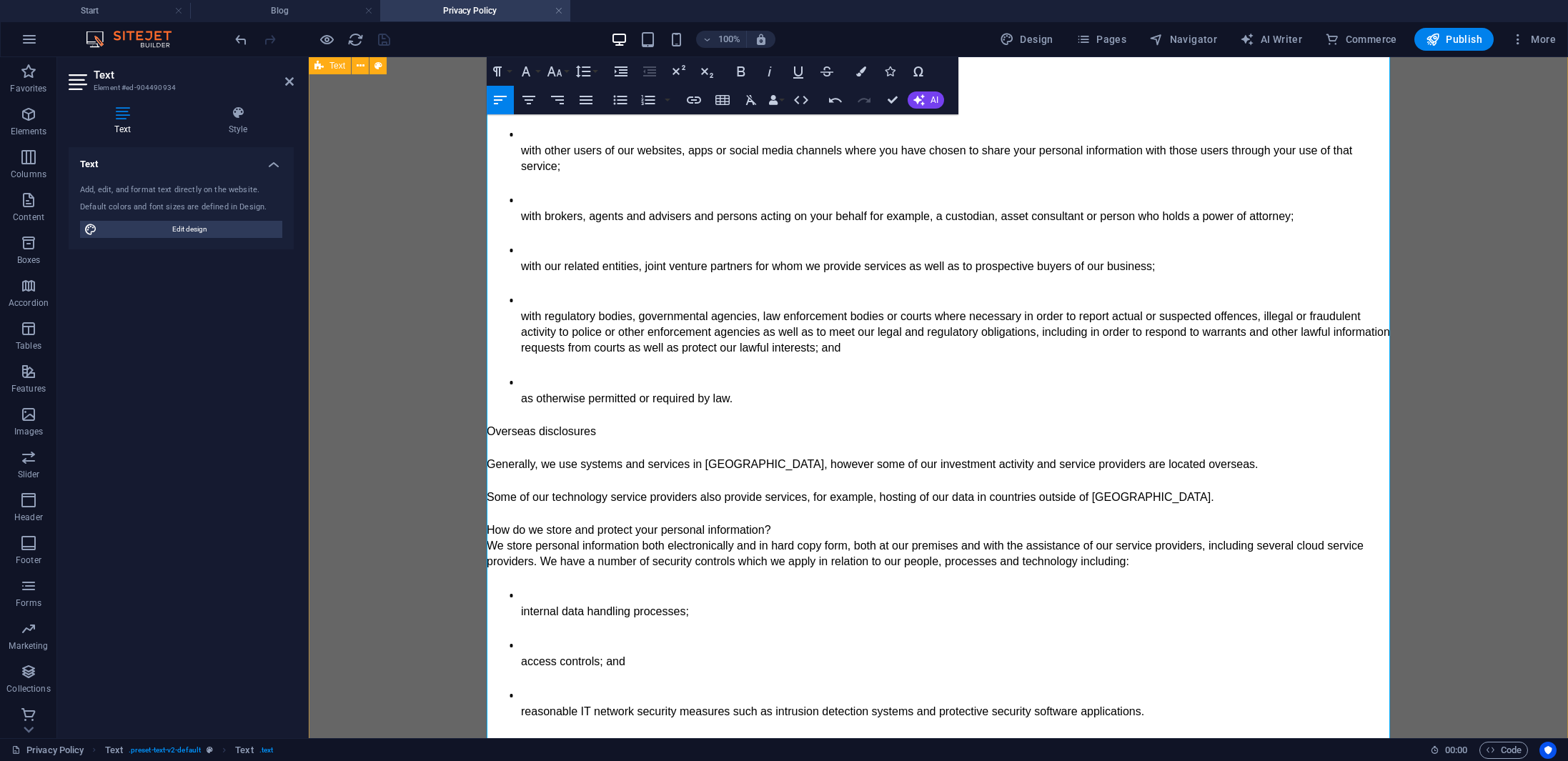
click at [488, 425] on span "Overseas disclosures" at bounding box center [541, 431] width 109 height 12
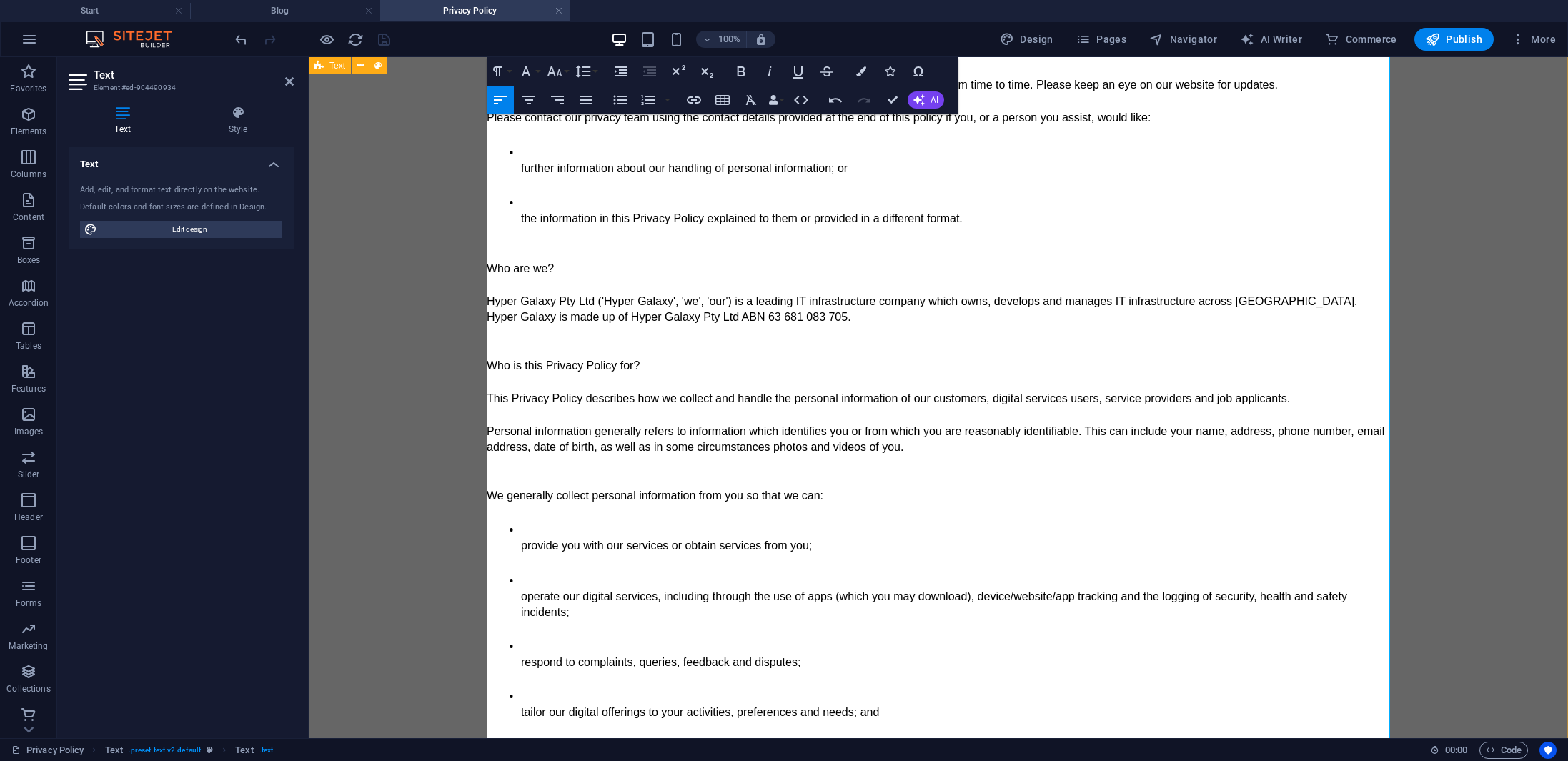
scroll to position [0, 0]
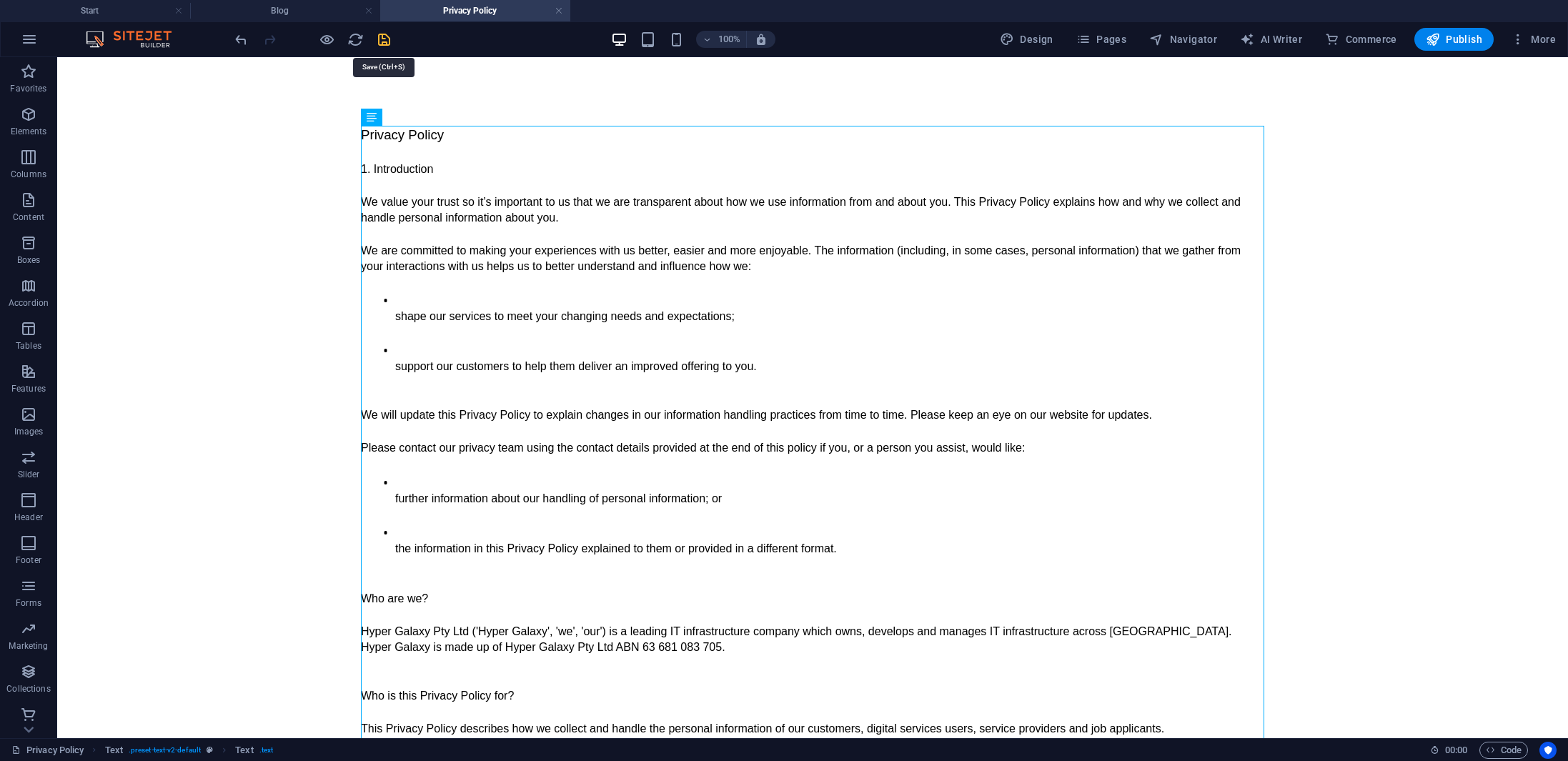
click at [386, 37] on icon "save" at bounding box center [384, 39] width 17 height 17
click at [1115, 45] on span "Pages" at bounding box center [1100, 39] width 50 height 14
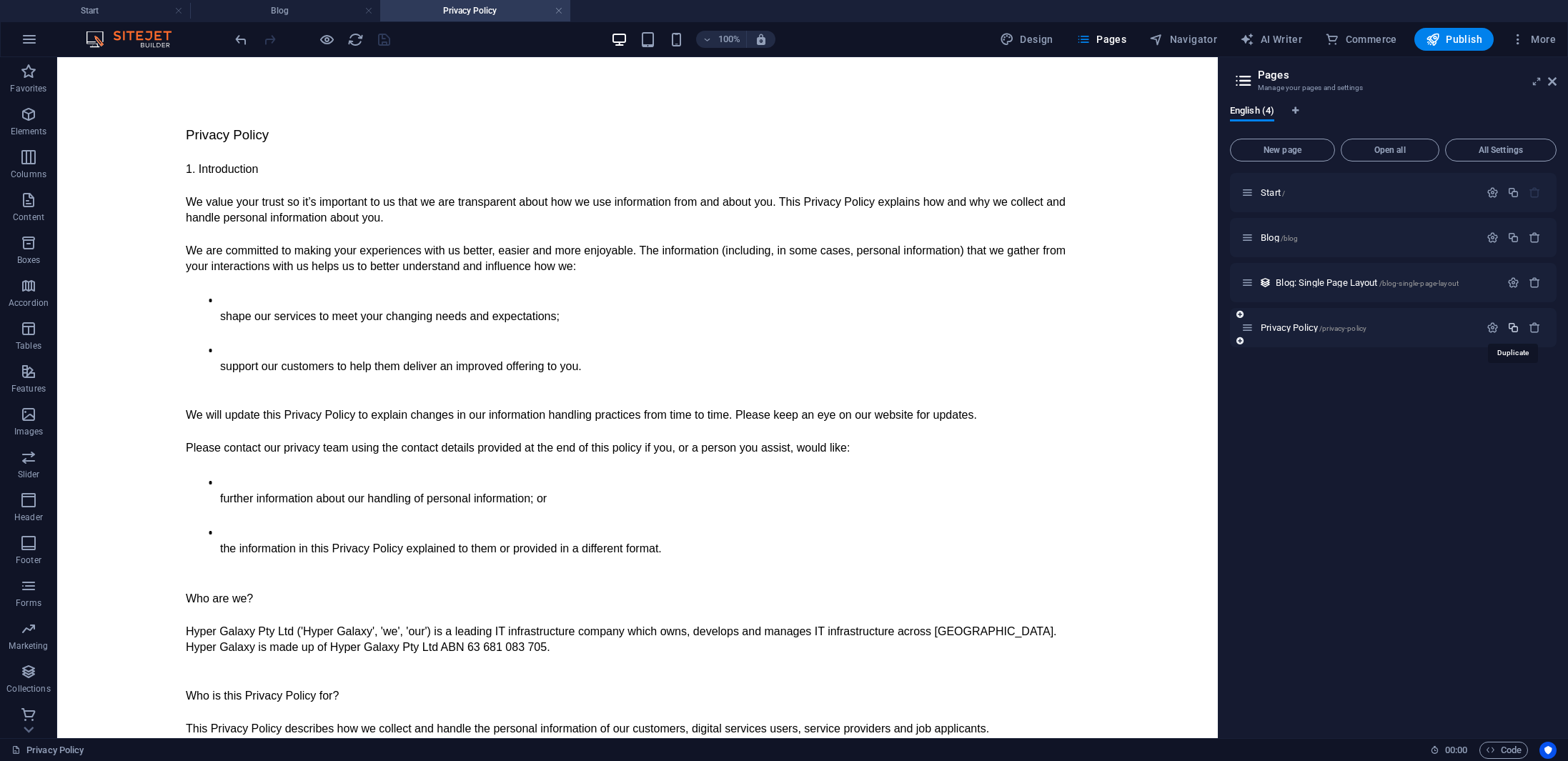
click at [1515, 327] on icon "button" at bounding box center [1513, 328] width 12 height 12
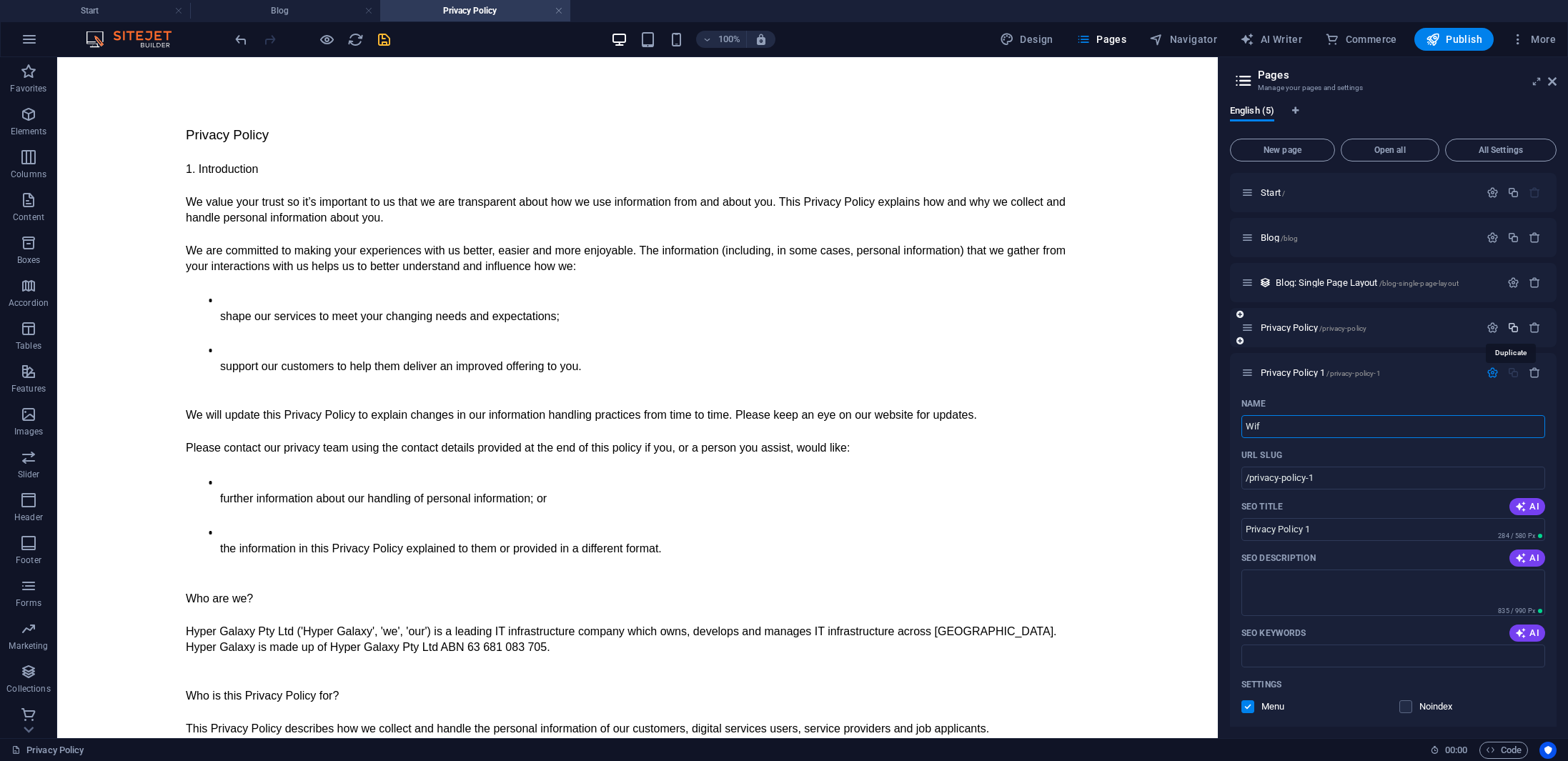
type input "Wifi"
type input "WiFi"
type input "/wifi"
type input "WiFi"
type input "WiFi Privacy Notice"
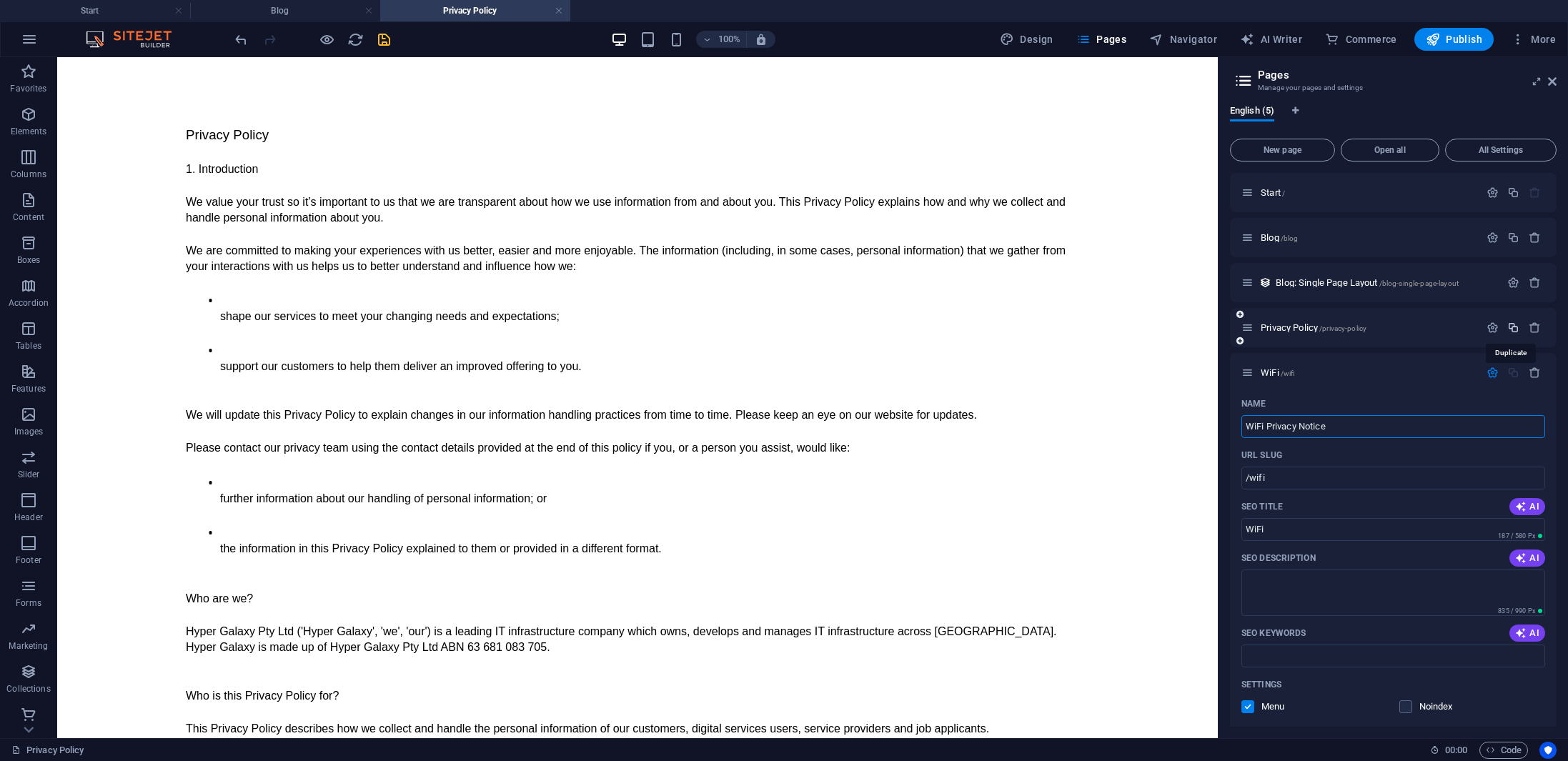
type input "/wifi-privacy-notice"
type input "WiFi Privacy Notice"
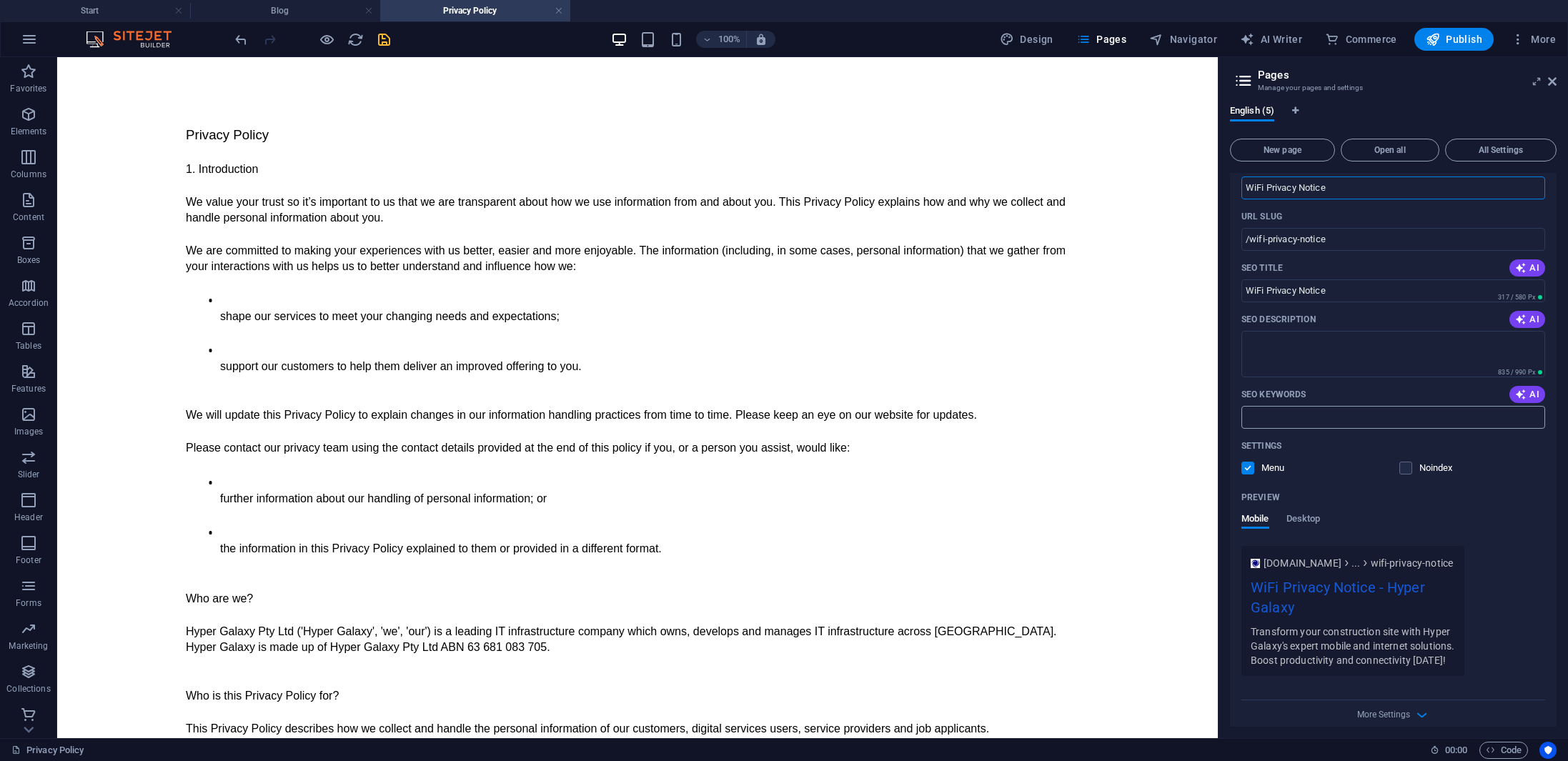
scroll to position [266, 0]
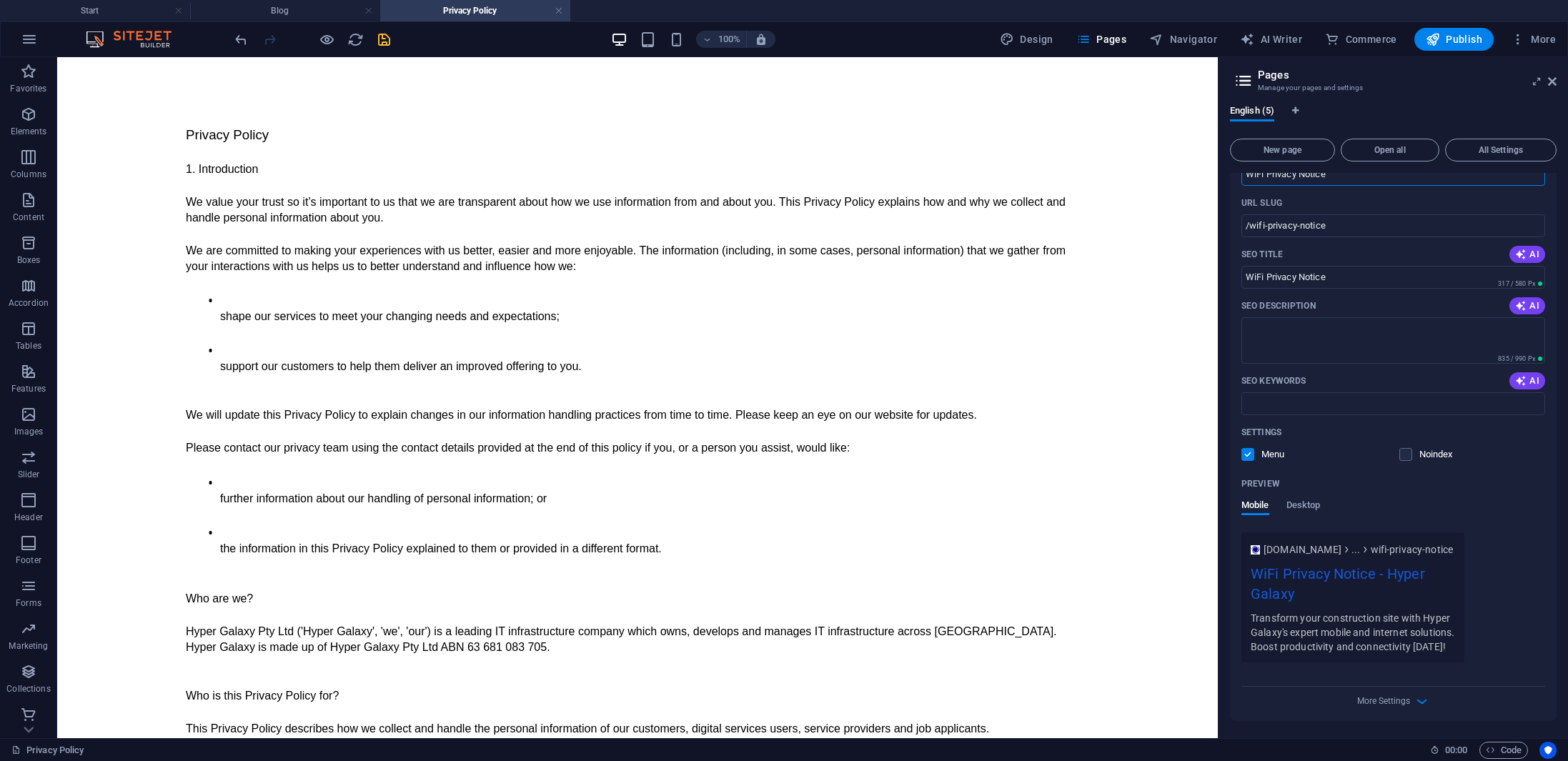
type input "WiFi Privacy Notice"
click at [1248, 448] on label at bounding box center [1247, 454] width 13 height 13
click at [0, 0] on input "checkbox" at bounding box center [0, 0] width 0 height 0
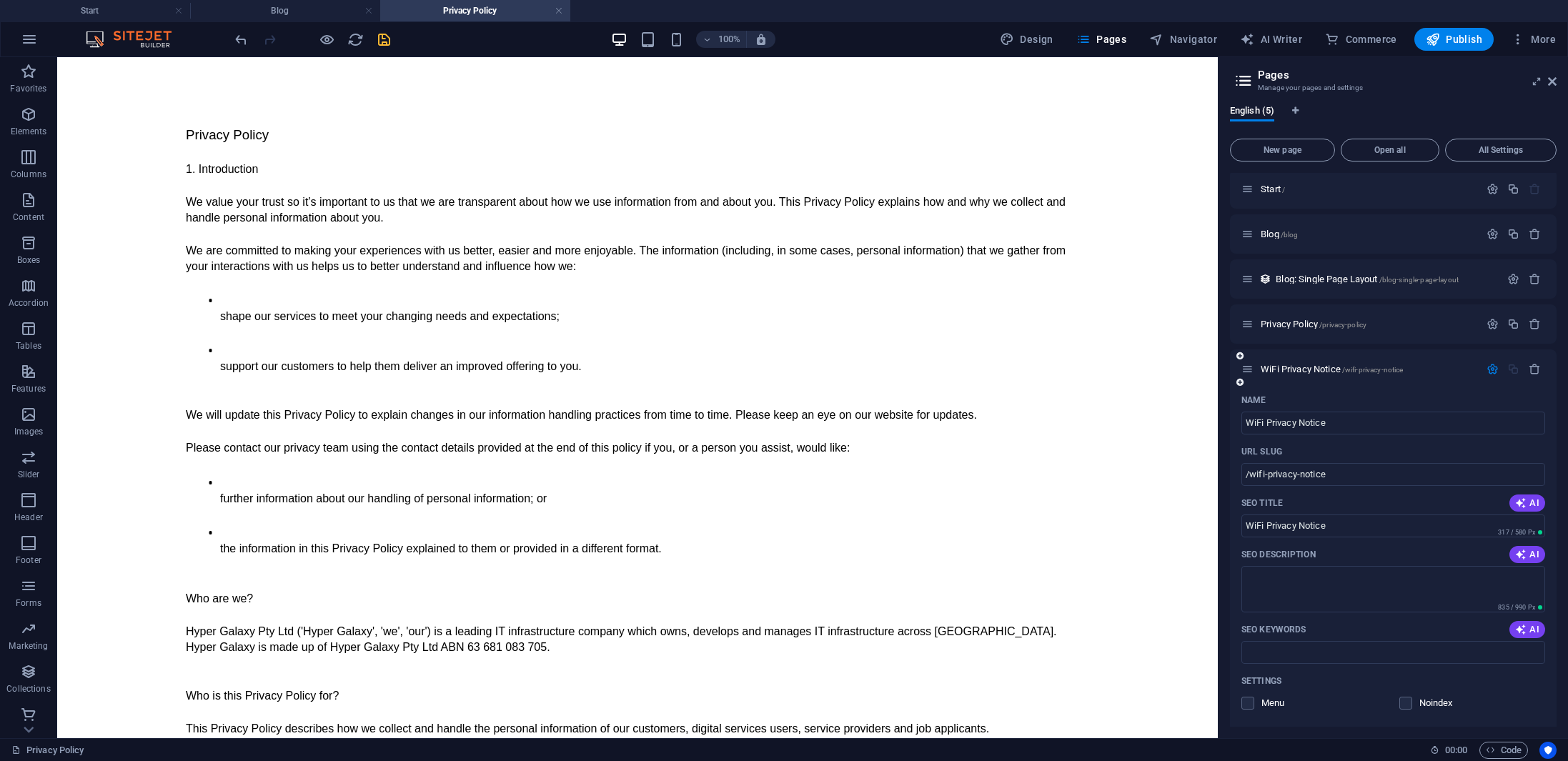
scroll to position [0, 0]
click at [1302, 329] on span "Privacy Policy /privacy-policy" at bounding box center [1313, 328] width 106 height 10
click at [1301, 325] on span "Privacy Policy /privacy-policy" at bounding box center [1313, 328] width 106 height 10
click at [1427, 331] on p "Privacy Policy /privacy-policy" at bounding box center [1367, 328] width 214 height 10
click at [1487, 328] on icon "button" at bounding box center [1493, 328] width 12 height 12
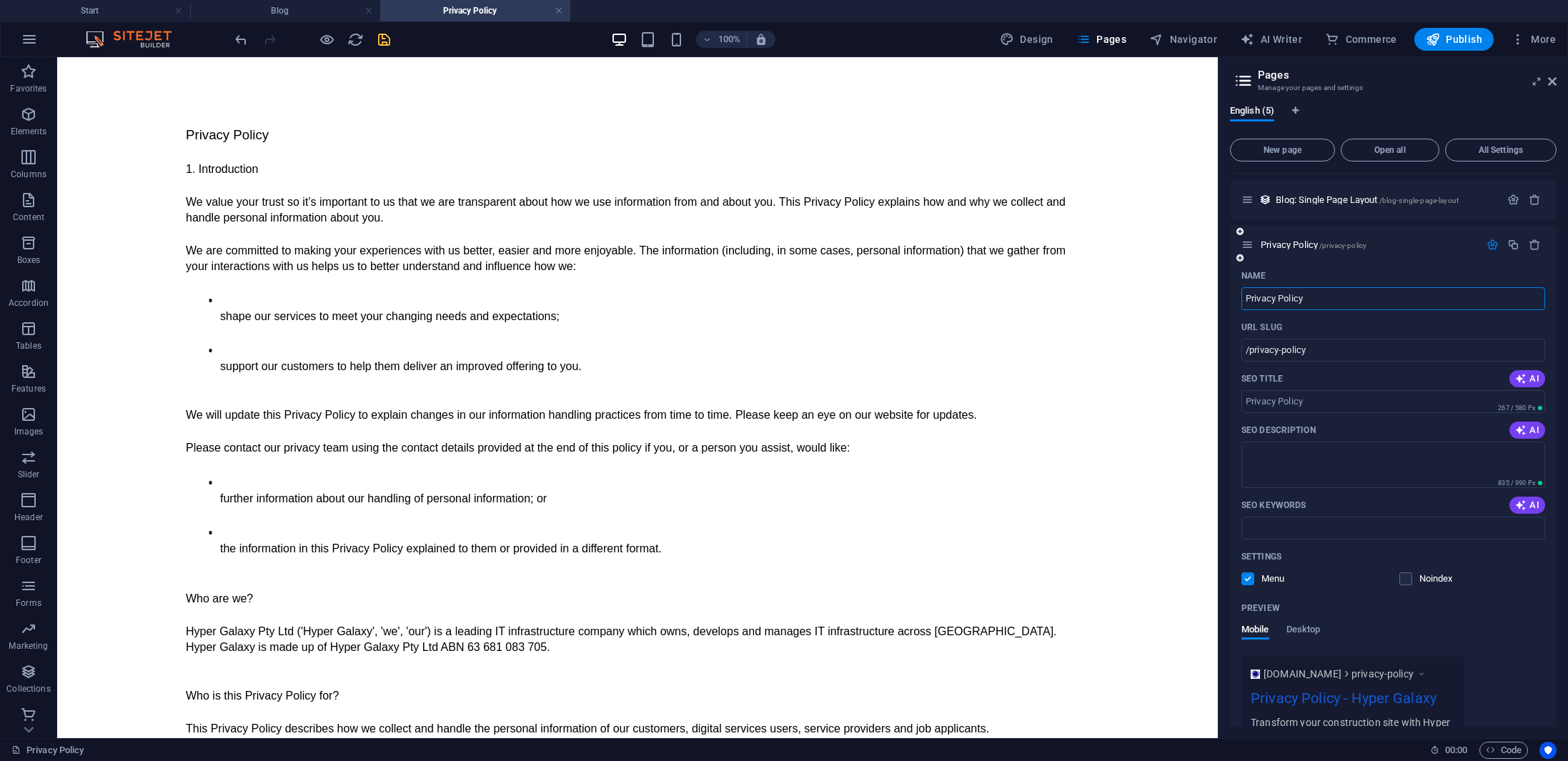
scroll to position [159, 0]
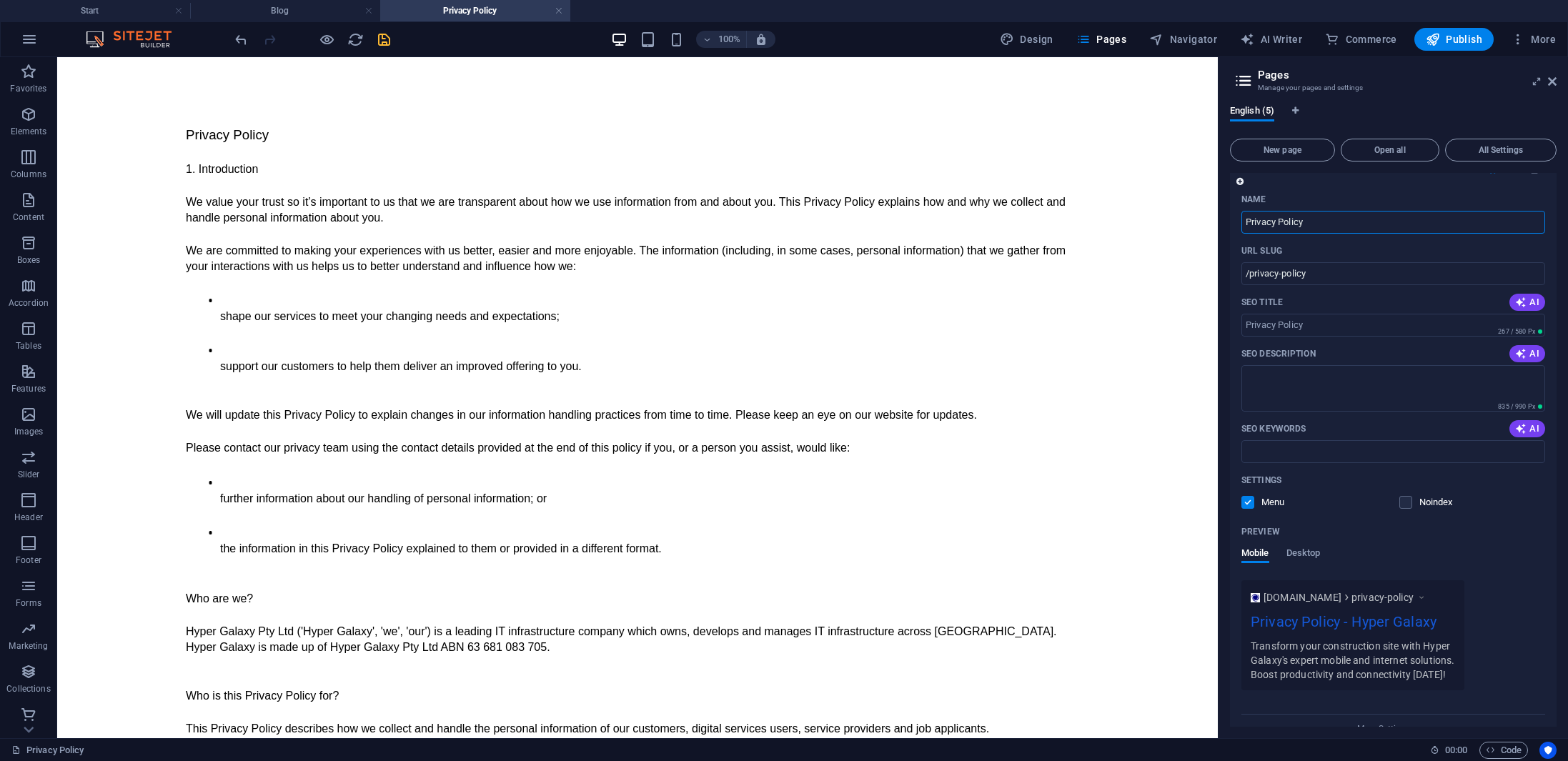
click at [1248, 503] on label at bounding box center [1247, 502] width 13 height 13
click at [0, 0] on input "checkbox" at bounding box center [0, 0] width 0 height 0
click at [378, 35] on icon "save" at bounding box center [384, 39] width 17 height 17
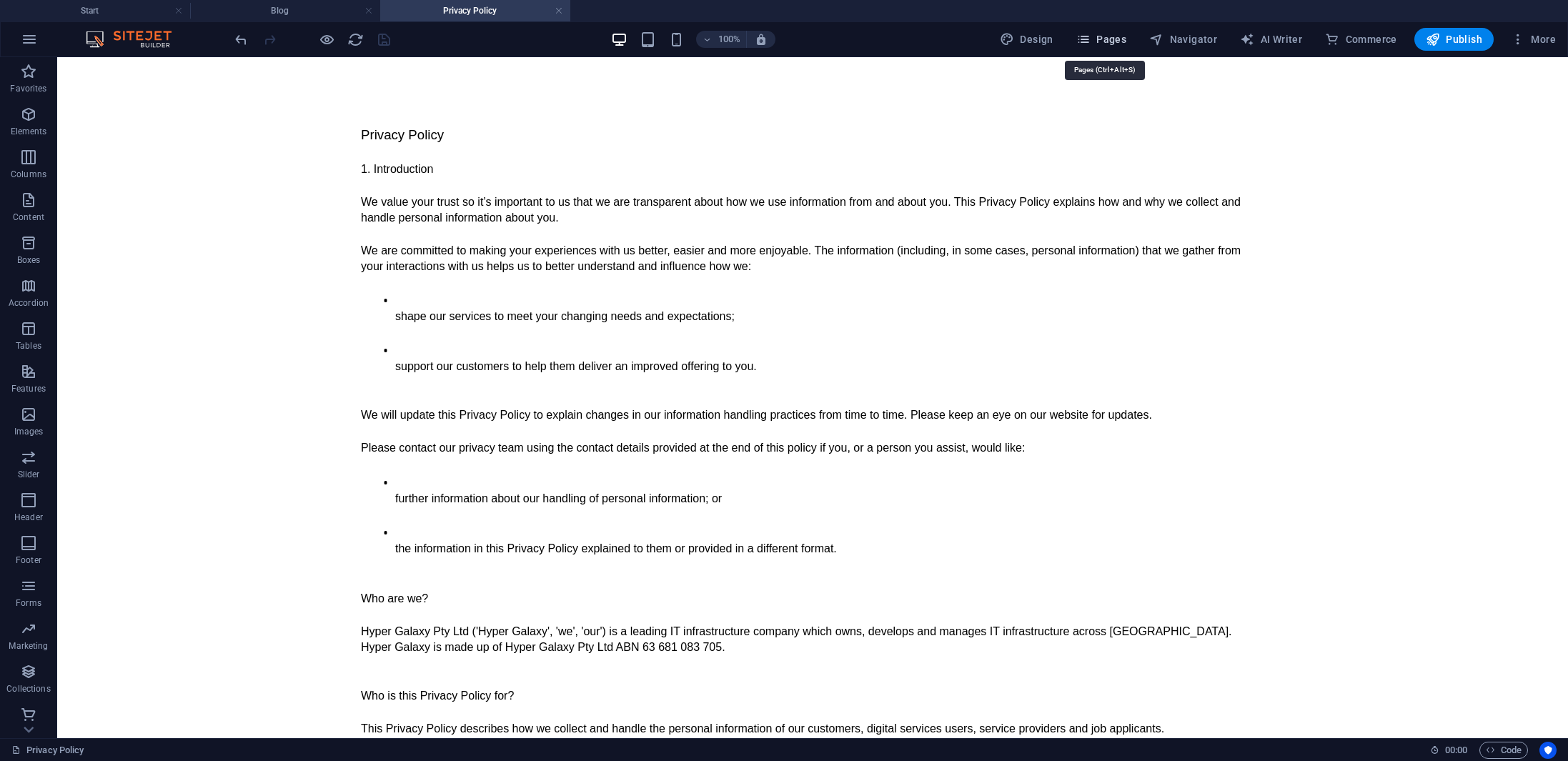
click at [1104, 40] on span "Pages" at bounding box center [1100, 39] width 50 height 14
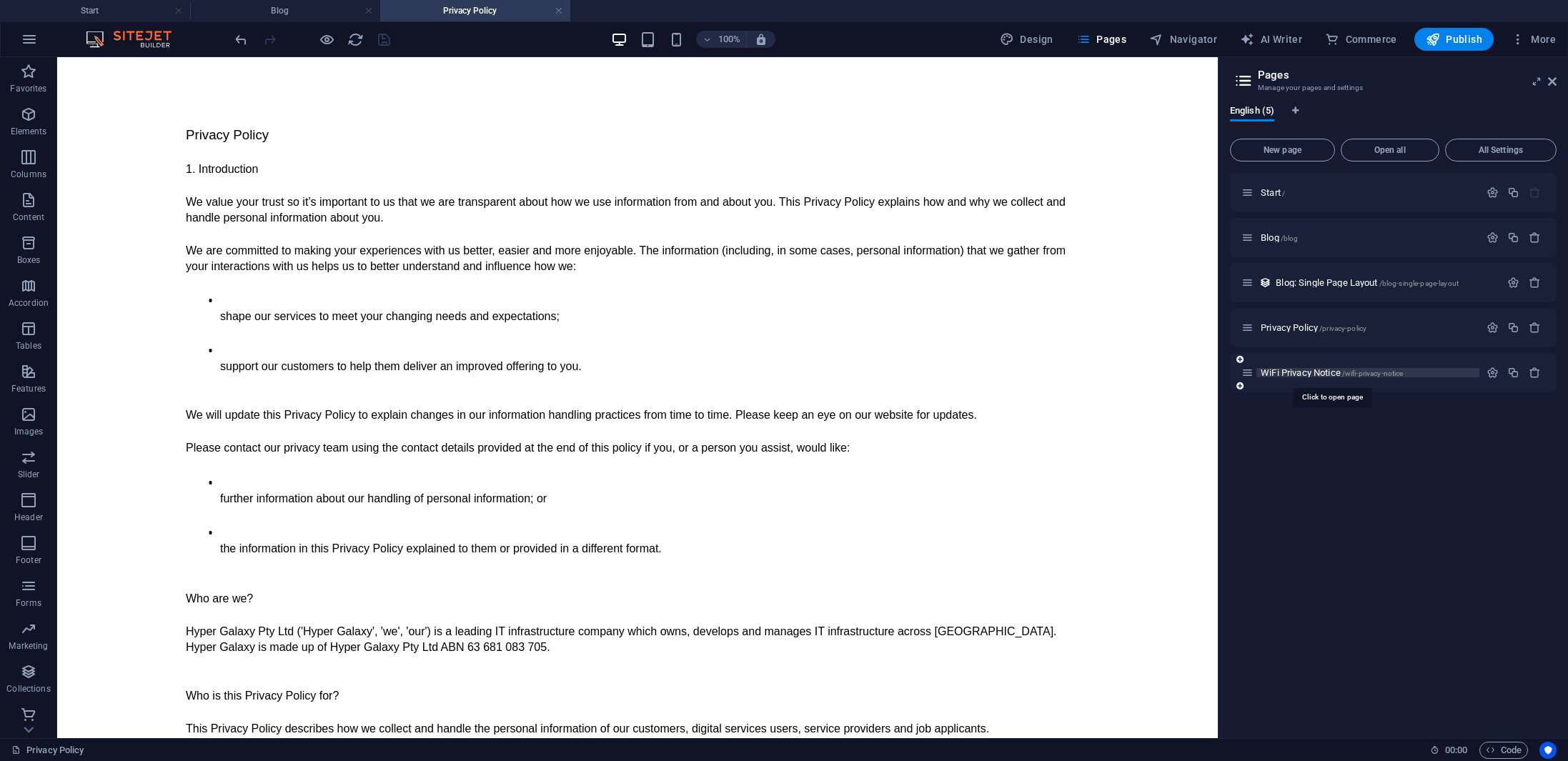
click at [1315, 374] on span "WiFi Privacy Notice /wifi-privacy-notice" at bounding box center [1331, 372] width 142 height 10
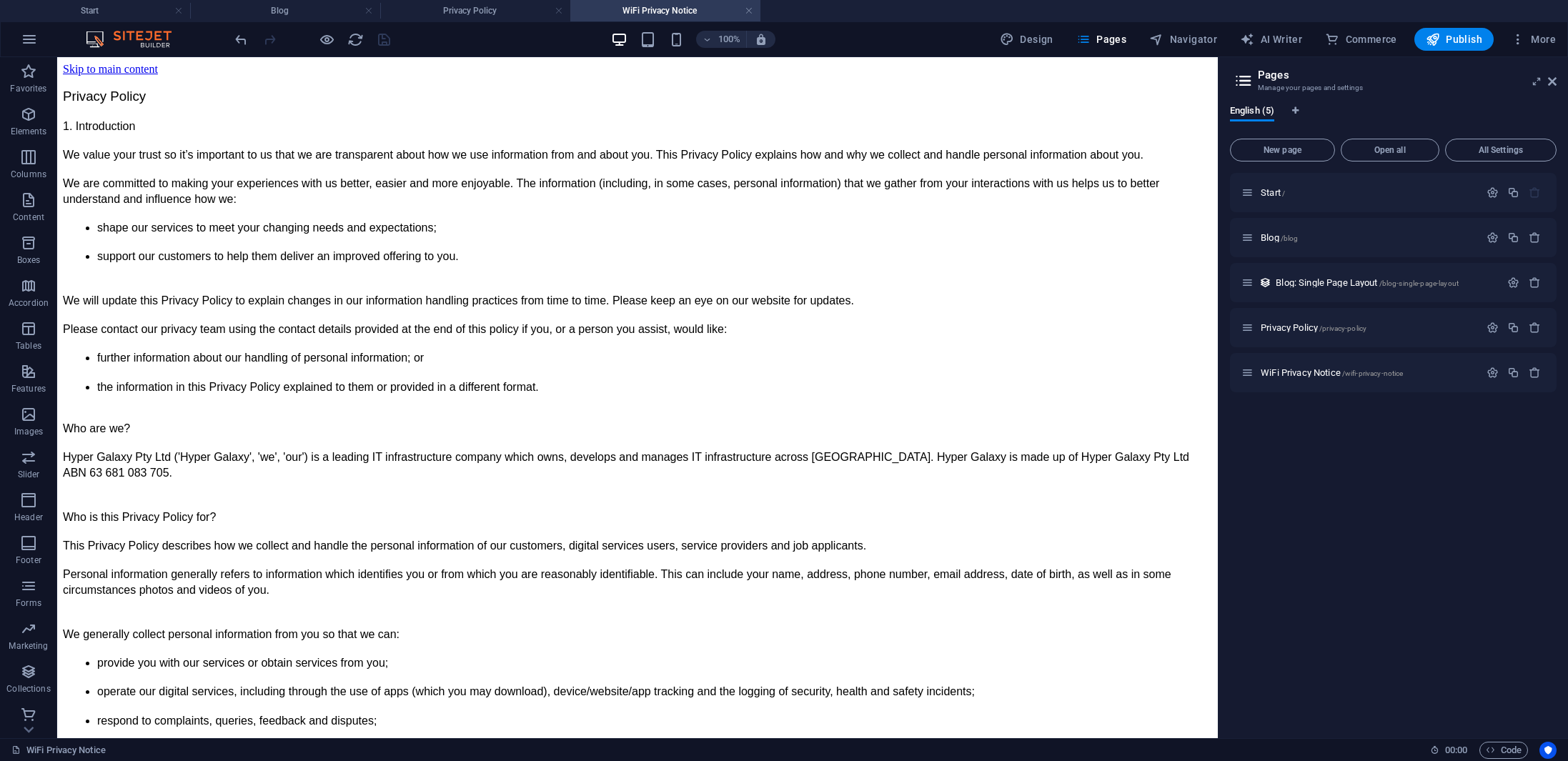
scroll to position [0, 0]
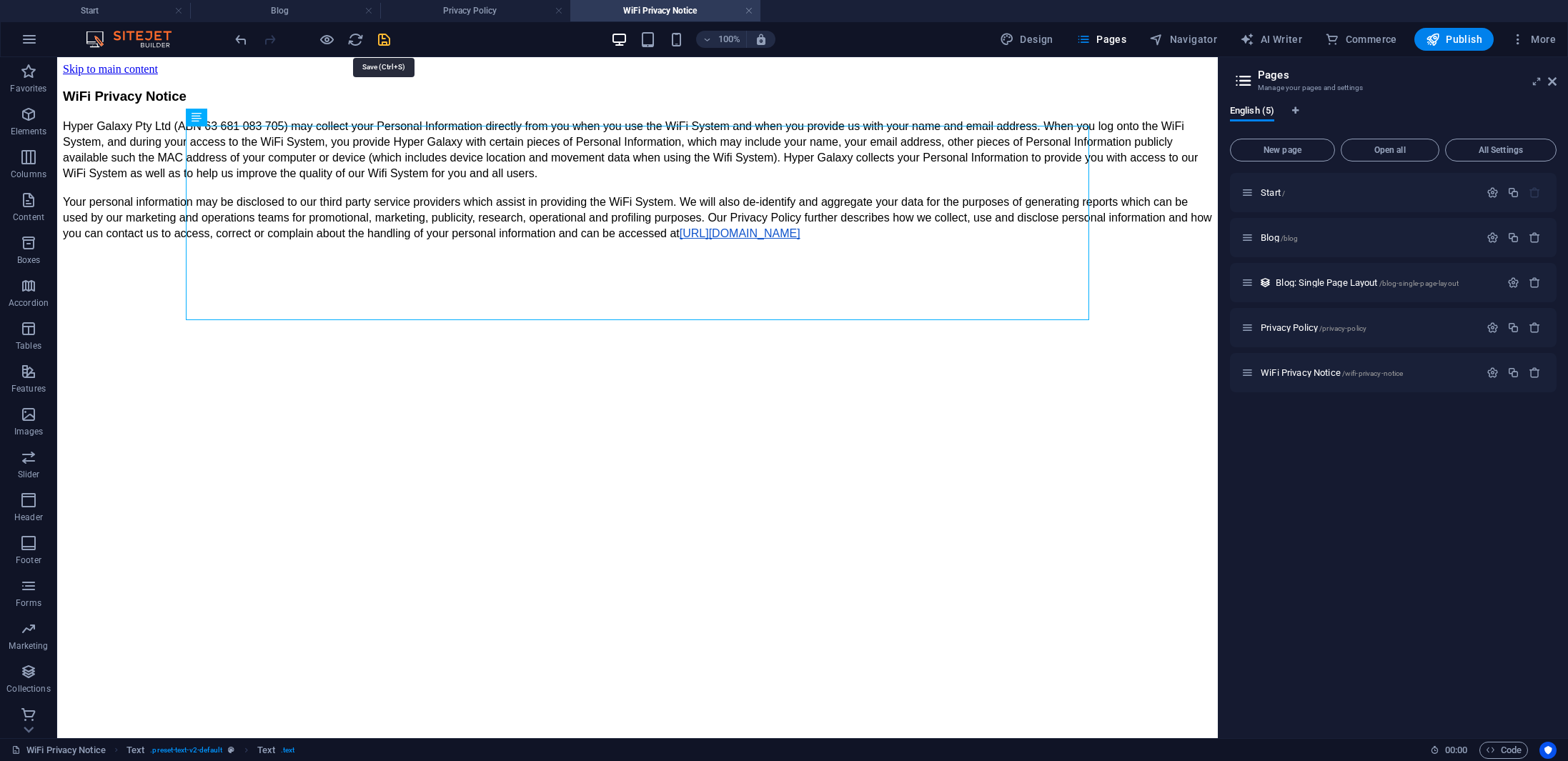
click at [385, 39] on icon "save" at bounding box center [384, 39] width 17 height 17
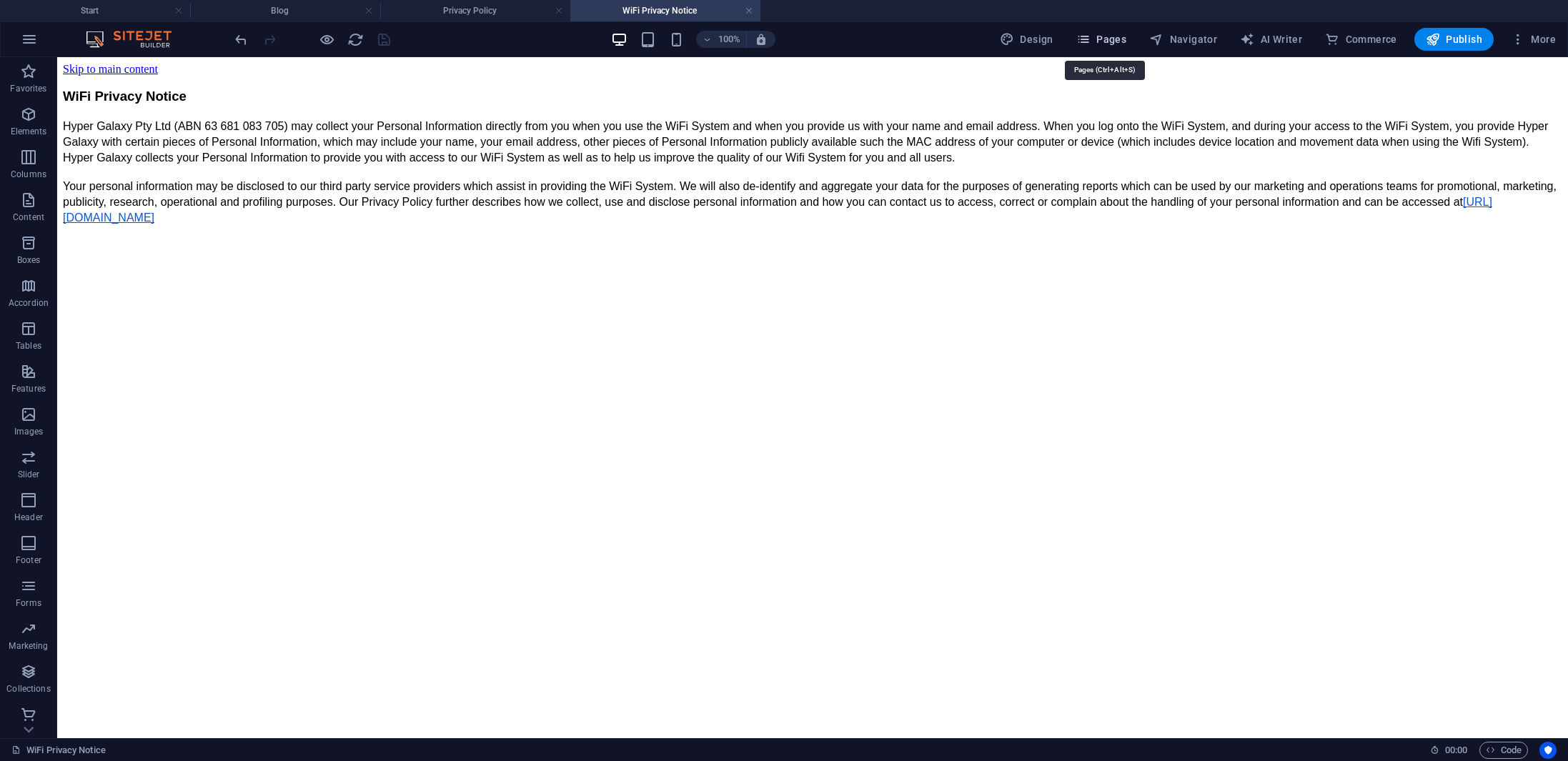
click at [1116, 44] on span "Pages" at bounding box center [1100, 39] width 50 height 14
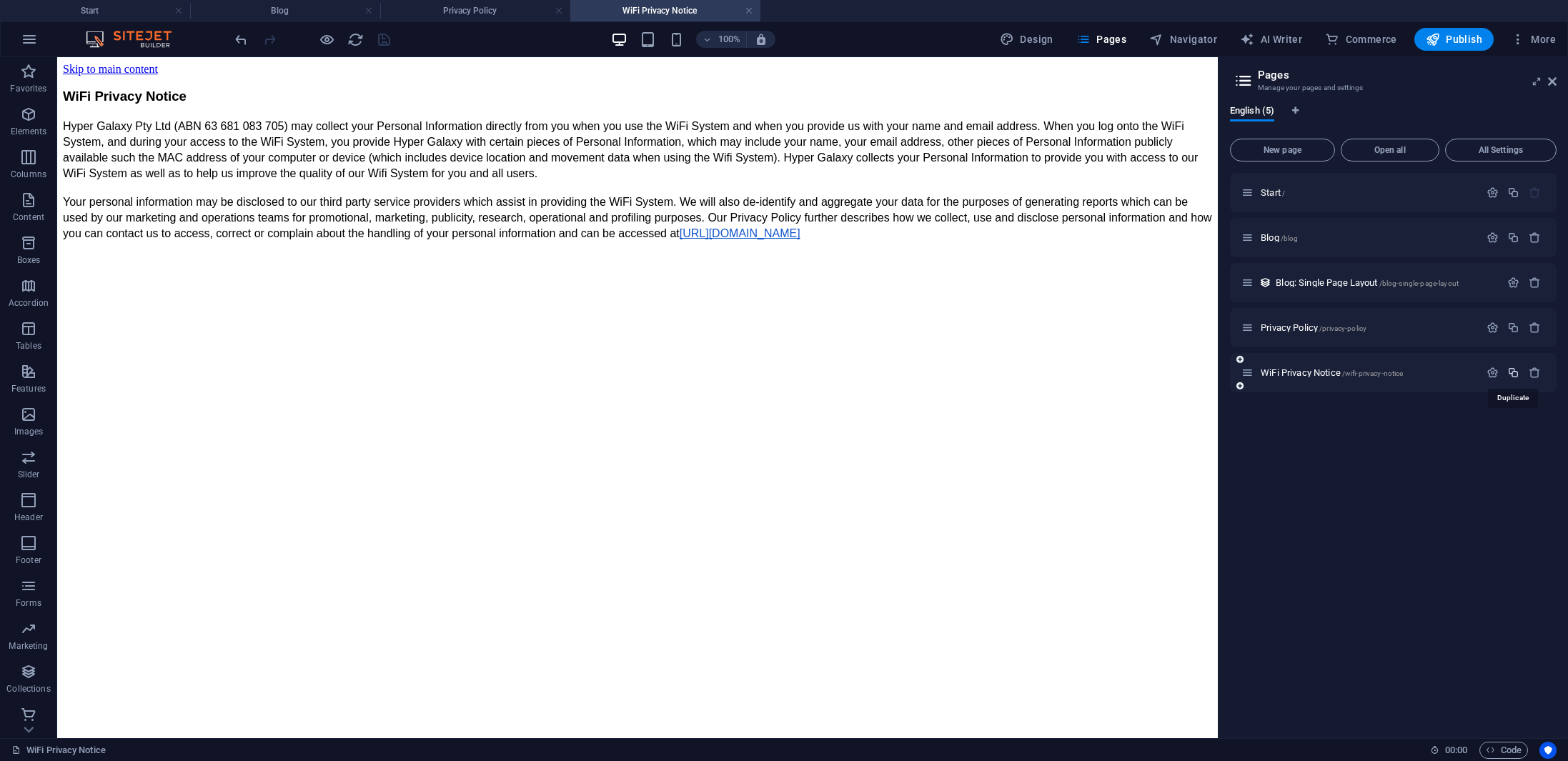
click at [1515, 373] on icon "button" at bounding box center [1513, 372] width 12 height 12
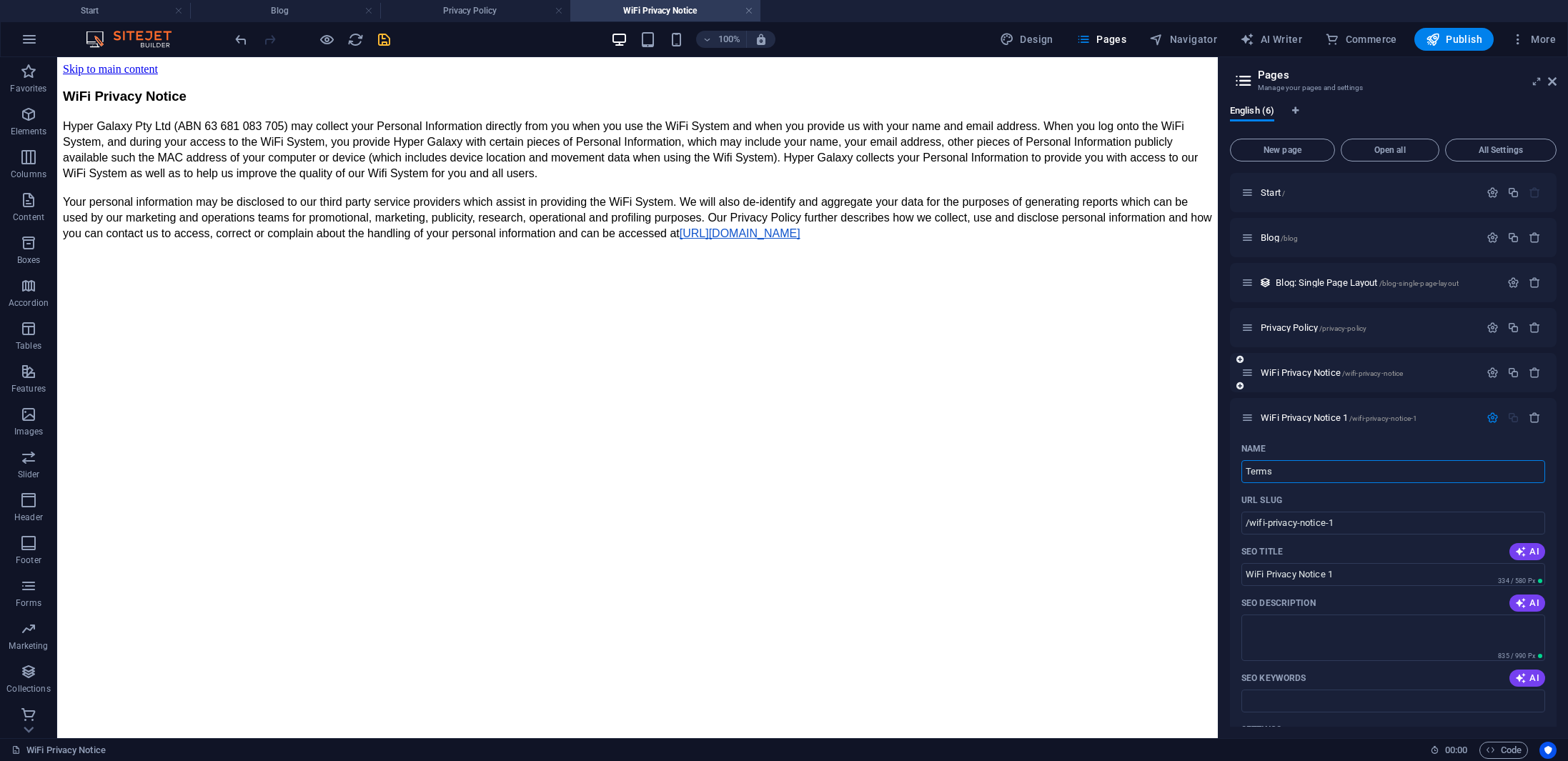
type input "Terms"
type input "/terms"
type input "Terms"
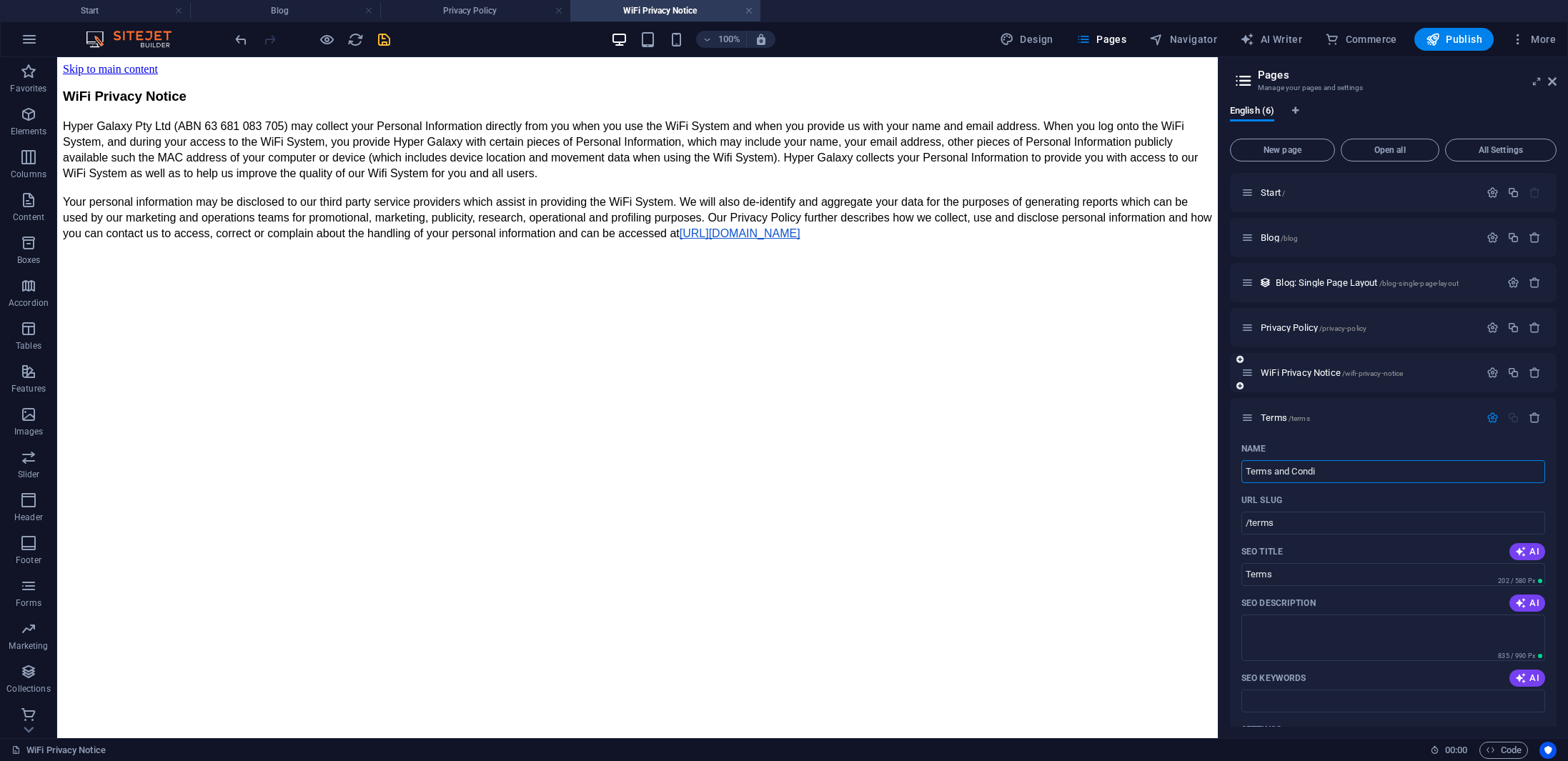
type input "Terms and [PERSON_NAME]"
type input "/terms-and-cond"
type input "Terms and Cond"
type input "Terms and Conditions"
type input "/terms-and-conditions"
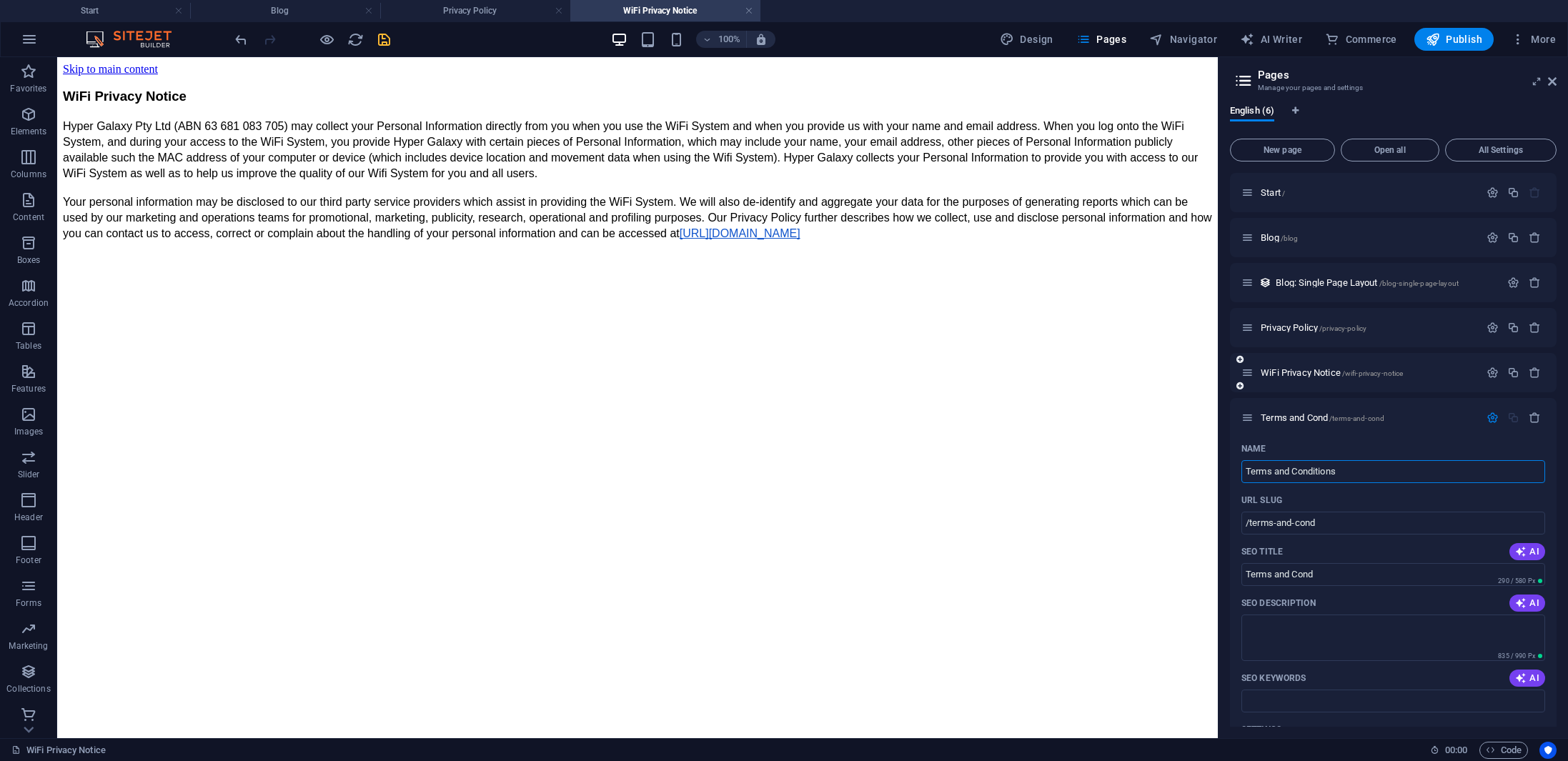
type input "Terms and Conditions"
click at [385, 39] on icon "save" at bounding box center [384, 39] width 17 height 17
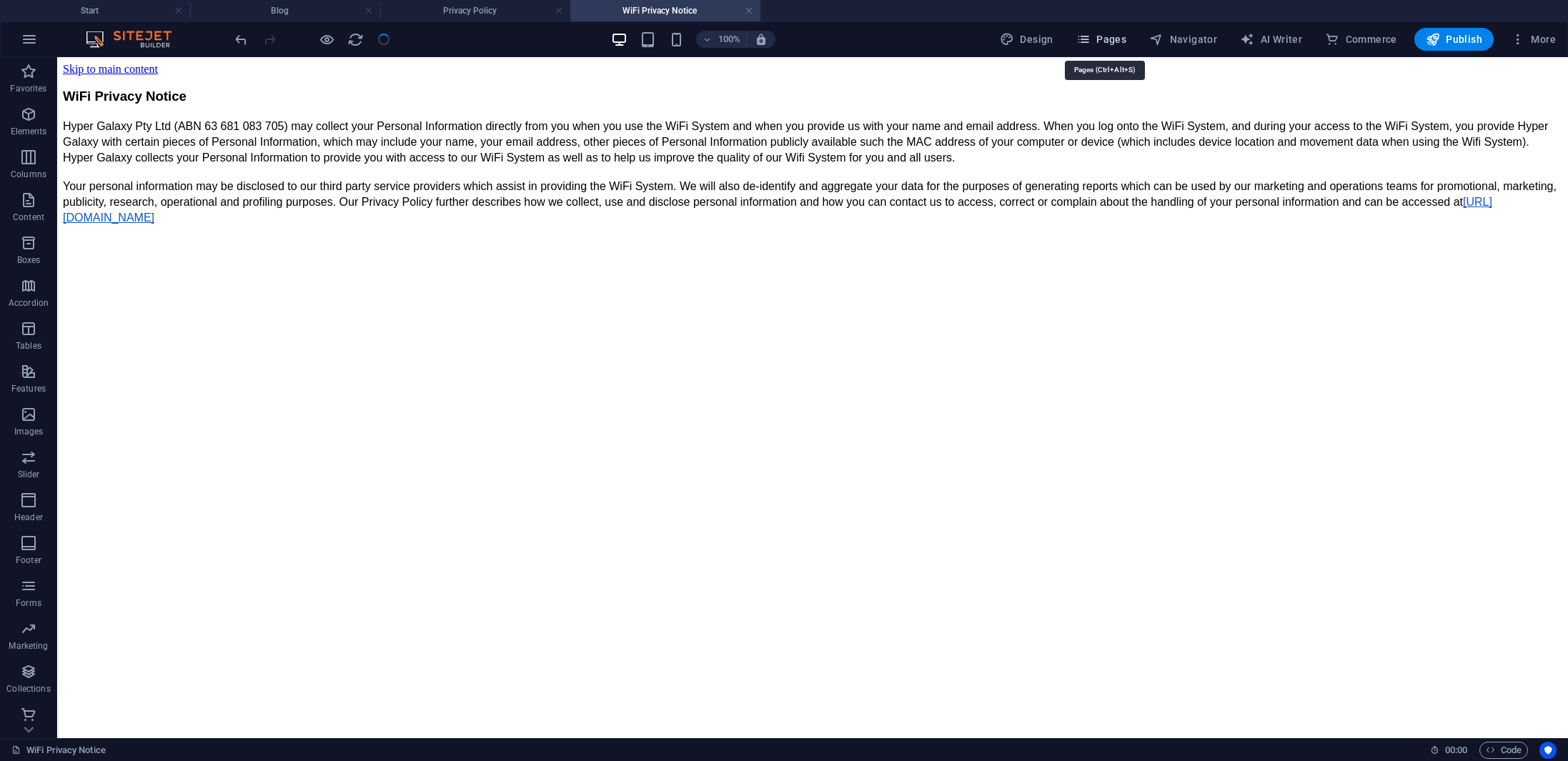
click at [1111, 40] on span "Pages" at bounding box center [1100, 39] width 50 height 14
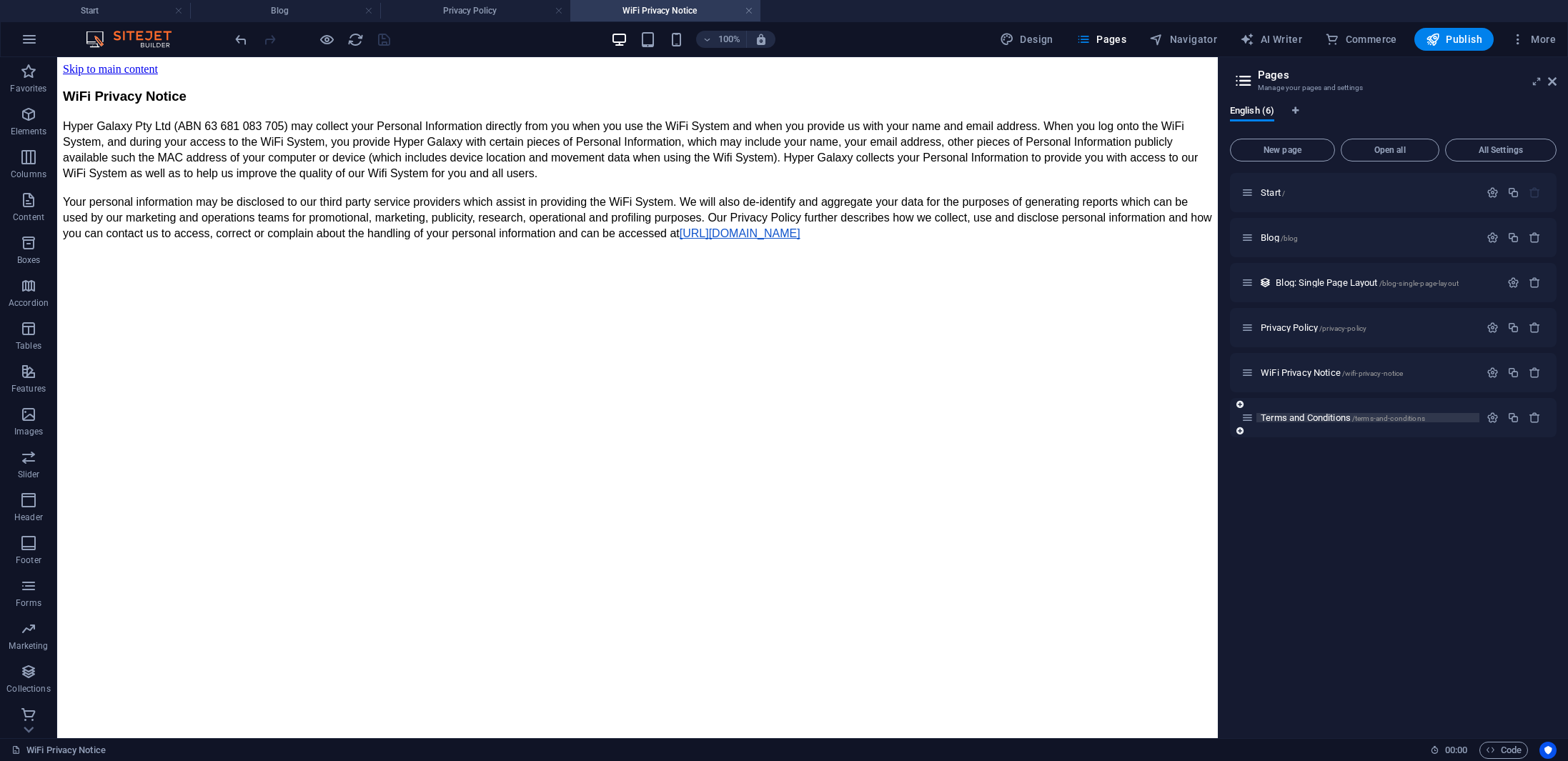
click at [1385, 417] on span "/terms-and-conditions" at bounding box center [1388, 418] width 73 height 8
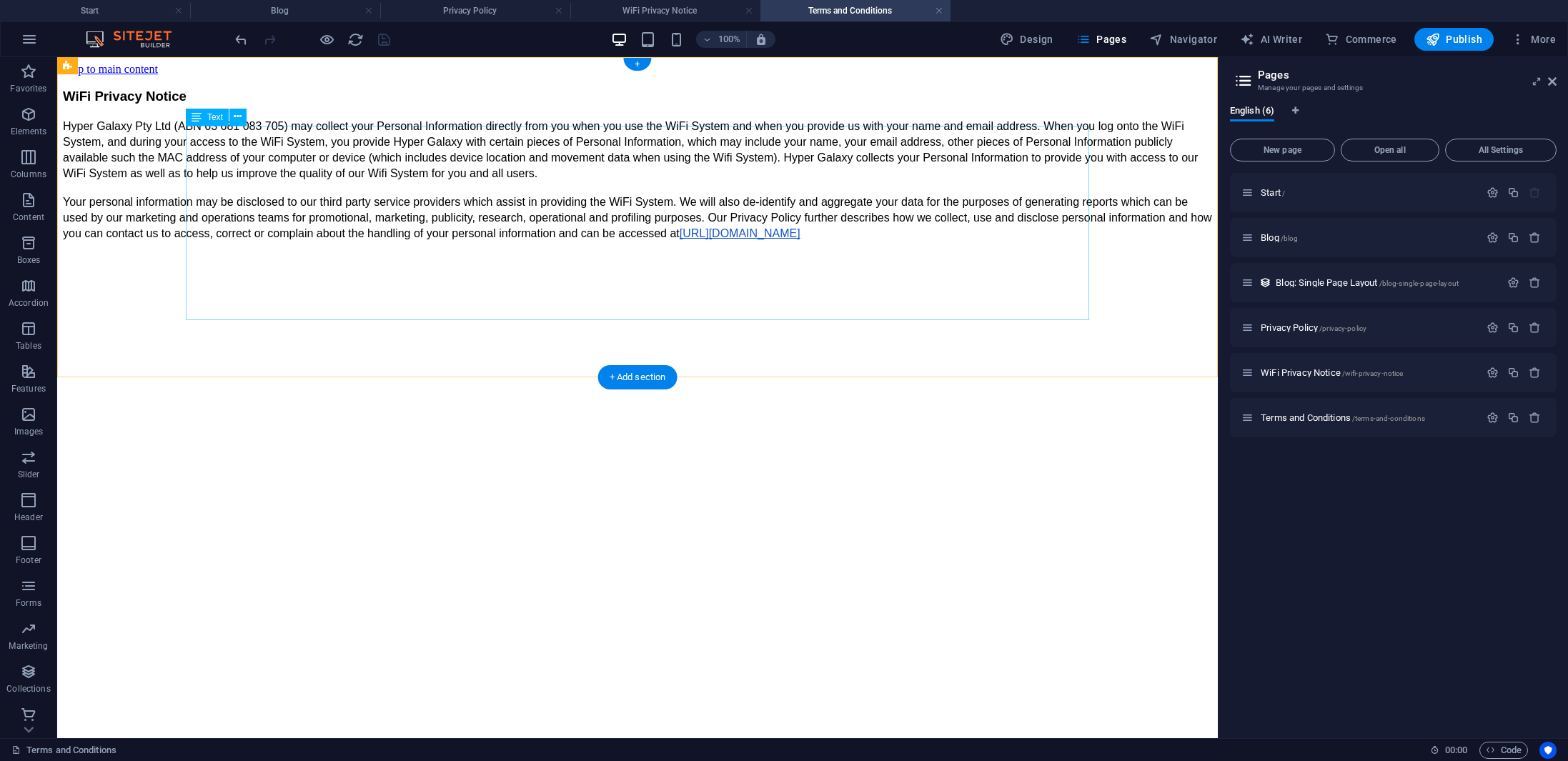
click at [453, 207] on div "WiFi Privacy Notice Hyper Galaxy Pty Ltd (ABN 63 681 083 705) may collect your …" at bounding box center [637, 164] width 1149 height 155
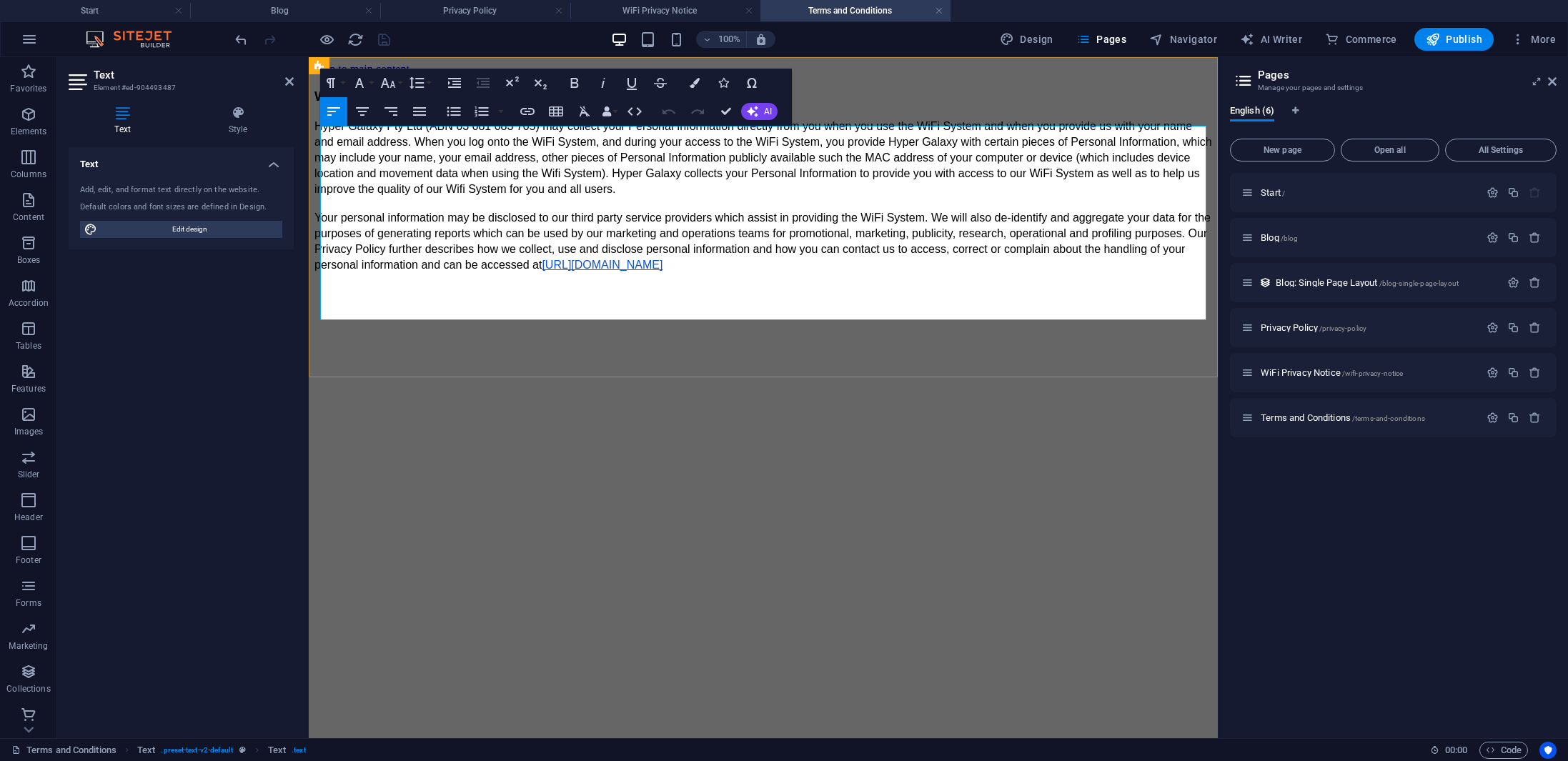
click at [486, 195] on span "Hyper Galaxy Pty Ltd (ABN 63 681 083 705) may collect your Personal Information…" at bounding box center [765, 157] width 900 height 75
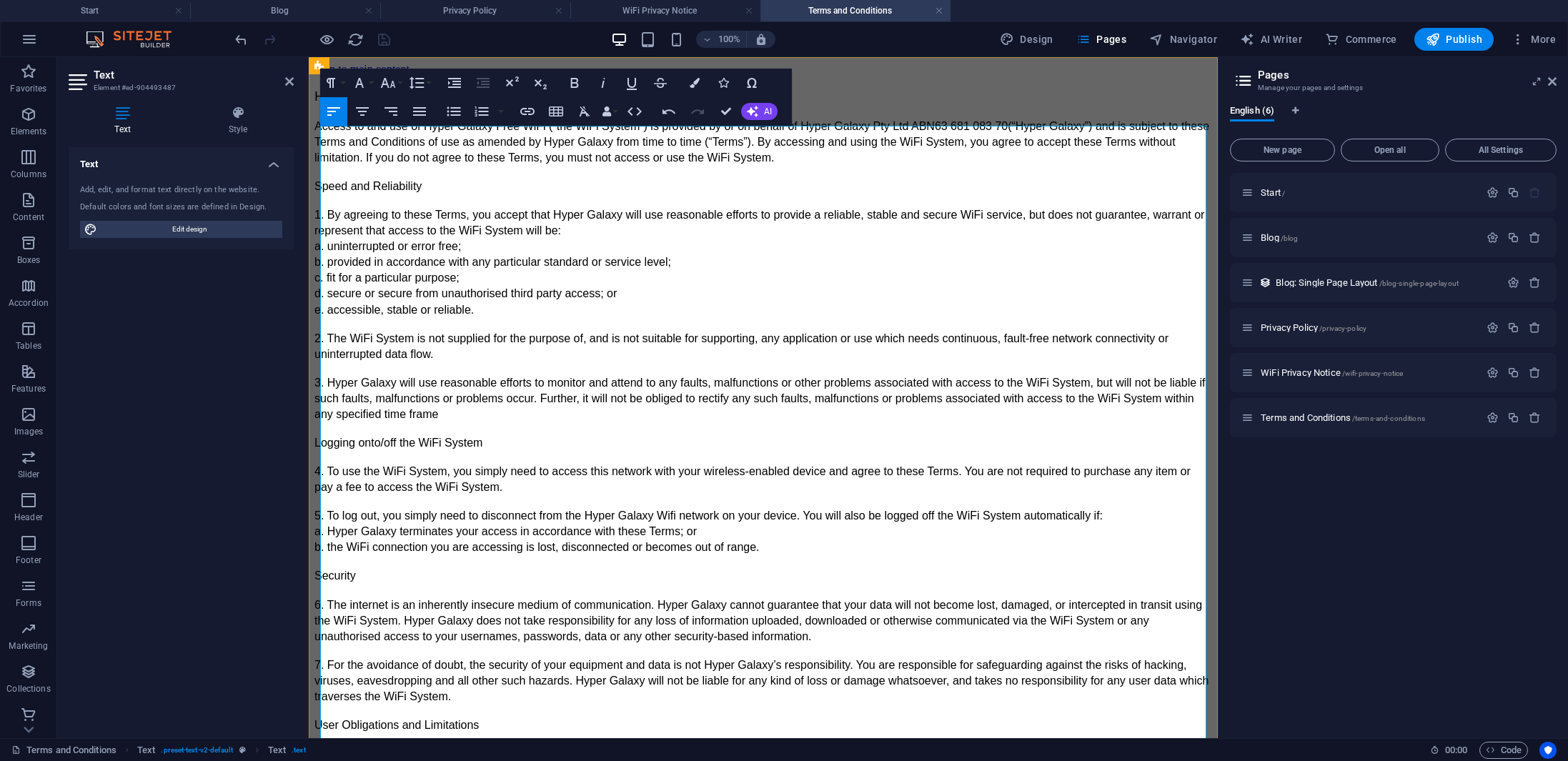
click at [543, 318] on p "e. accessible, stable or reliable." at bounding box center [763, 310] width 898 height 16
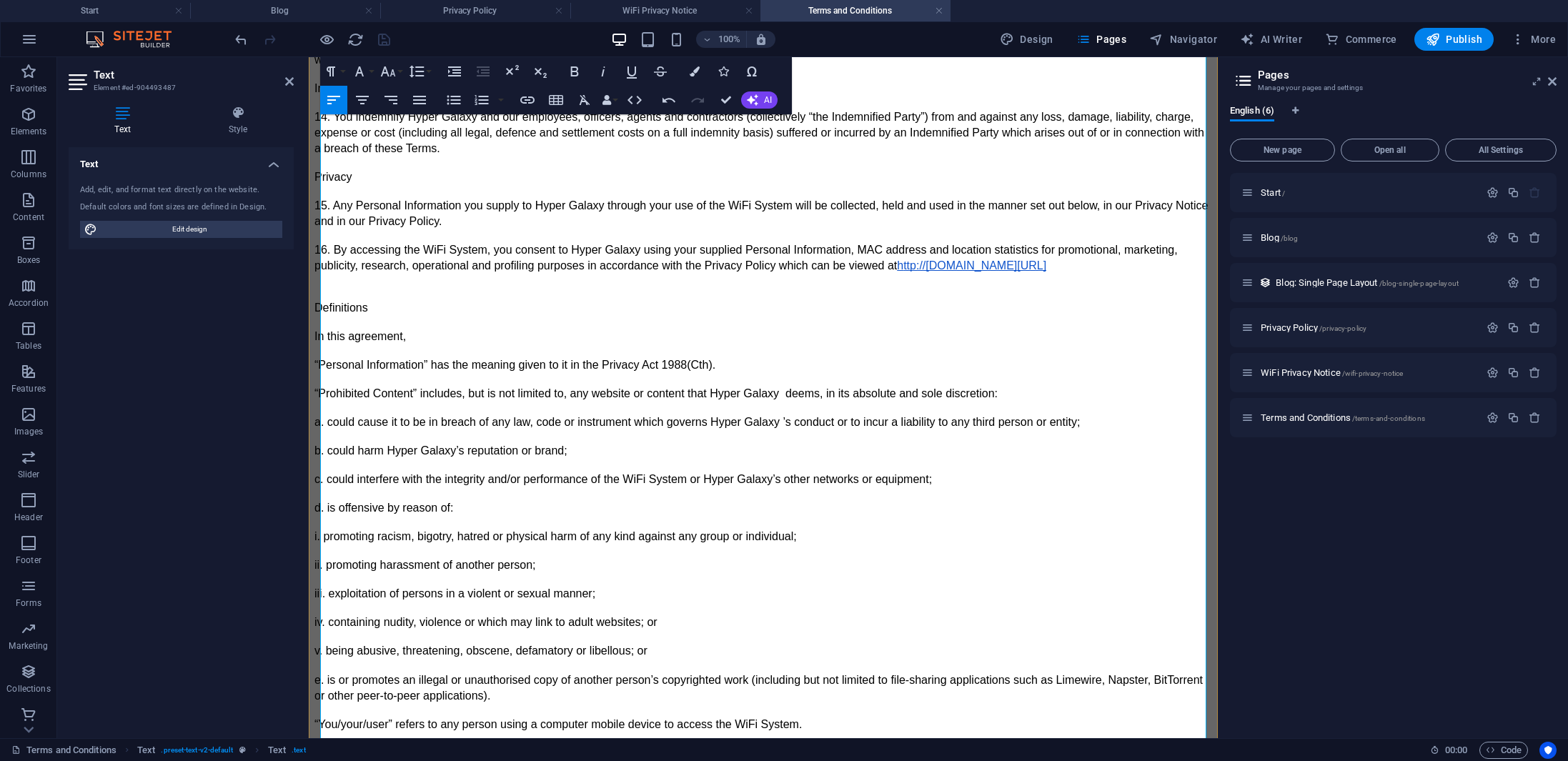
scroll to position [1363, 0]
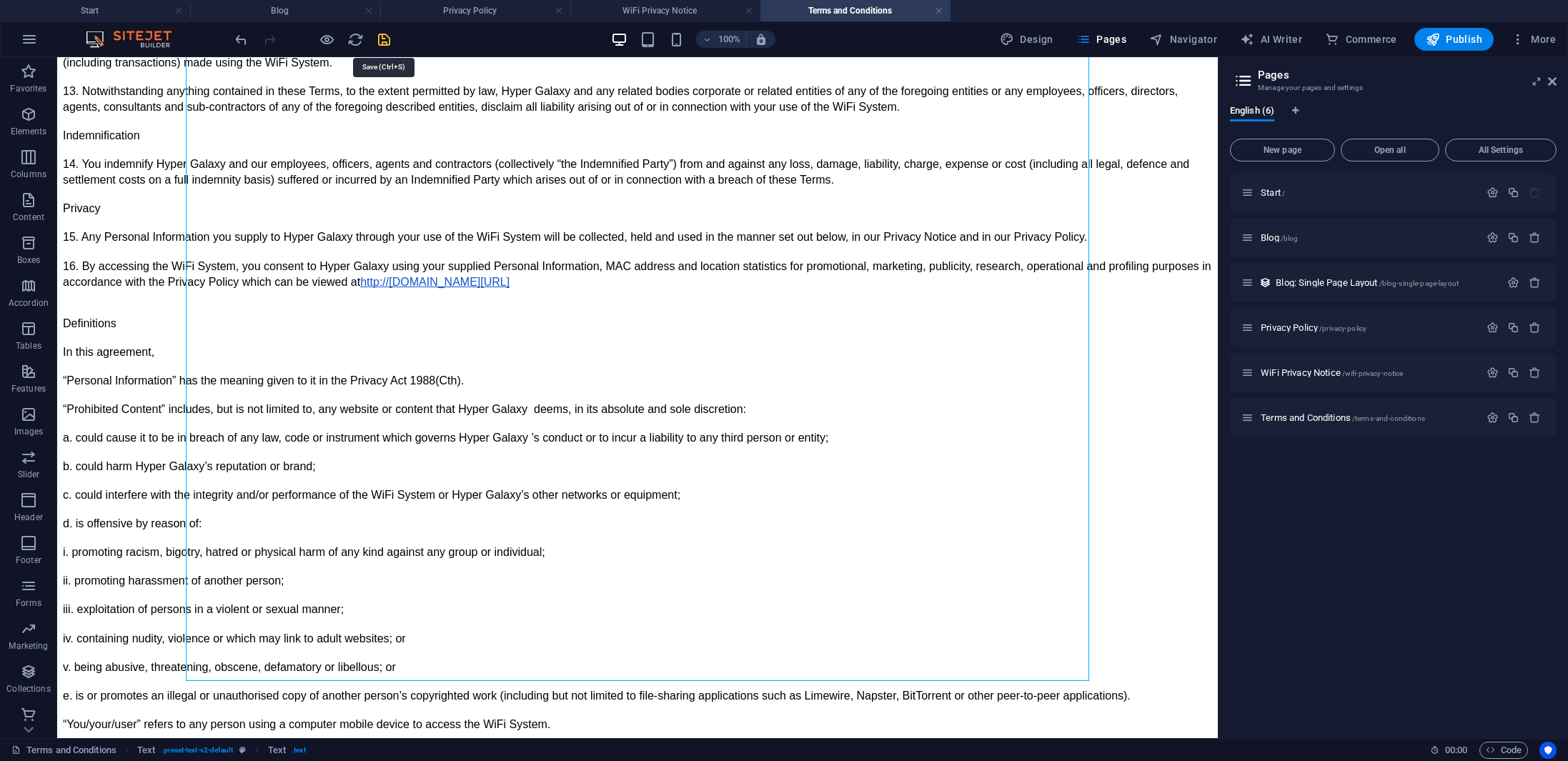
click at [381, 41] on icon "save" at bounding box center [384, 39] width 17 height 17
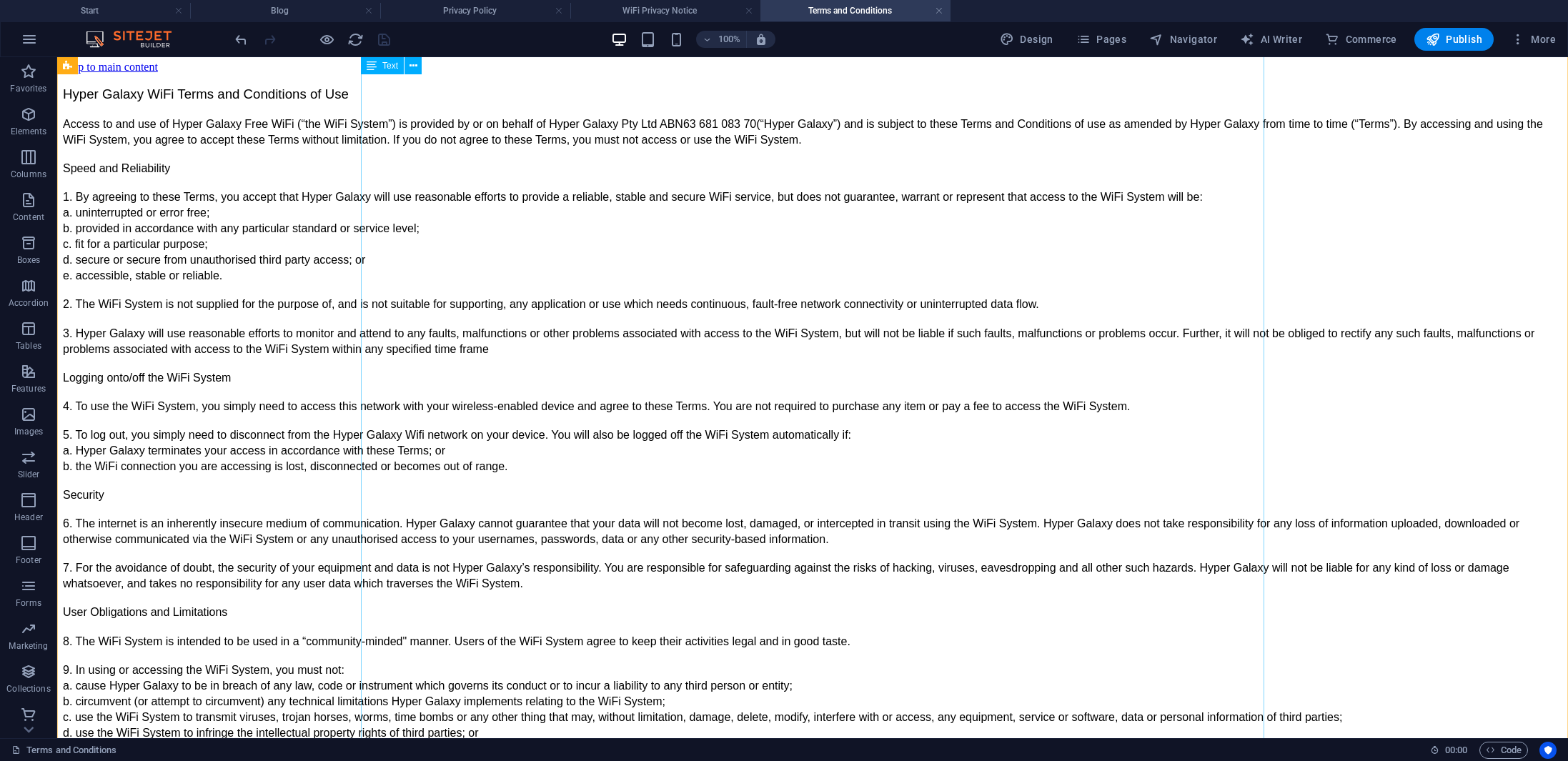
scroll to position [0, 0]
click at [645, 12] on h4 "WiFi Privacy Notice" at bounding box center [664, 10] width 190 height 16
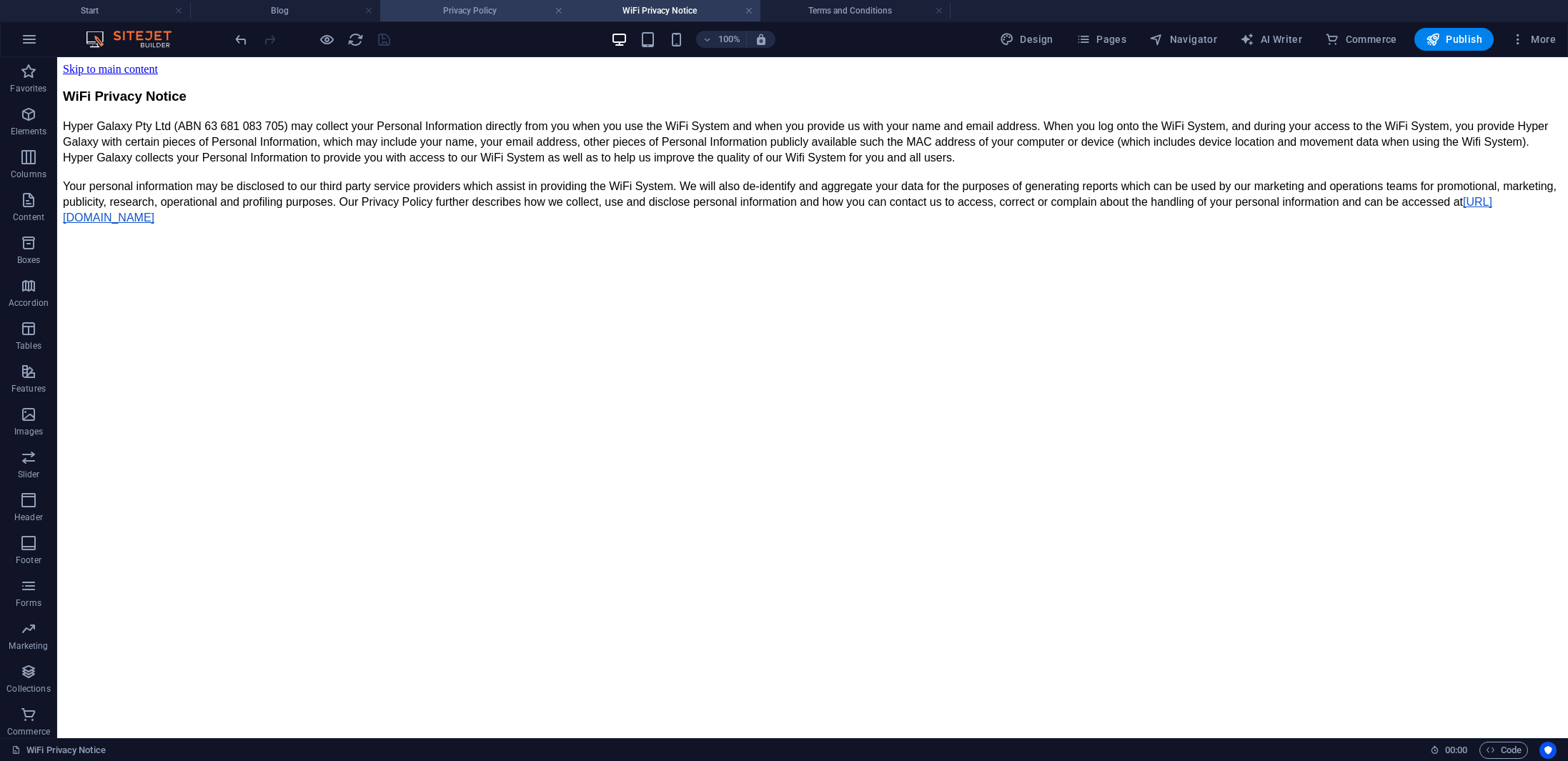
click at [515, 8] on h4 "Privacy Policy" at bounding box center [475, 10] width 190 height 16
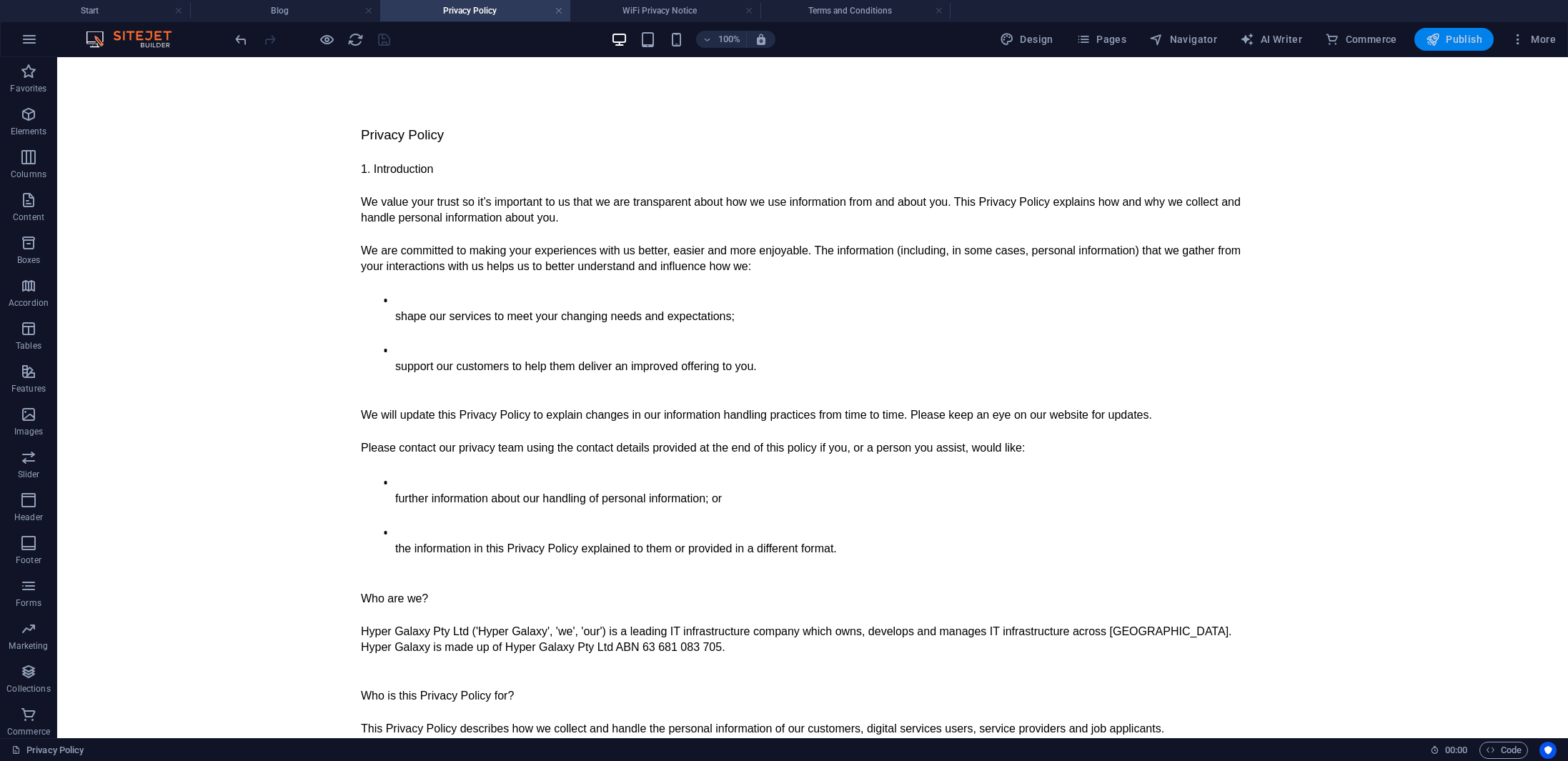
click at [1461, 40] on span "Publish" at bounding box center [1454, 39] width 57 height 14
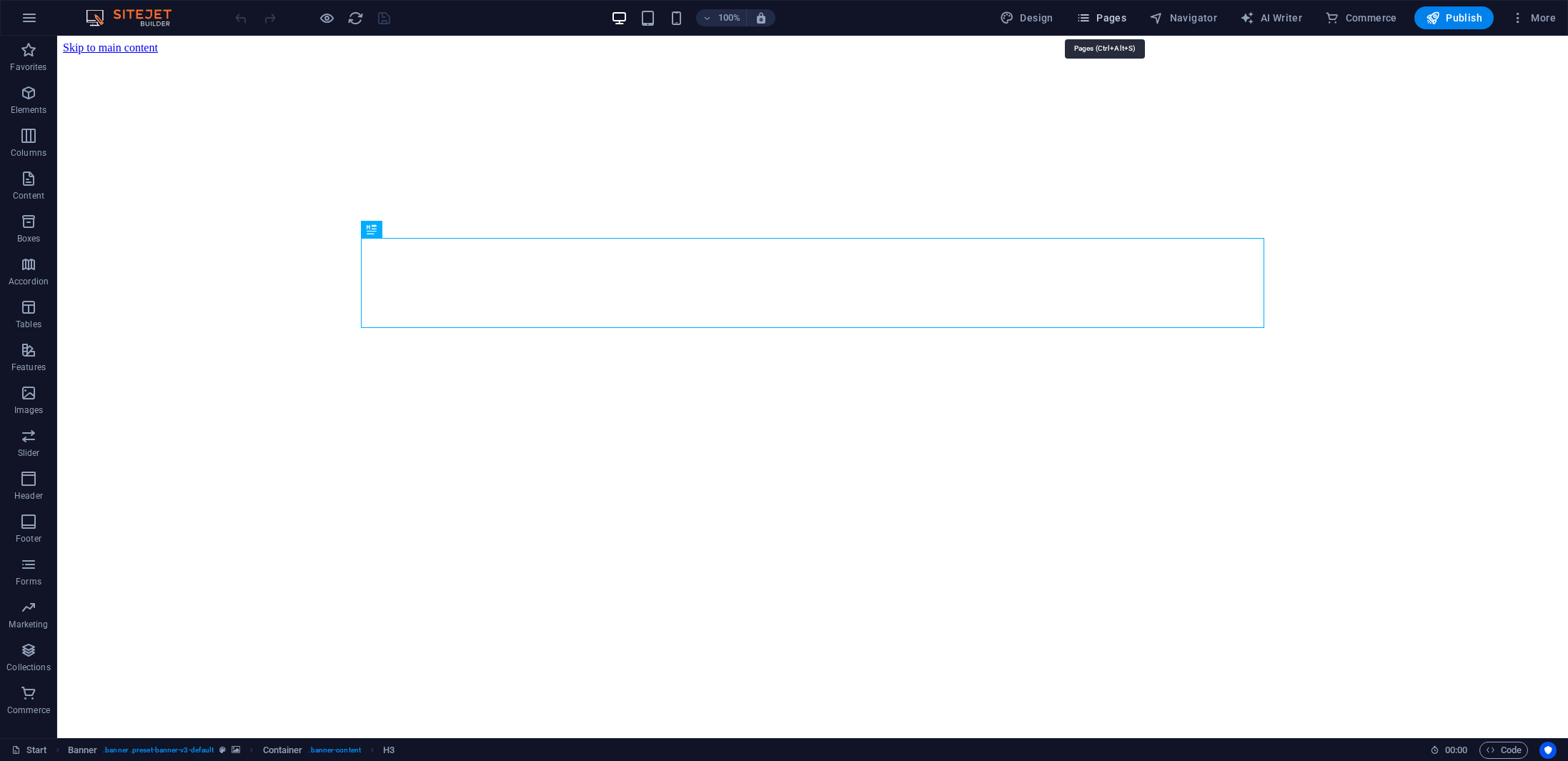
click at [1103, 17] on span "Pages" at bounding box center [1100, 17] width 50 height 14
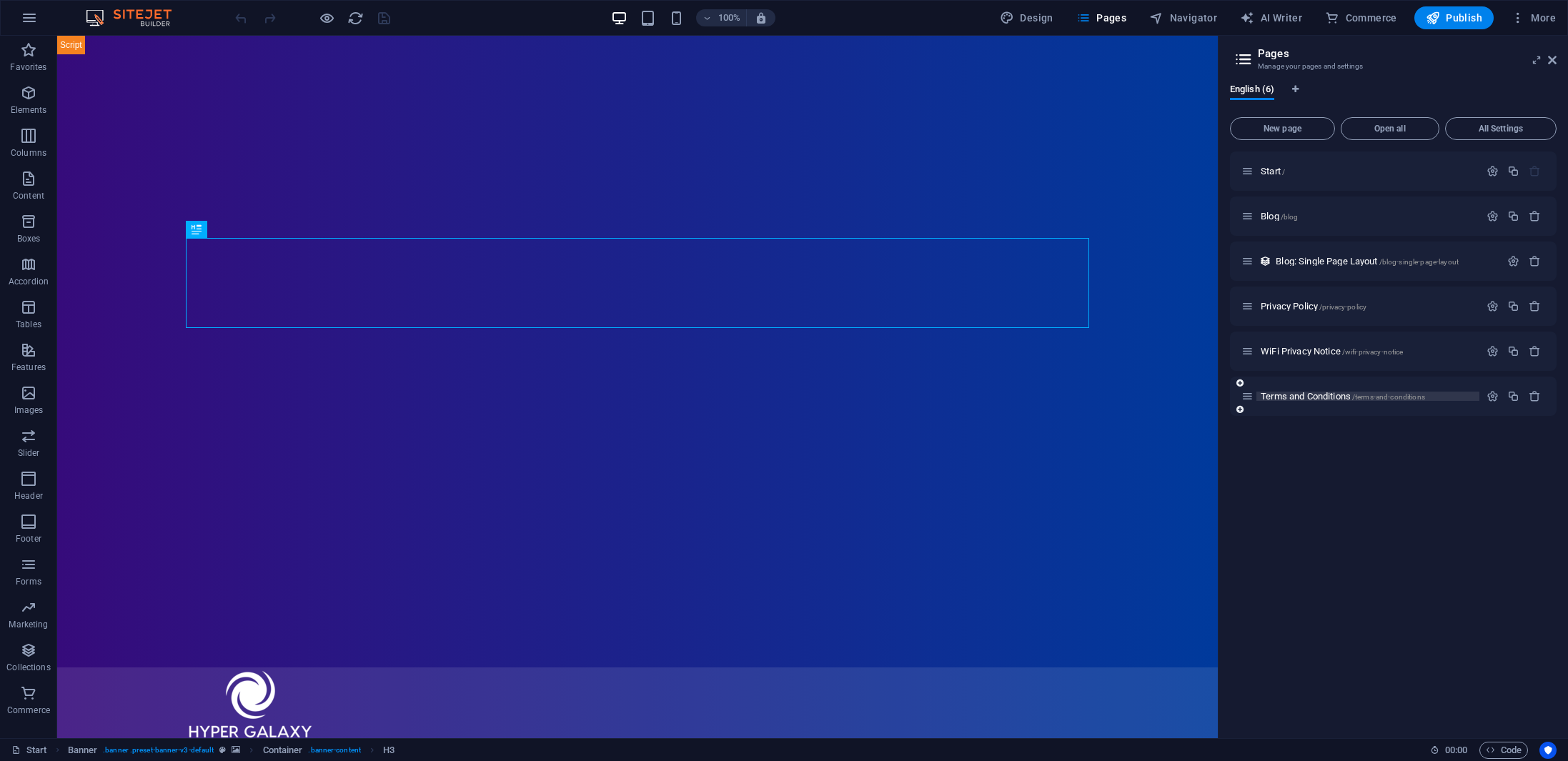
click at [1401, 398] on span "/terms-and-conditions" at bounding box center [1388, 397] width 73 height 8
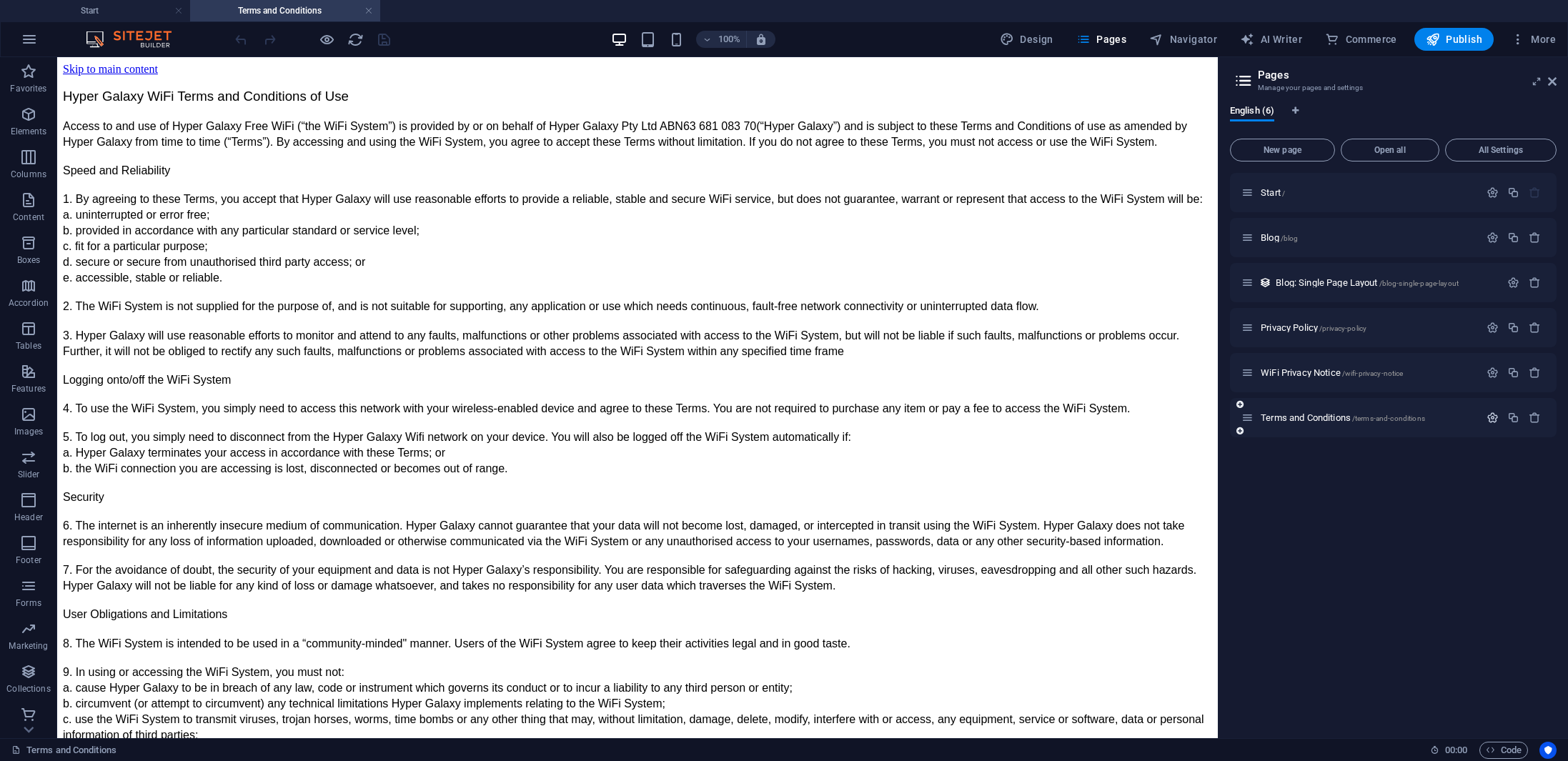
click at [1491, 416] on icon "button" at bounding box center [1493, 418] width 12 height 12
